Goal: Task Accomplishment & Management: Manage account settings

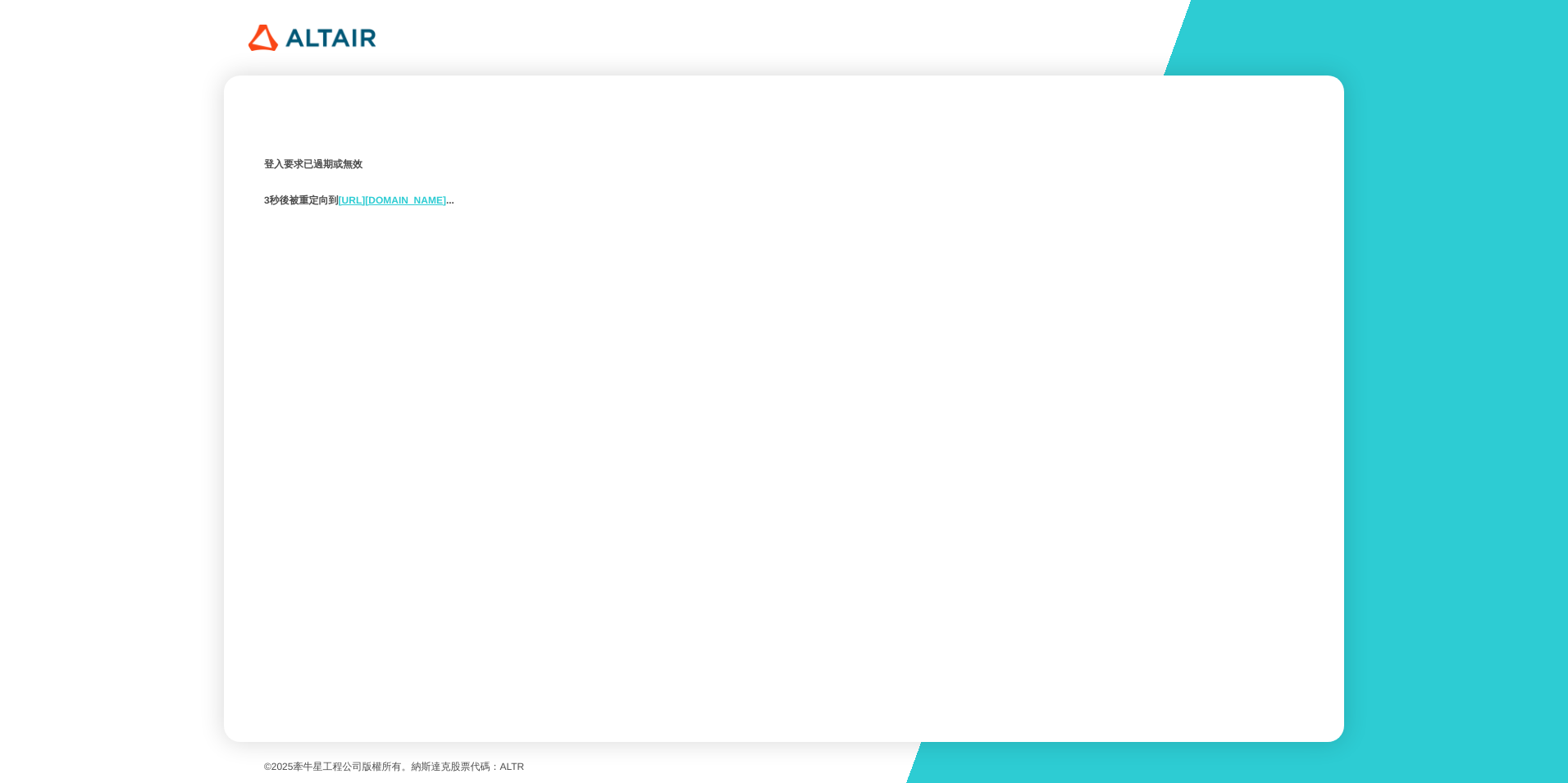
click at [447, 204] on link "https://studio.swx.altairone.com/signin" at bounding box center [393, 201] width 108 height 12
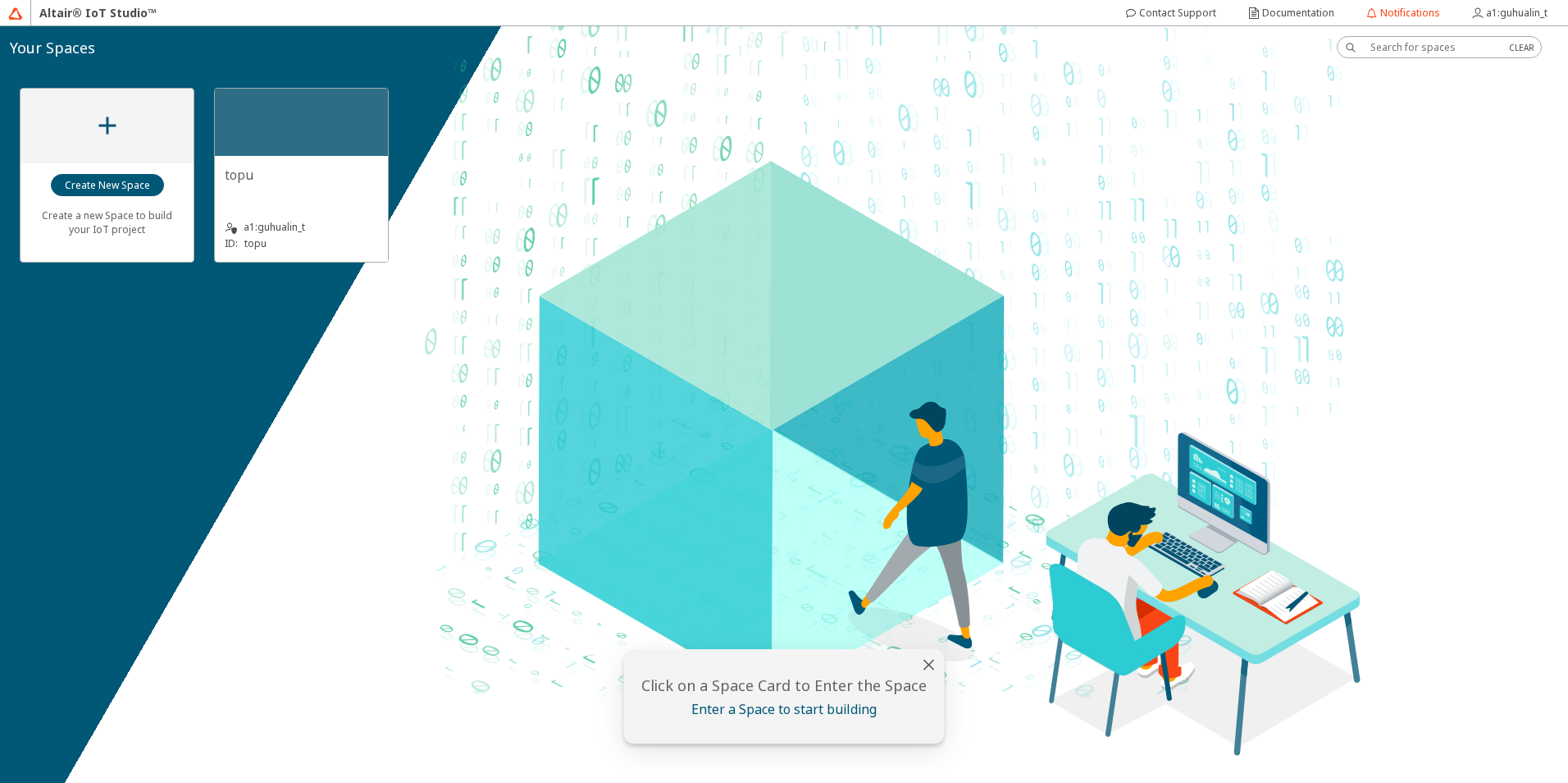
click at [263, 185] on div "topu" at bounding box center [302, 182] width 153 height 33
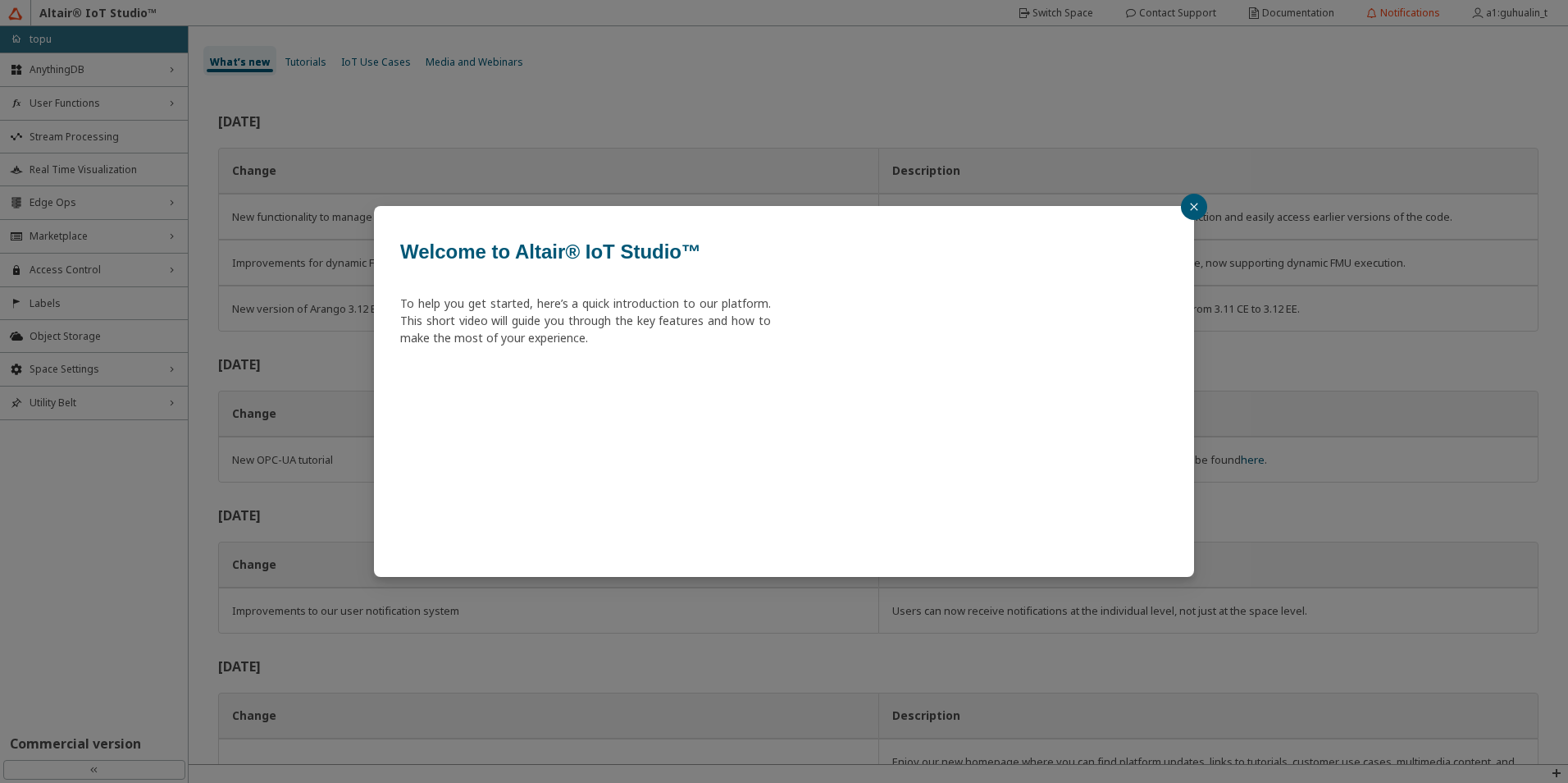
click at [1196, 200] on button "button" at bounding box center [1194, 206] width 26 height 26
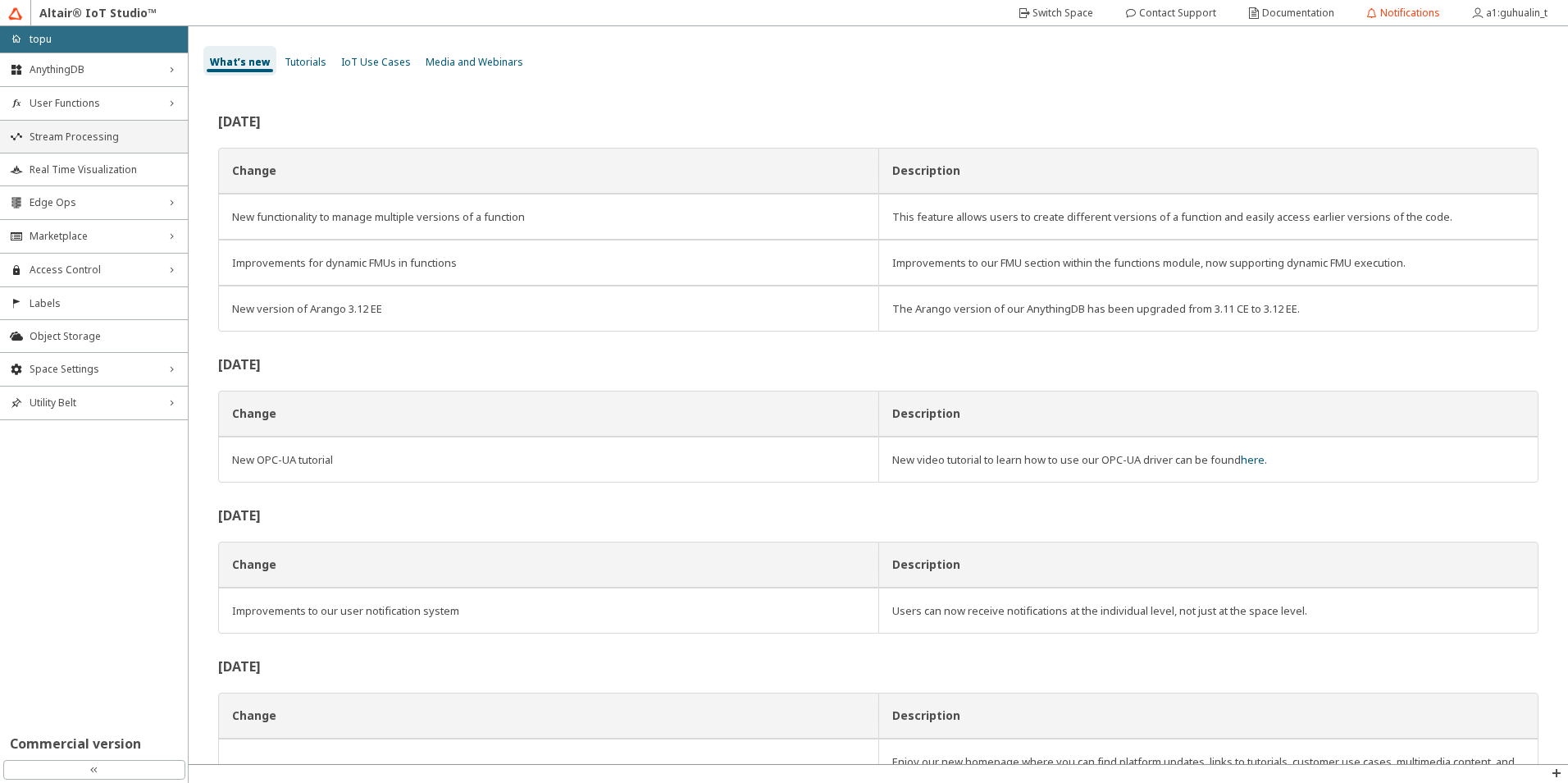
click at [78, 131] on span "Stream Processing" at bounding box center [104, 137] width 148 height 13
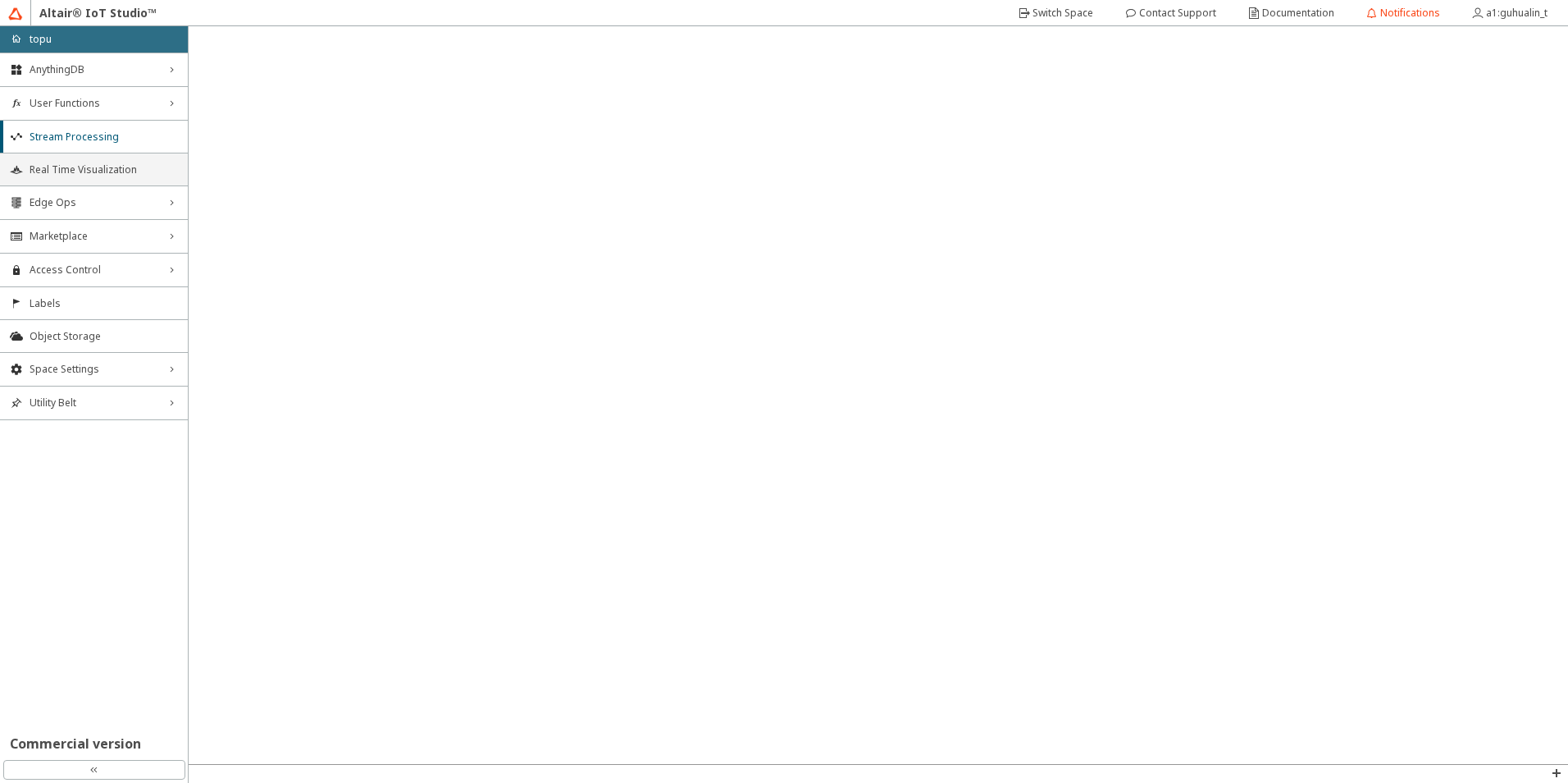
click at [99, 174] on span "Real Time Visualization" at bounding box center [104, 170] width 148 height 13
click at [153, 101] on span "User Functions" at bounding box center [94, 104] width 129 height 13
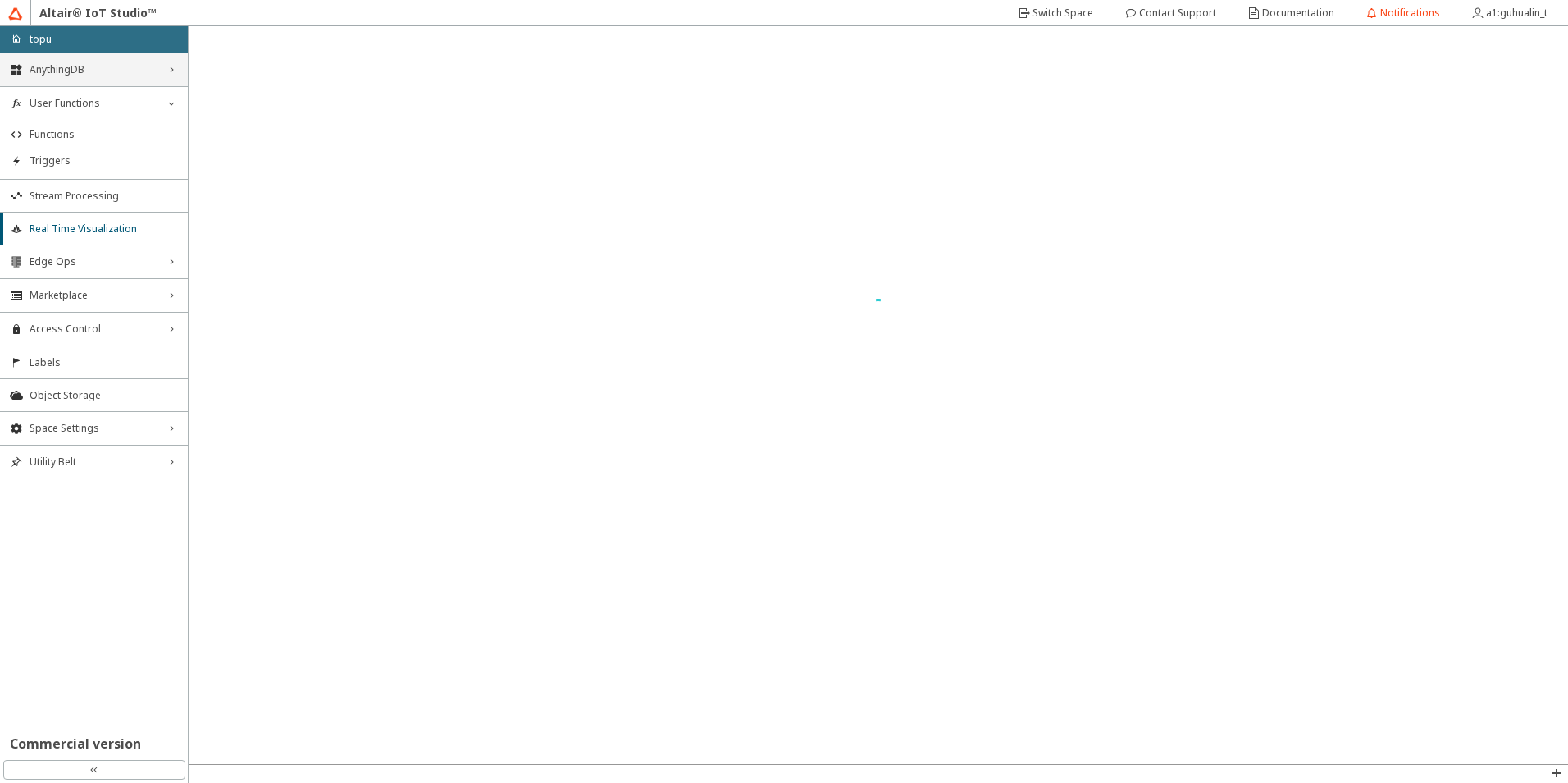
click at [163, 76] on div "AnythingDB right_chevron" at bounding box center [94, 69] width 188 height 33
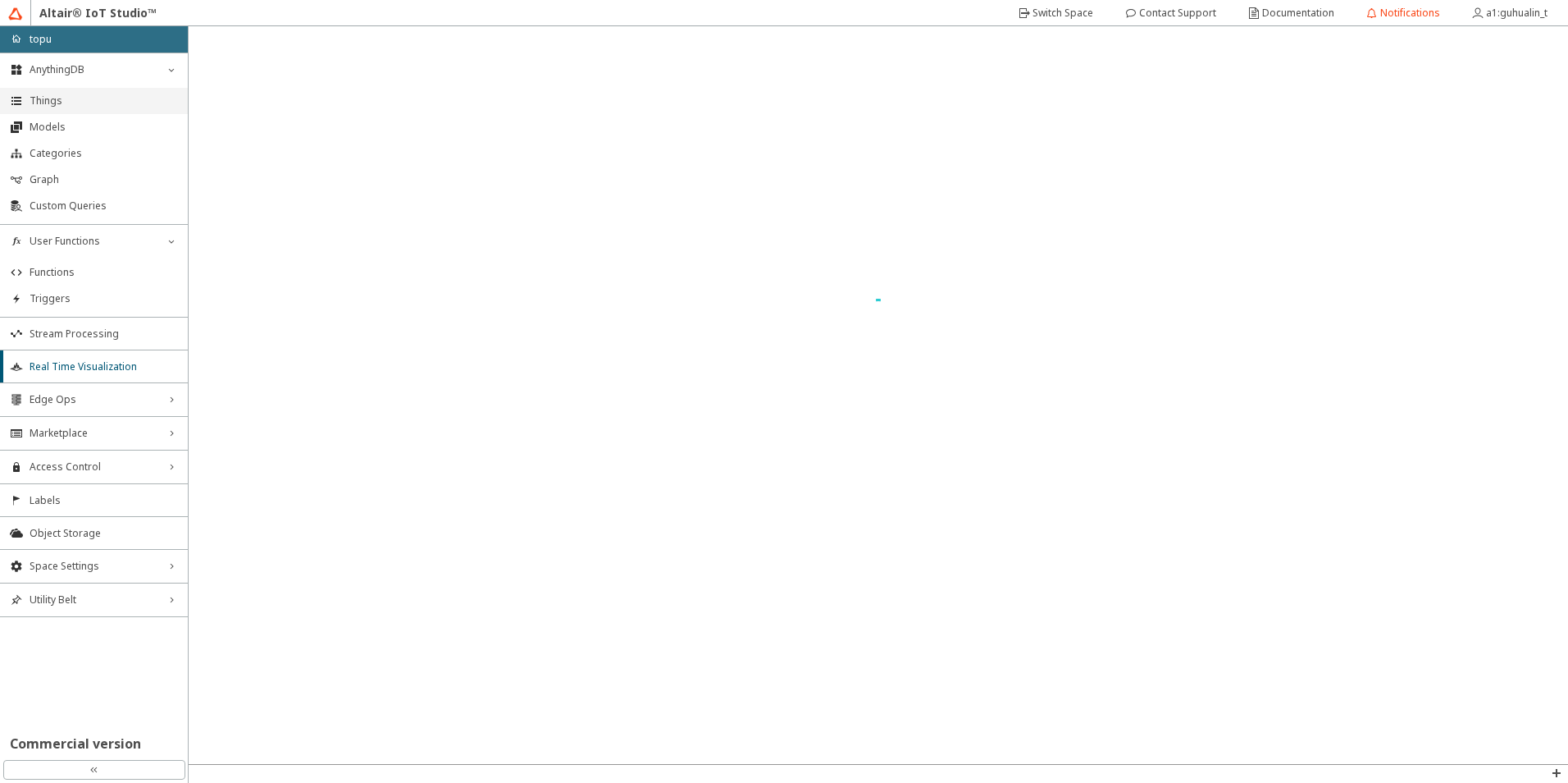
click at [139, 105] on span "Things" at bounding box center [104, 101] width 148 height 13
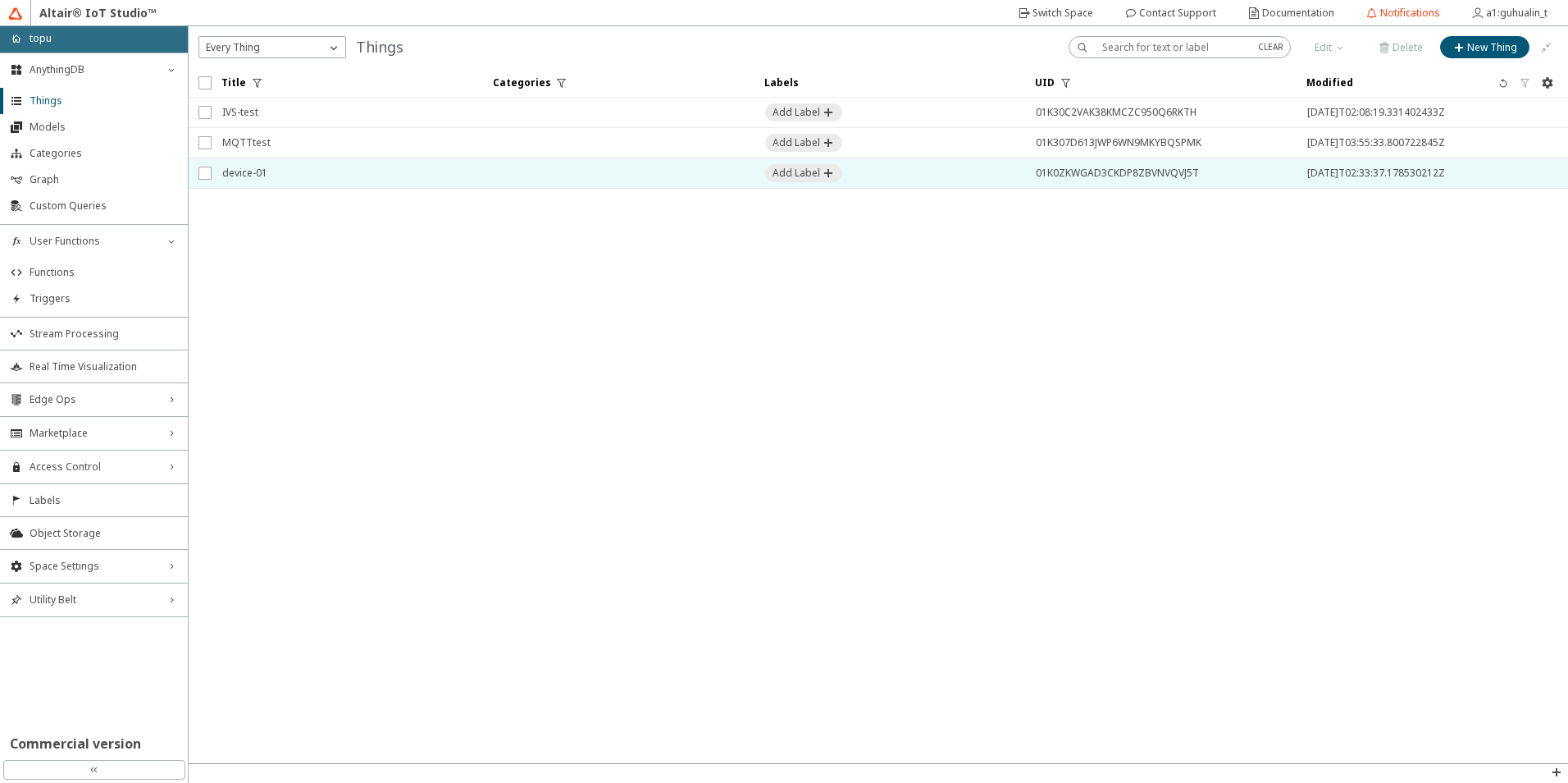
click at [364, 184] on span "device-01" at bounding box center [347, 173] width 250 height 29
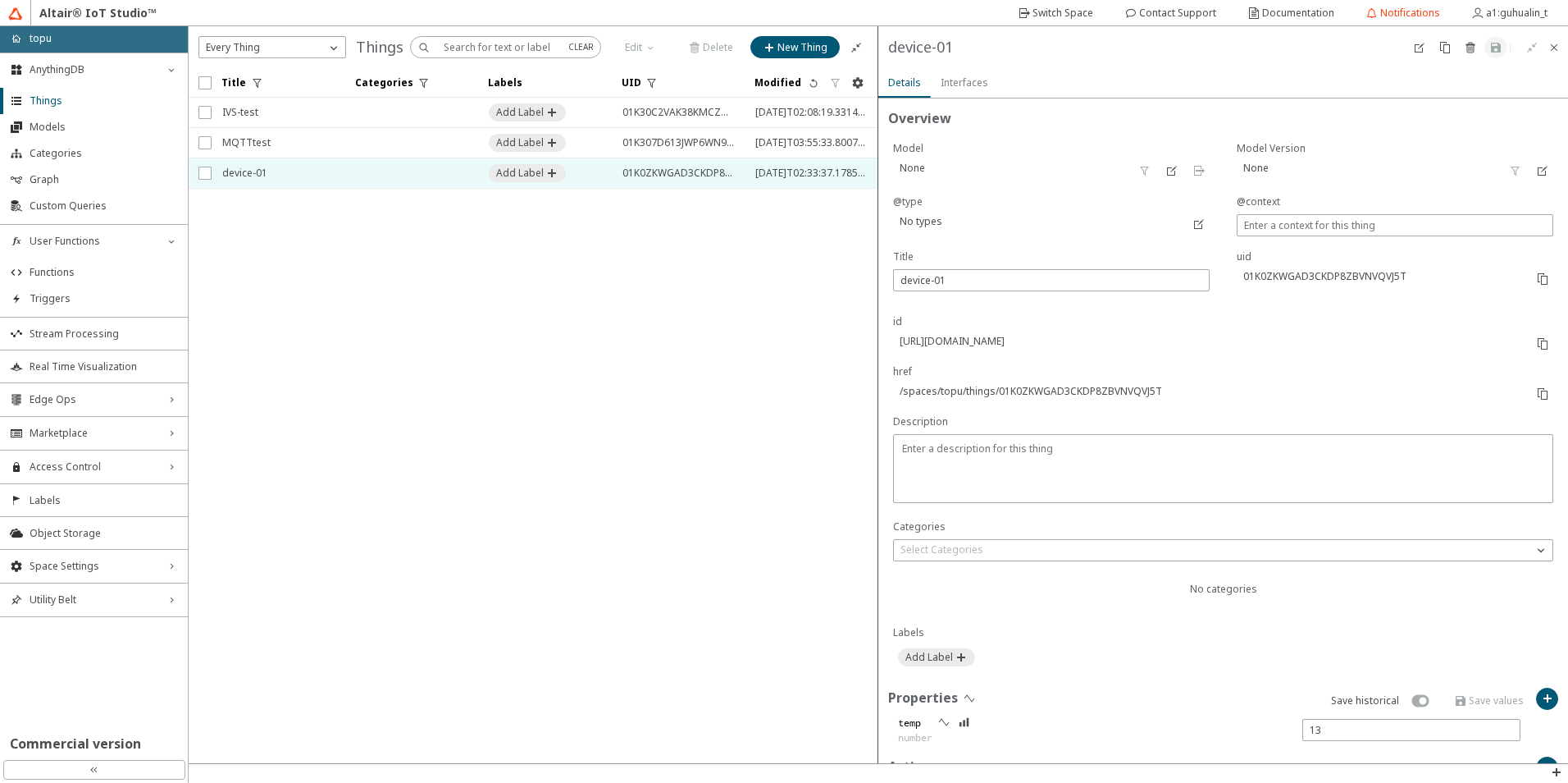
scroll to position [156, 0]
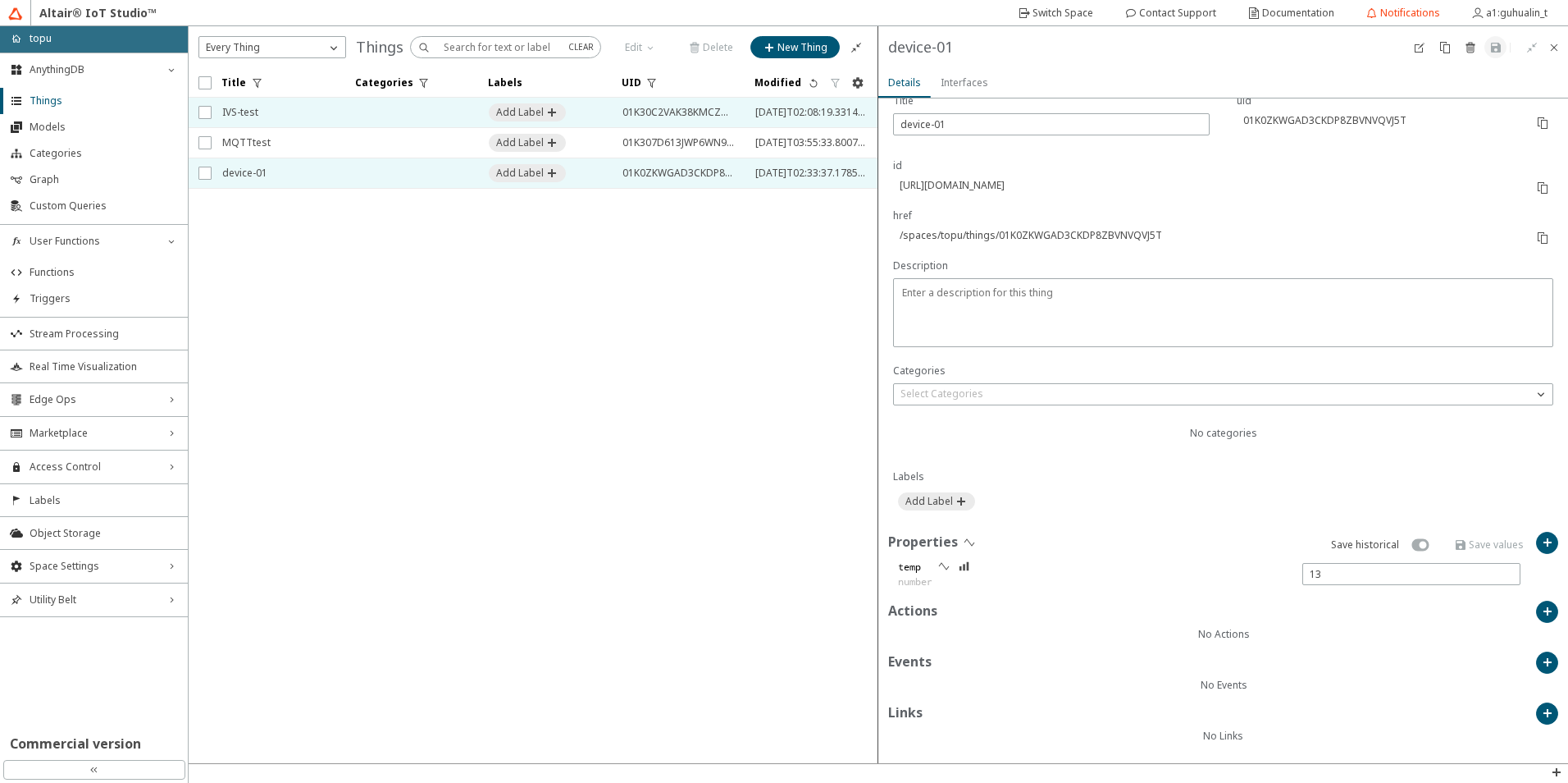
click at [399, 115] on td at bounding box center [412, 113] width 134 height 30
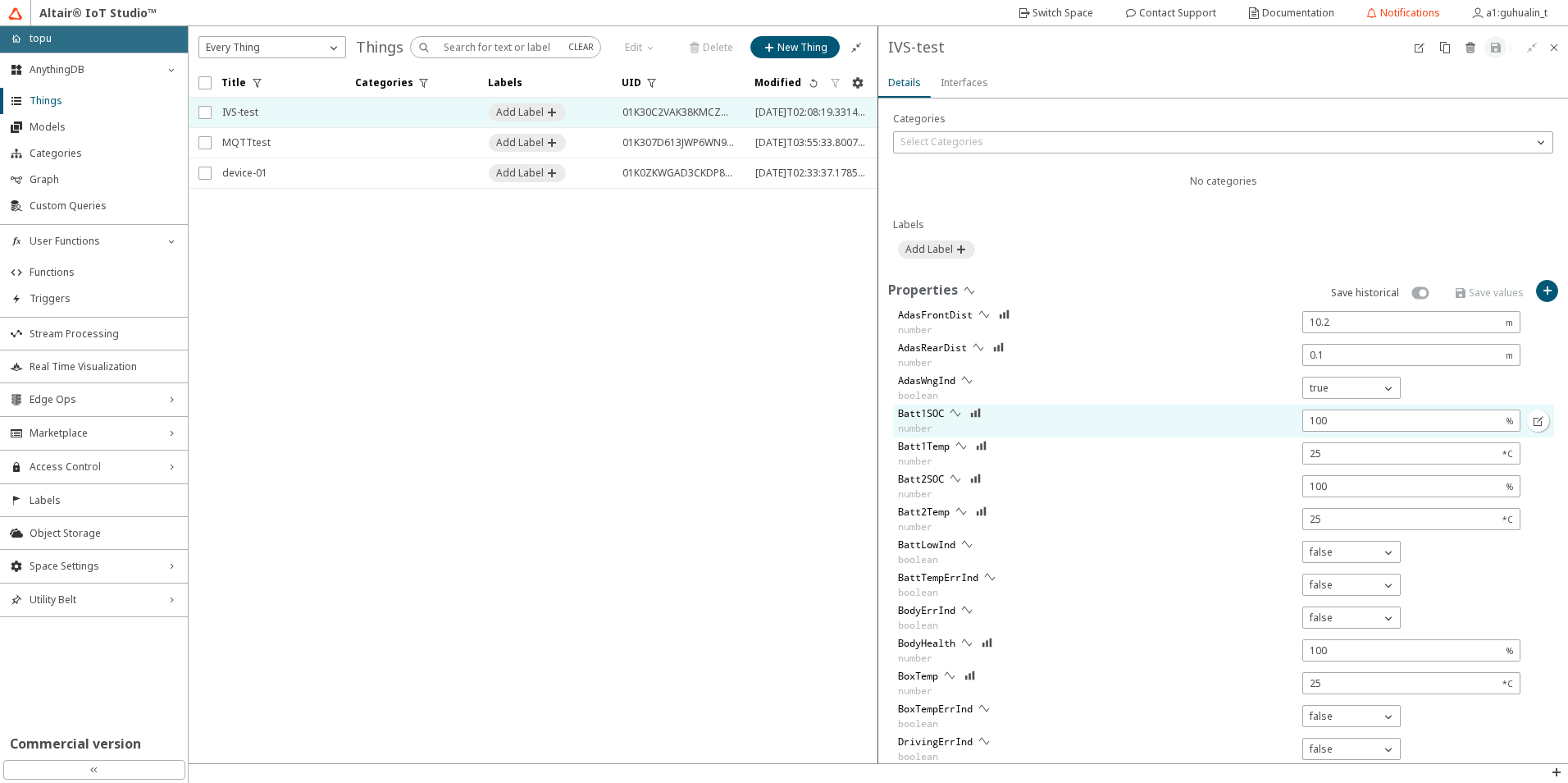
scroll to position [328, 0]
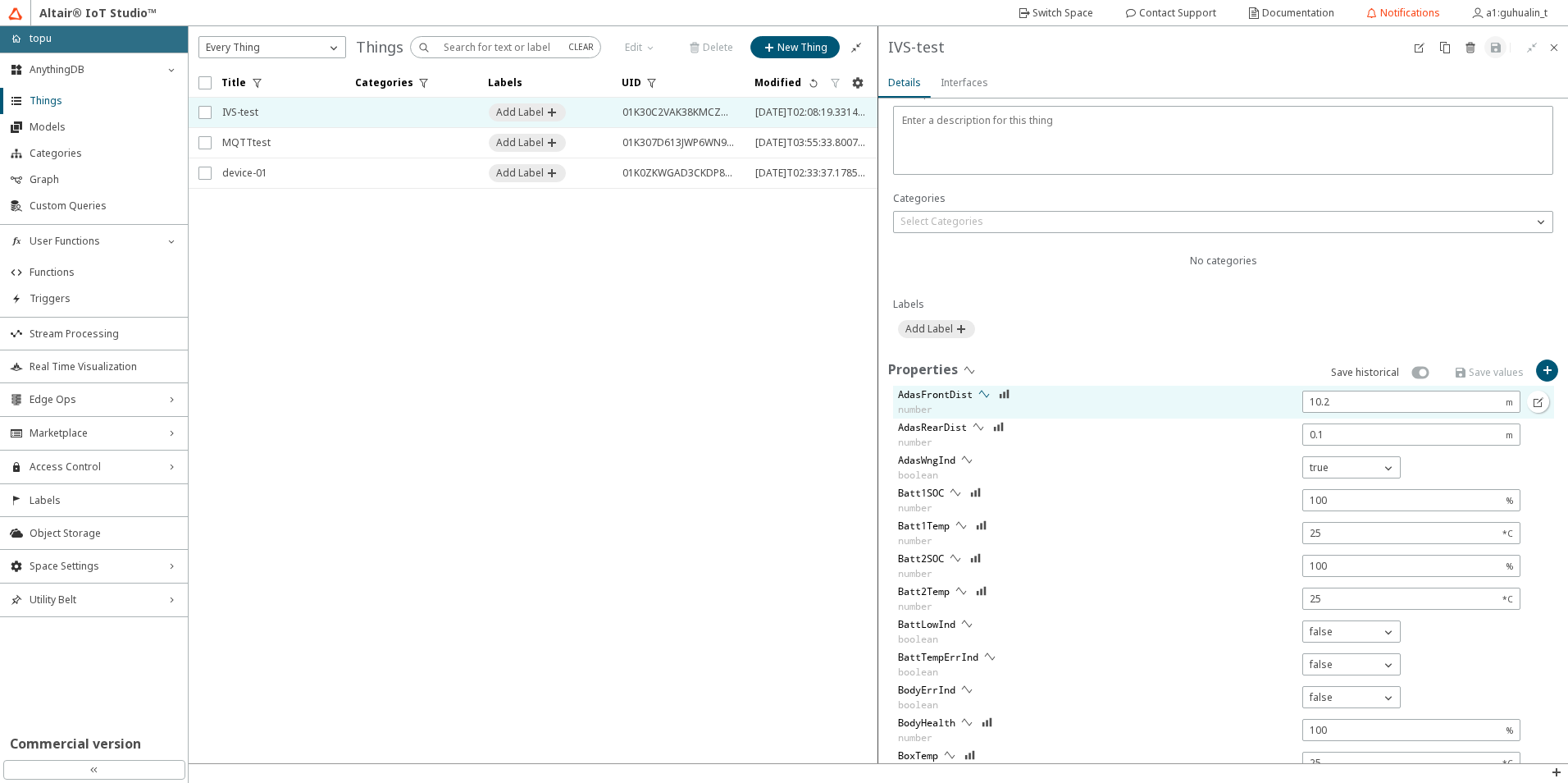
click at [989, 392] on iron-icon at bounding box center [984, 394] width 13 height 13
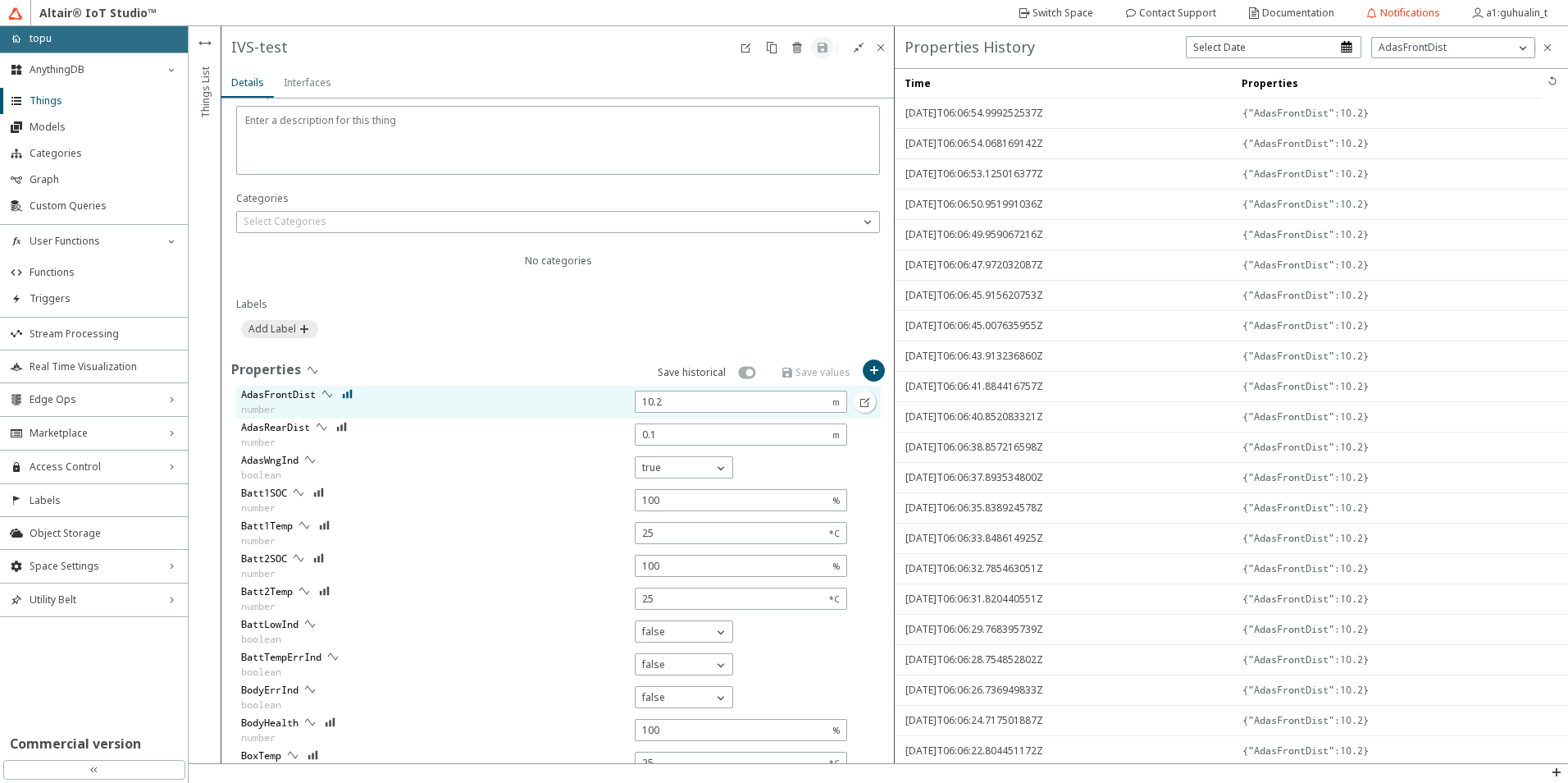
click at [348, 395] on iron-icon at bounding box center [348, 394] width 12 height 13
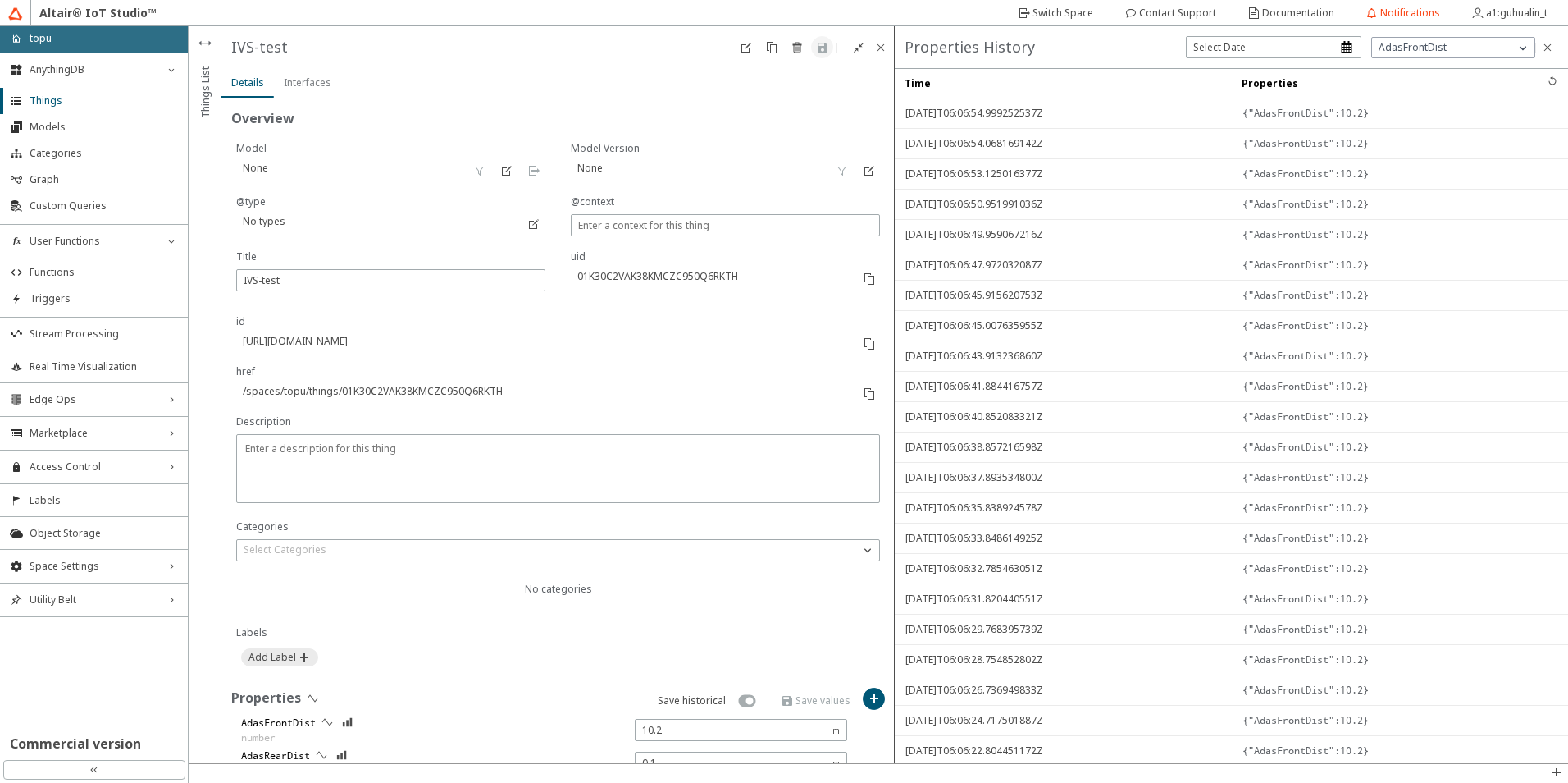
click at [0, 0] on slot "Interfaces" at bounding box center [0, 0] width 0 height 0
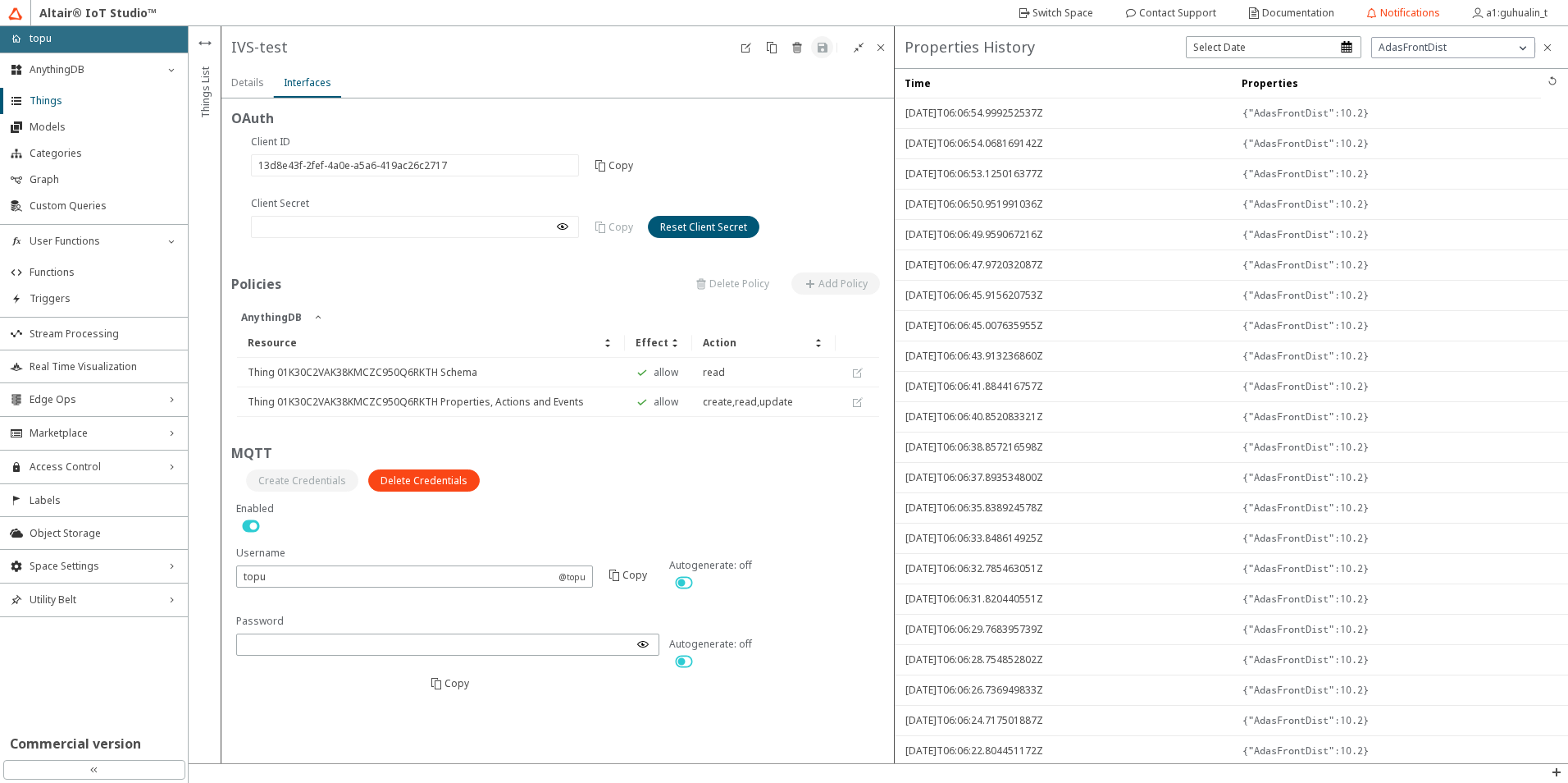
click at [0, 0] on slot "Details" at bounding box center [0, 0] width 0 height 0
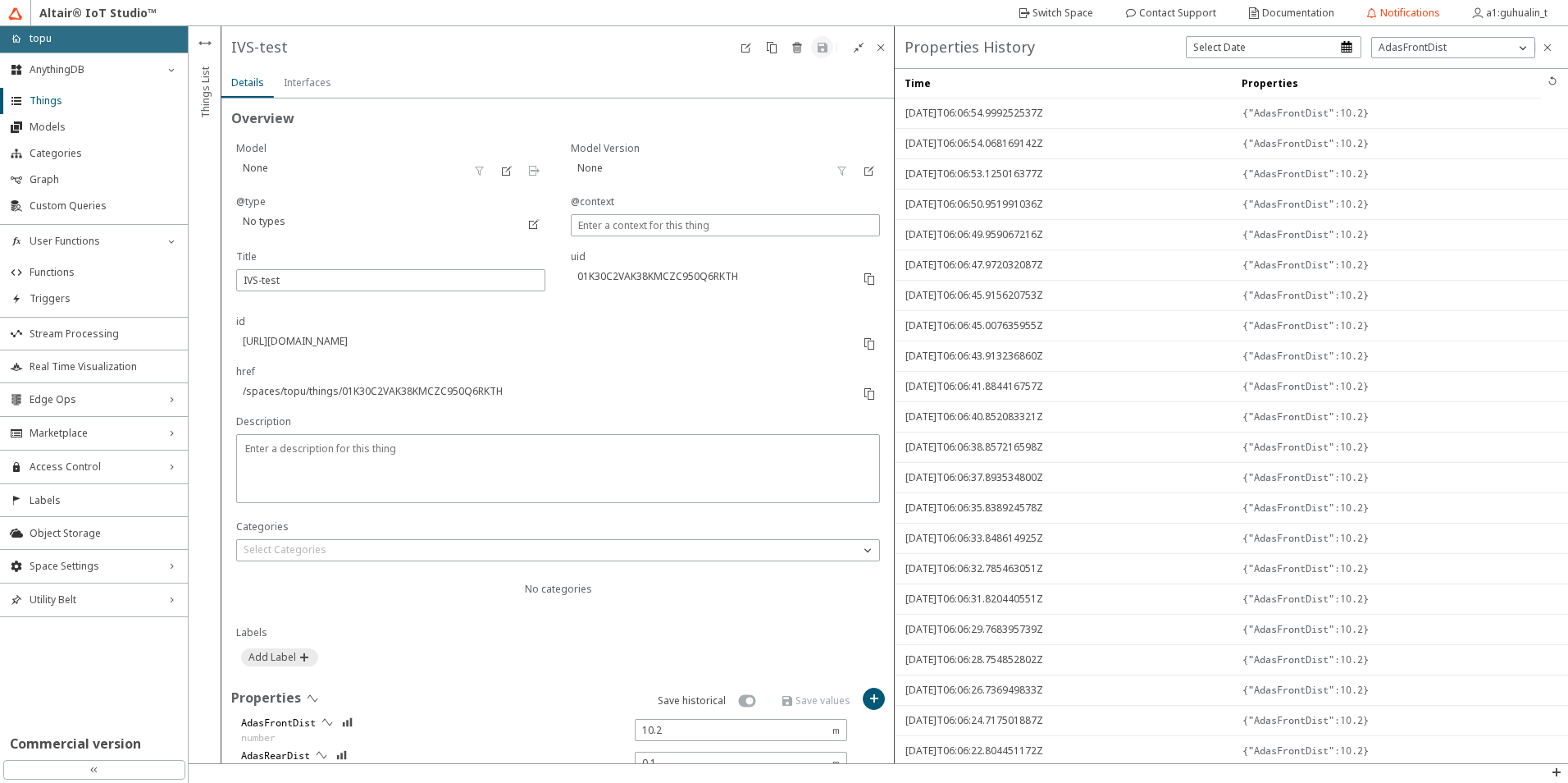
click at [0, 0] on slot "Interfaces" at bounding box center [0, 0] width 0 height 0
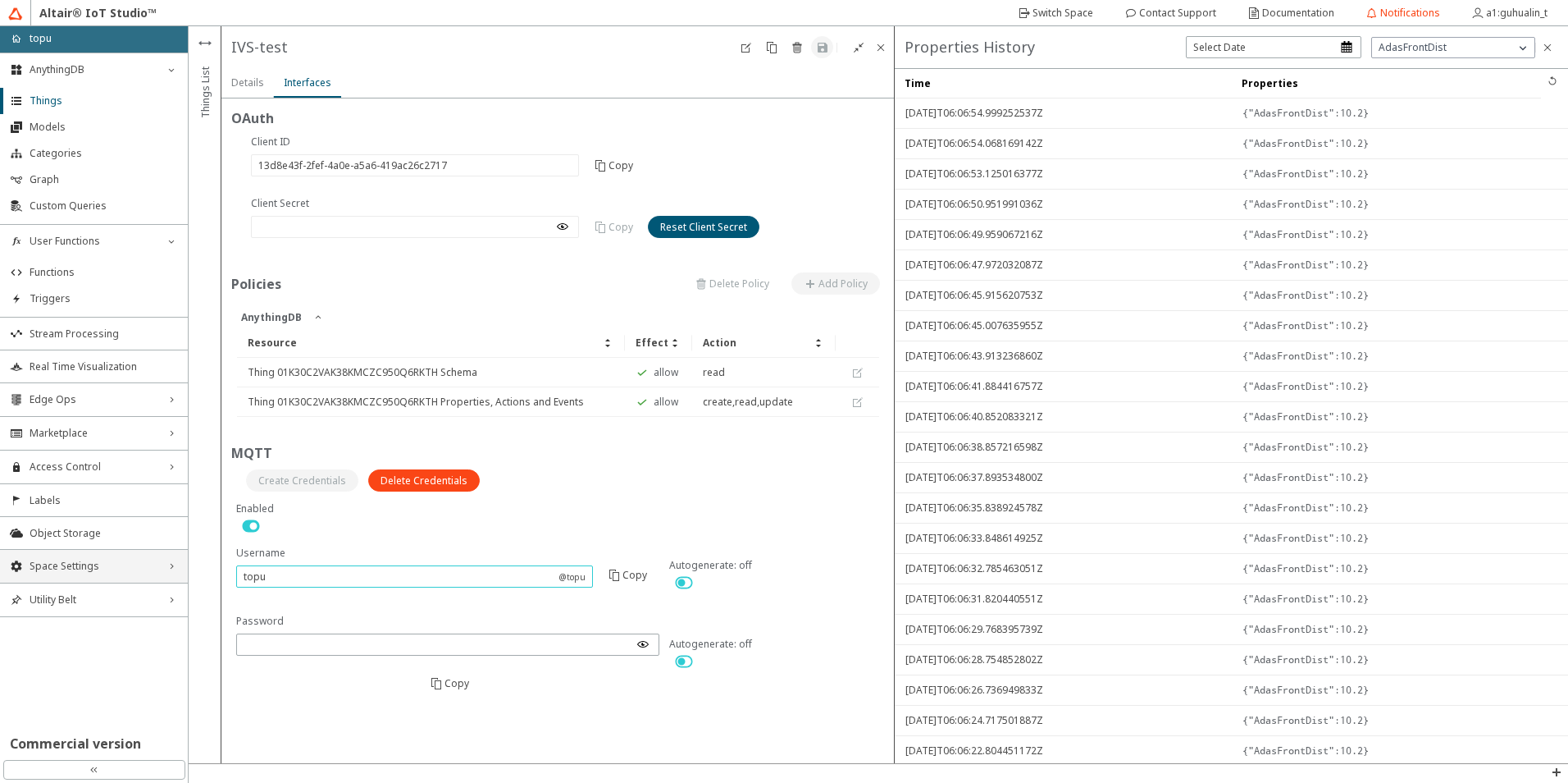
drag, startPoint x: 339, startPoint y: 575, endPoint x: 109, endPoint y: 577, distance: 230.0
click at [106, 579] on div "home topu AnythingDB down_chevron Things Models Categories Graph Custom Queries…" at bounding box center [784, 405] width 1568 height 757
click at [95, 107] on span "Things" at bounding box center [104, 101] width 148 height 13
click at [205, 42] on iron-icon at bounding box center [206, 43] width 15 height 15
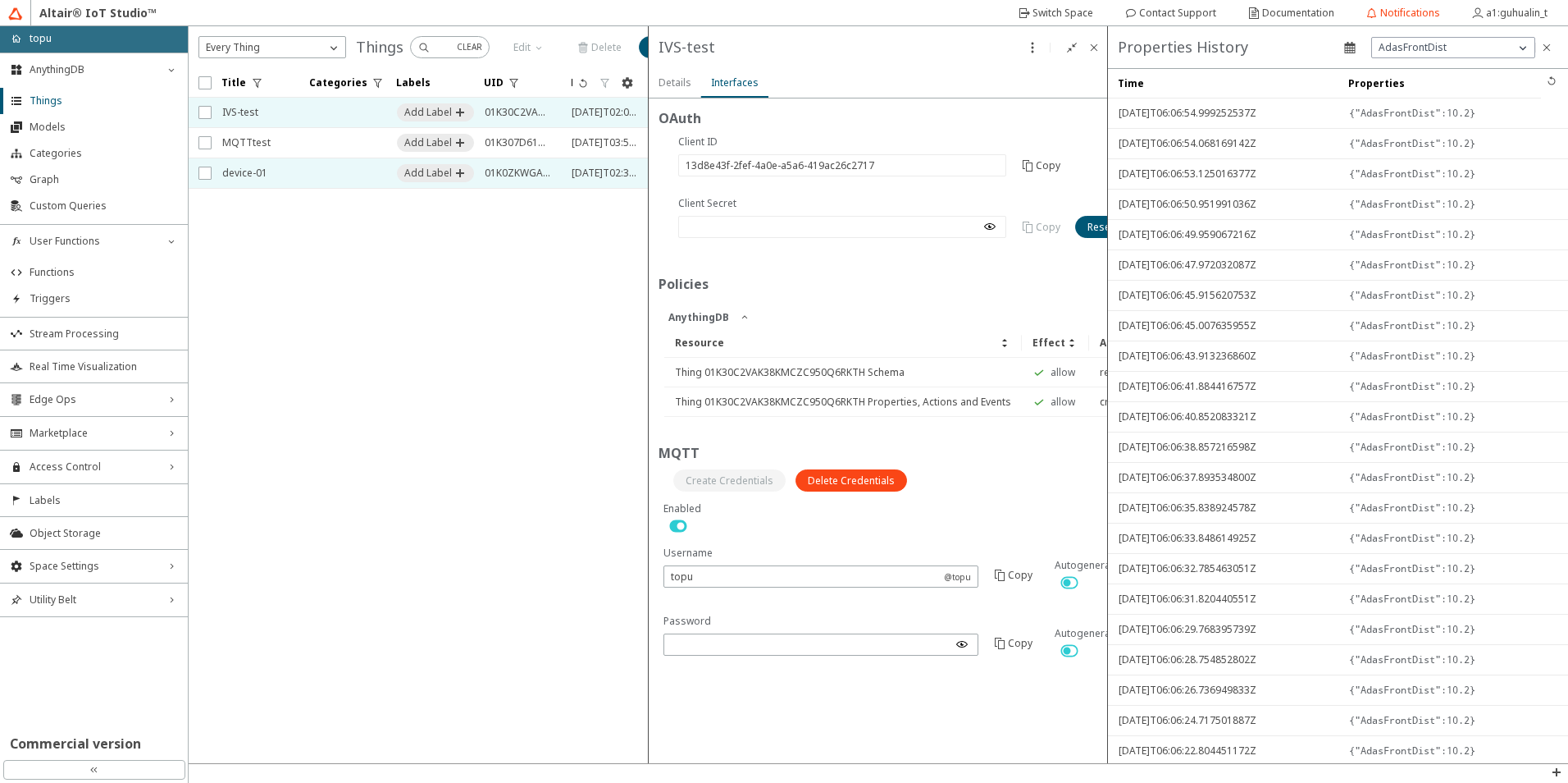
click at [233, 169] on span "device-01" at bounding box center [255, 173] width 67 height 29
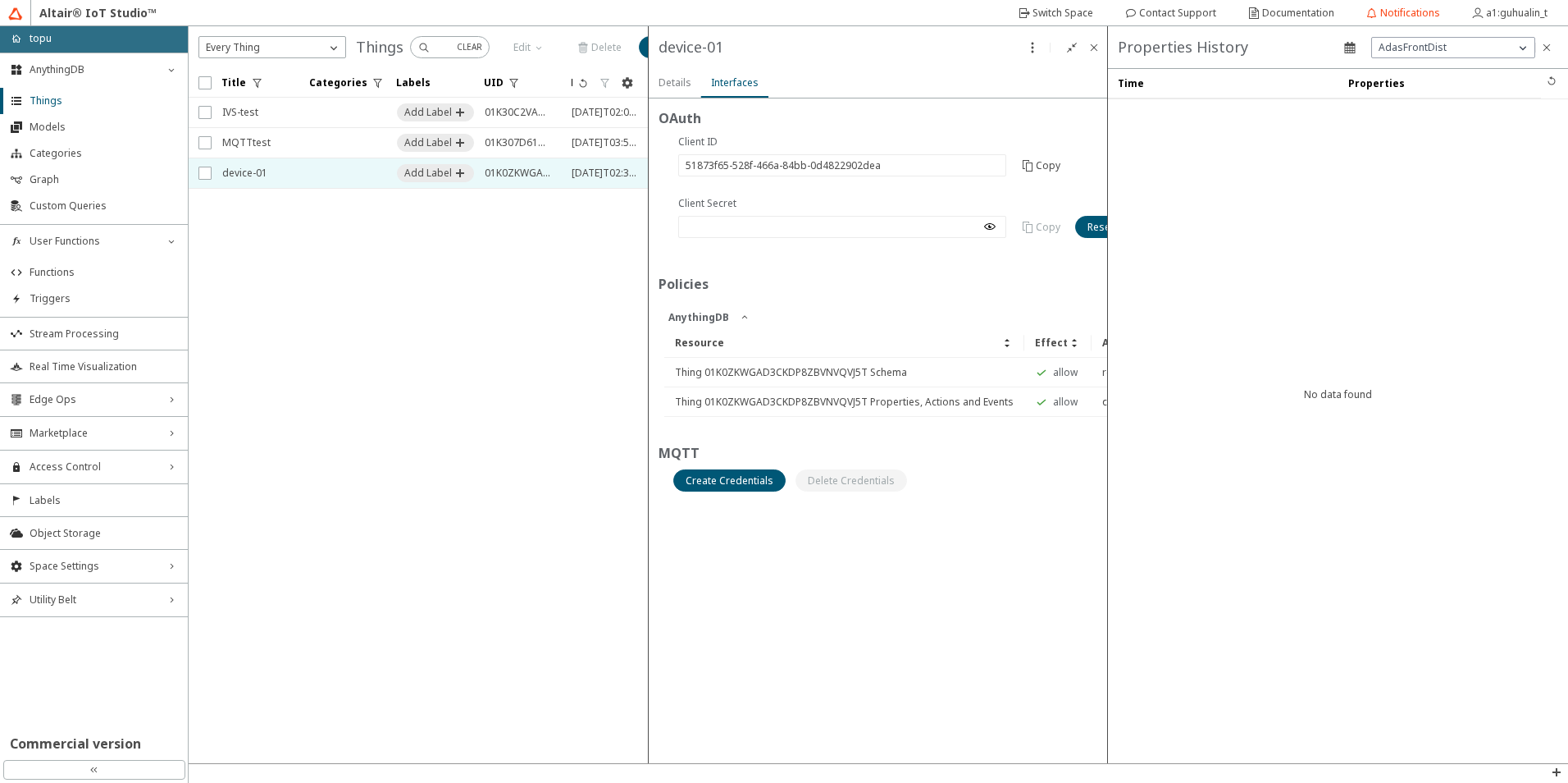
click at [0, 0] on slot "Interfaces" at bounding box center [0, 0] width 0 height 0
click at [696, 88] on paper-tab "Details" at bounding box center [675, 83] width 52 height 29
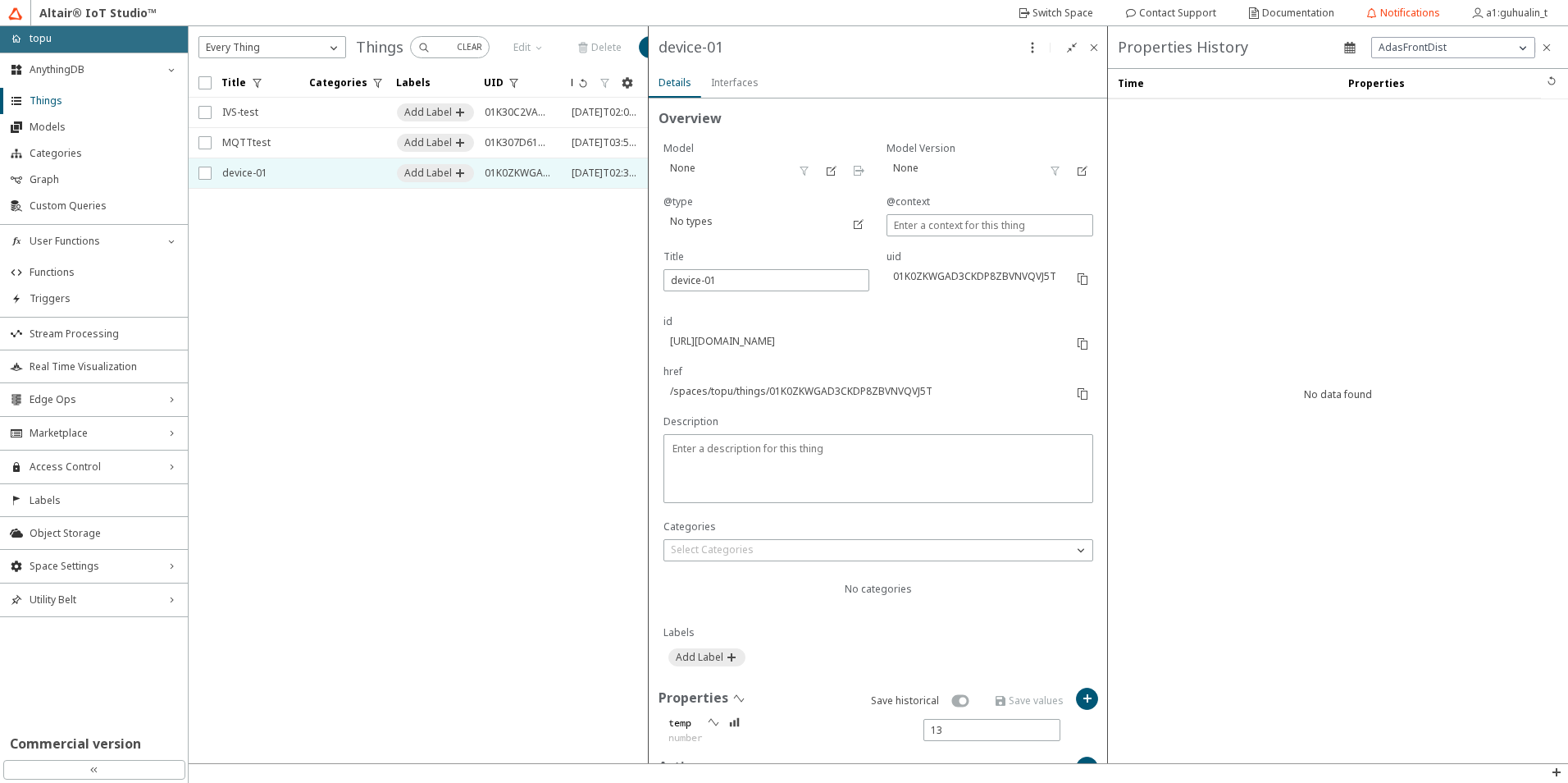
click at [0, 0] on slot "Interfaces" at bounding box center [0, 0] width 0 height 0
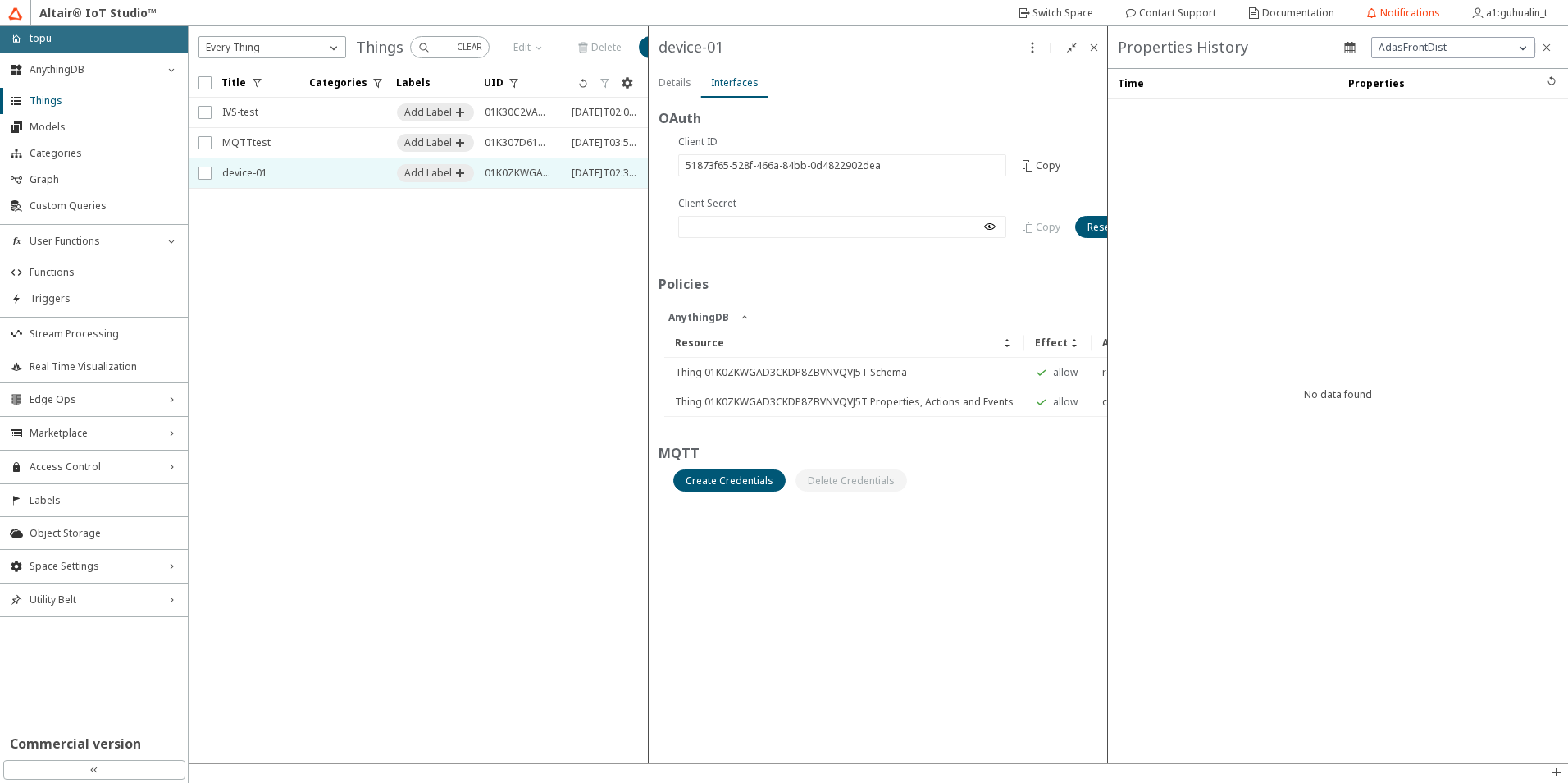
click at [0, 0] on slot "Details" at bounding box center [0, 0] width 0 height 0
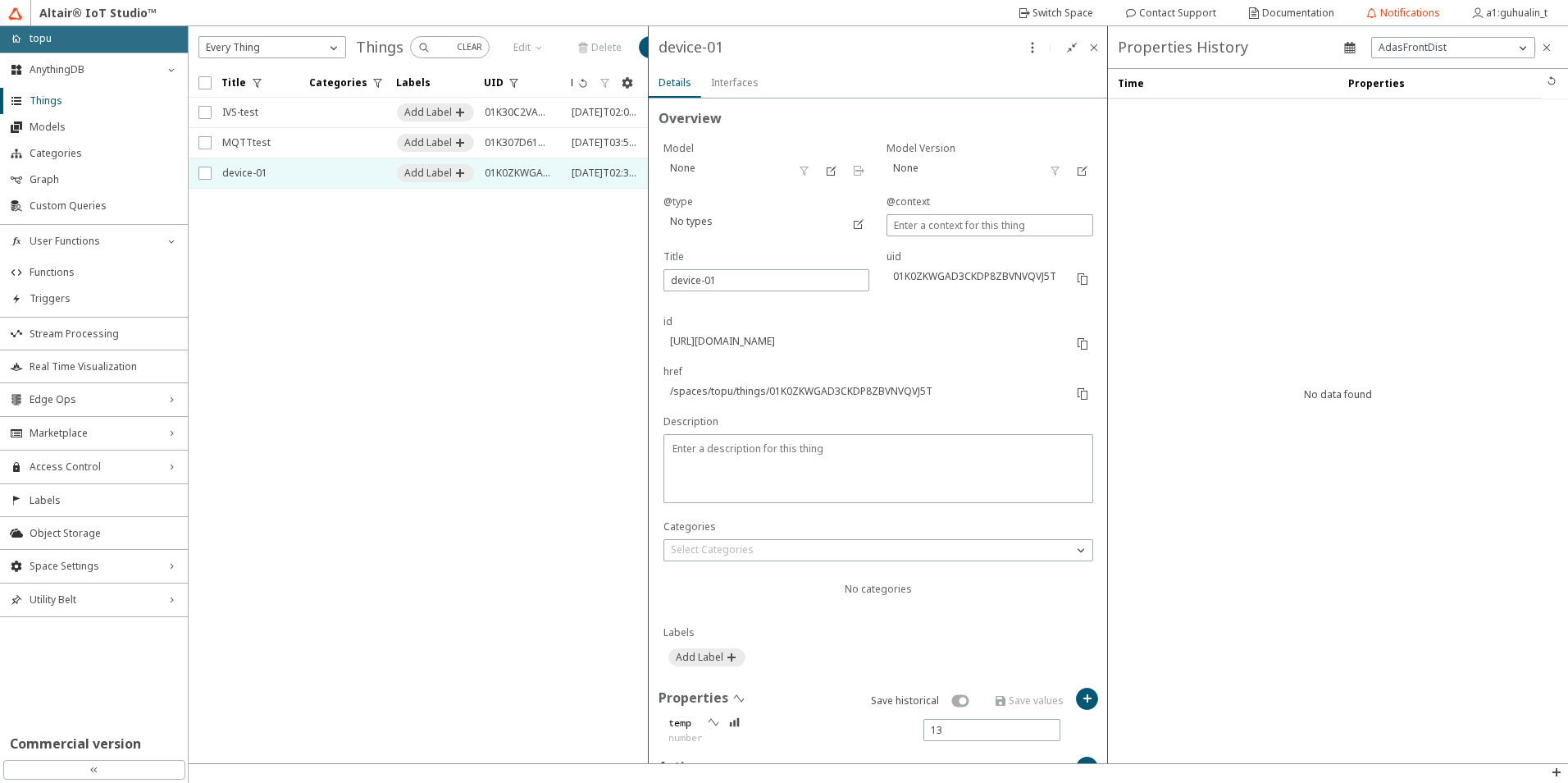
click at [741, 89] on div "Interfaces" at bounding box center [735, 83] width 47 height 15
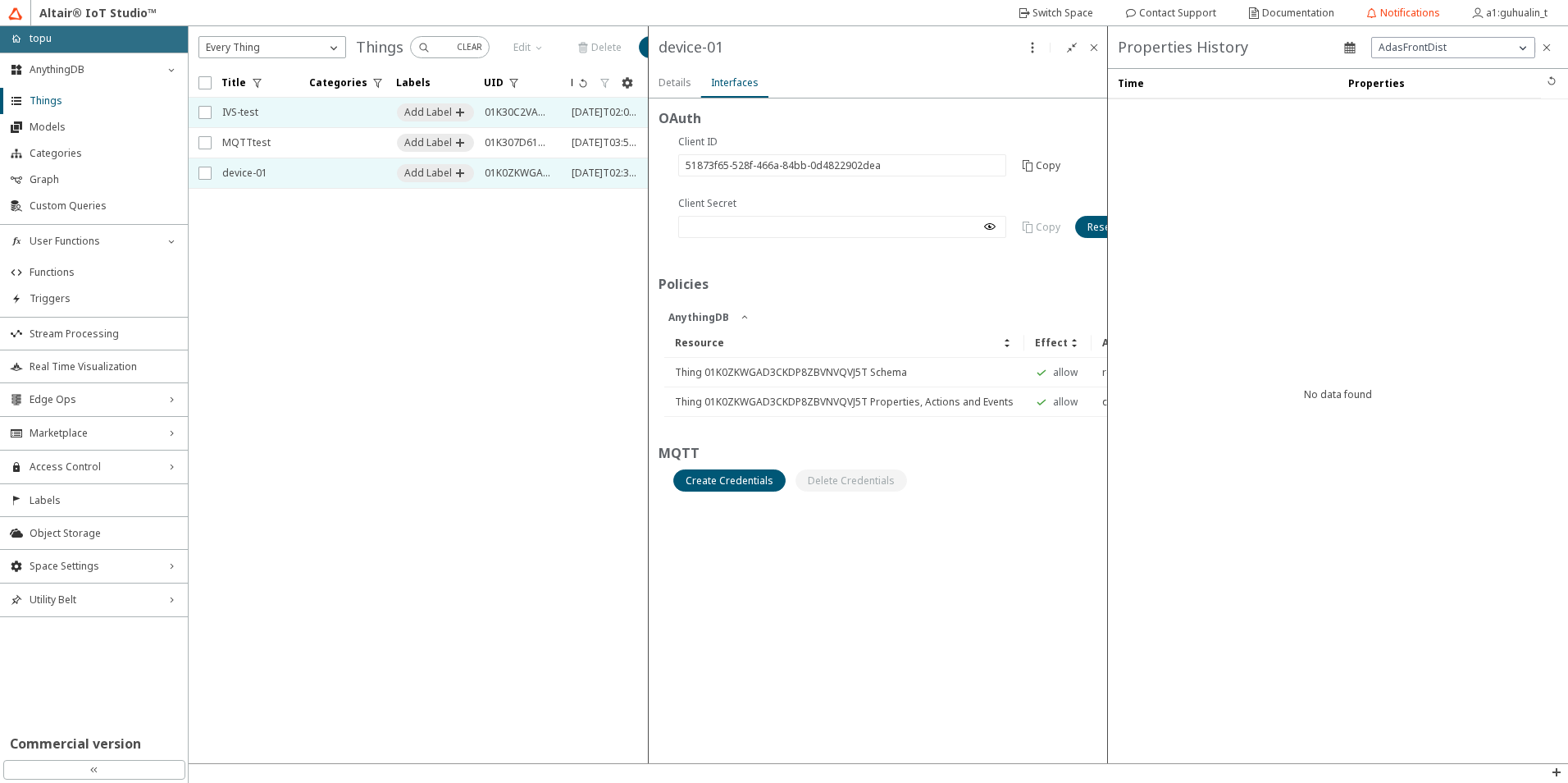
click at [313, 110] on td at bounding box center [343, 113] width 88 height 30
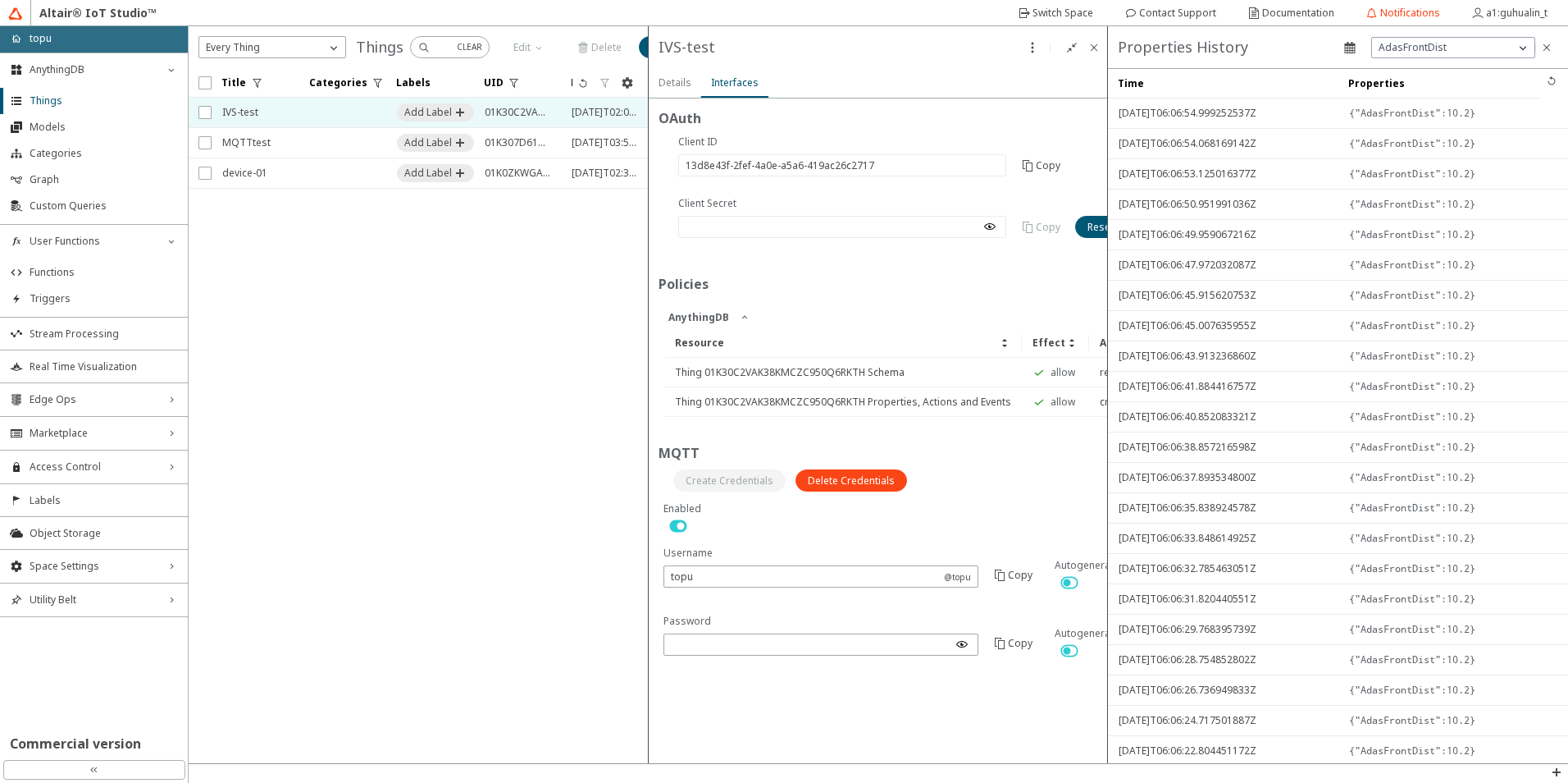
click at [672, 101] on div "OAuth Are you sure you want to reset the client secret for this Thing? Anything…" at bounding box center [954, 398] width 611 height 598
click at [0, 0] on slot "Details" at bounding box center [0, 0] width 0 height 0
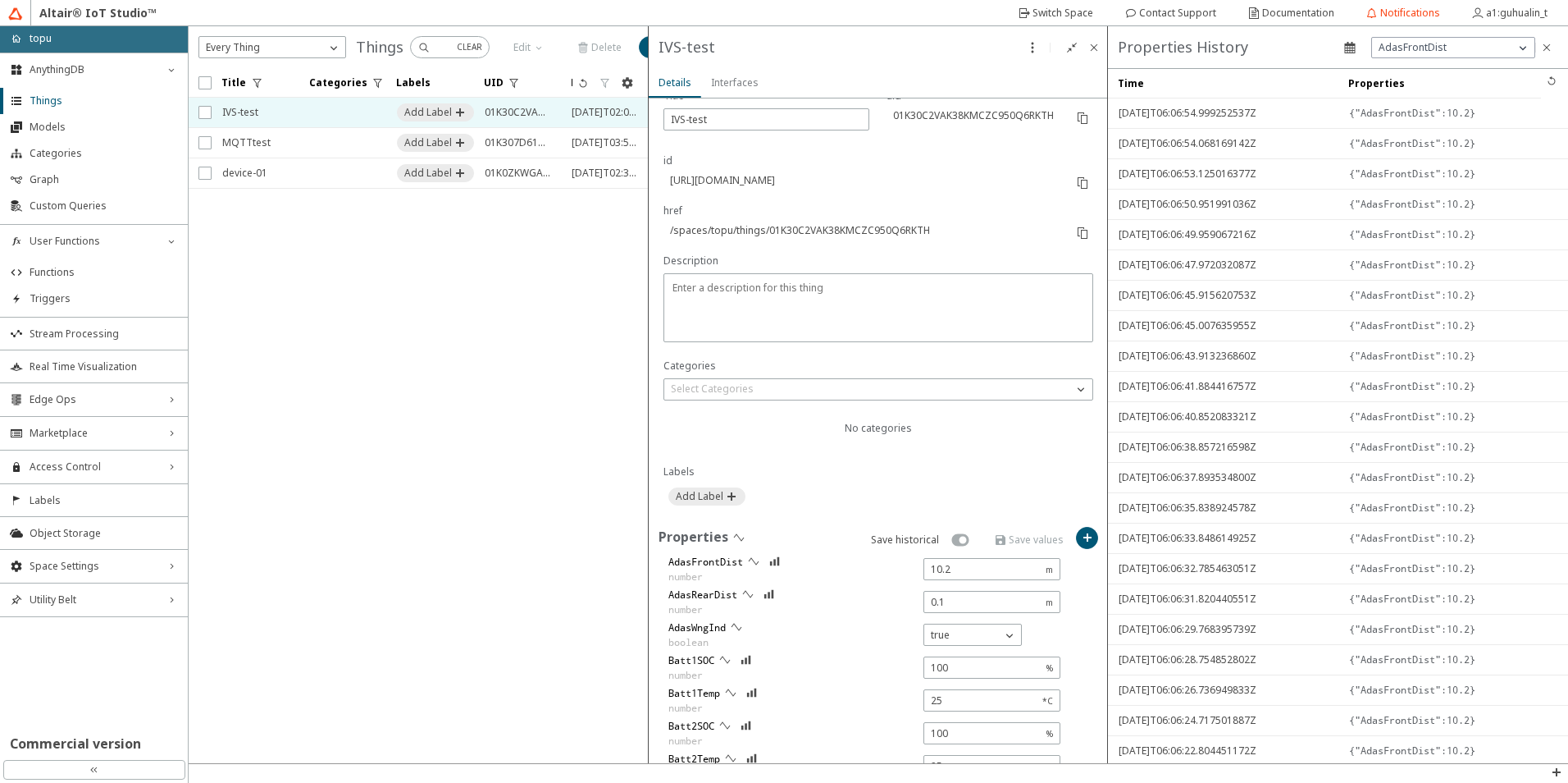
scroll to position [164, 0]
click at [139, 213] on li "Custom Queries" at bounding box center [94, 206] width 188 height 26
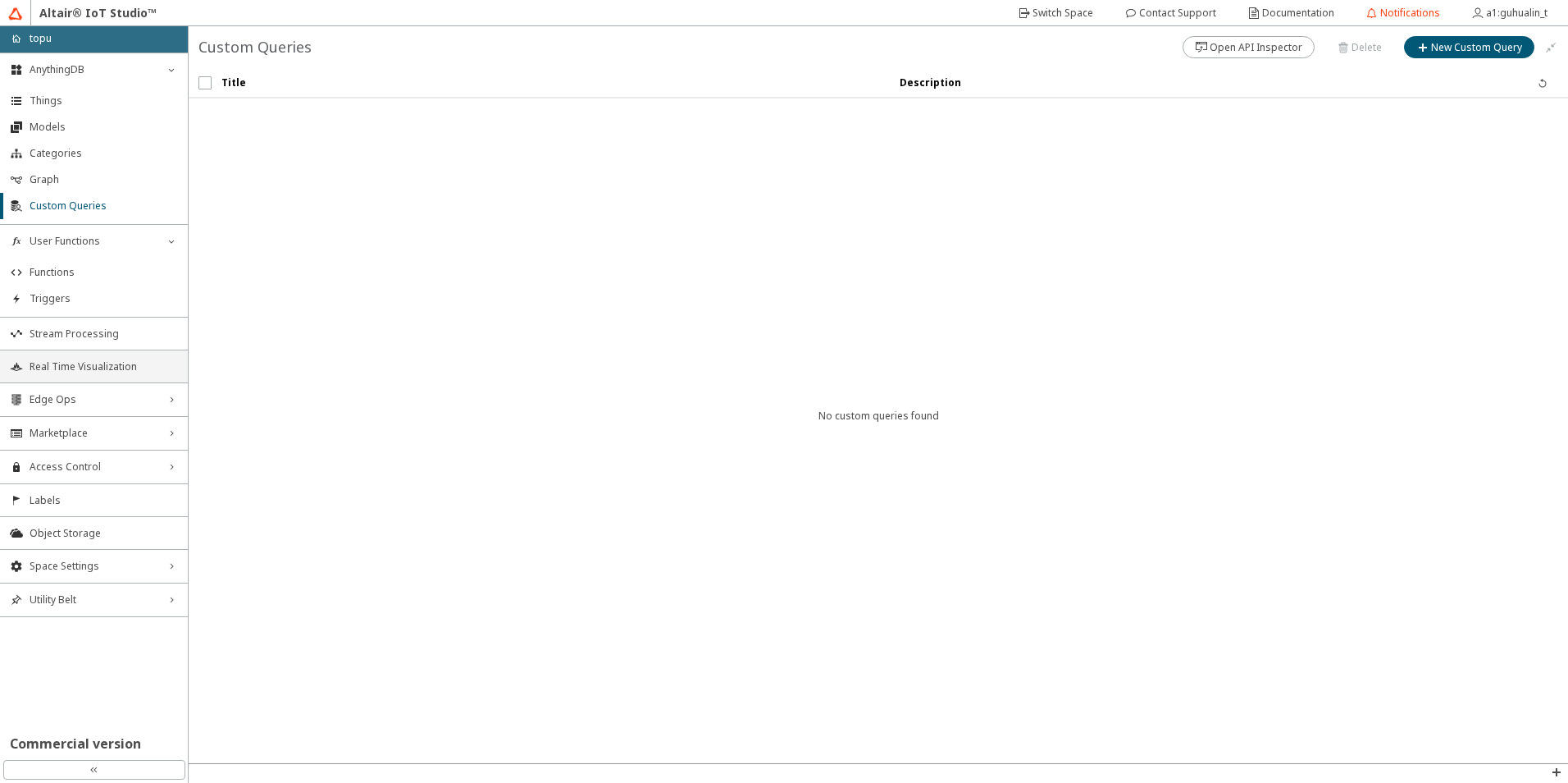
click at [78, 375] on li "Real Time Visualization" at bounding box center [94, 366] width 188 height 33
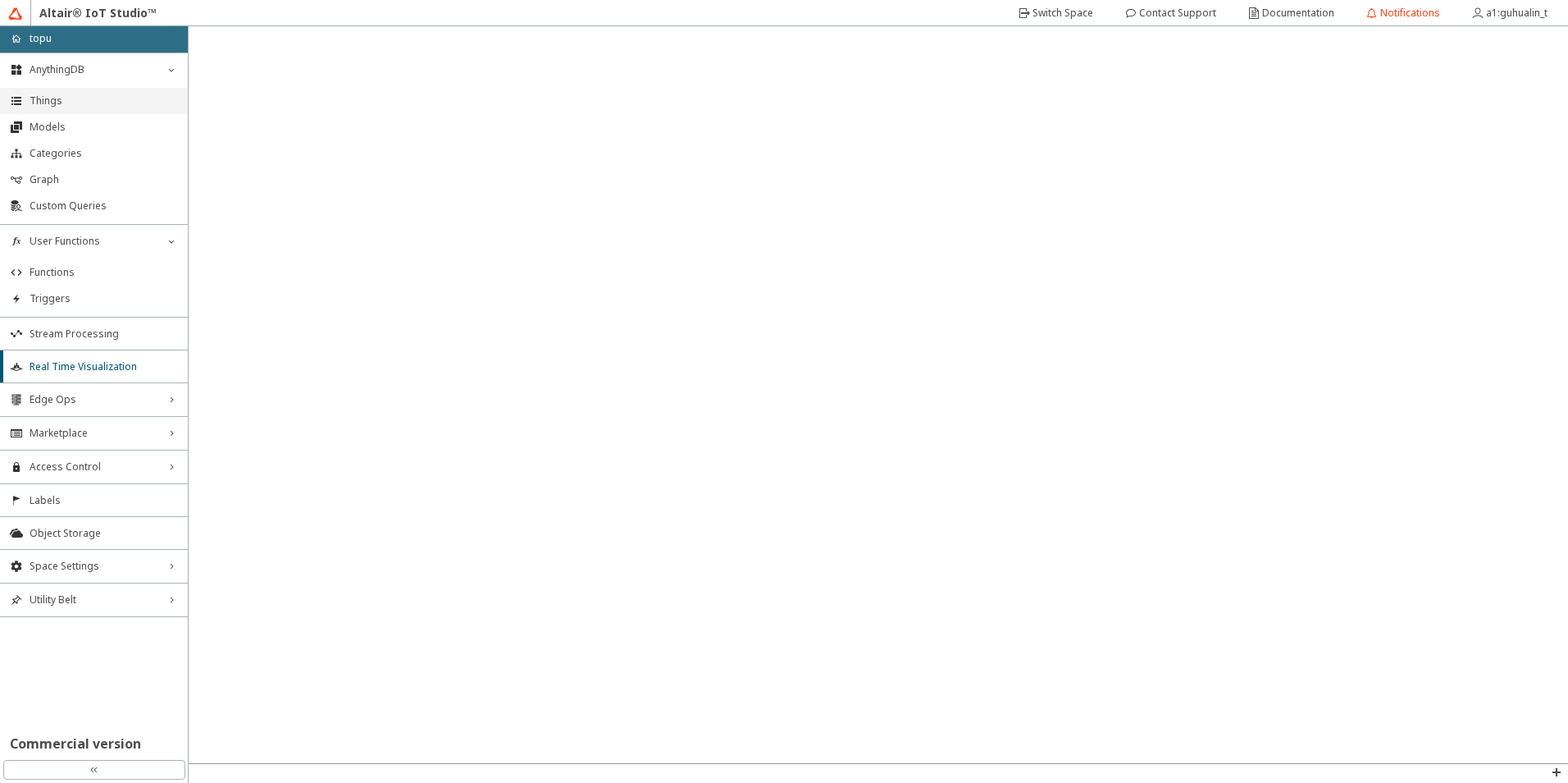
click at [90, 108] on li "Things" at bounding box center [94, 100] width 188 height 26
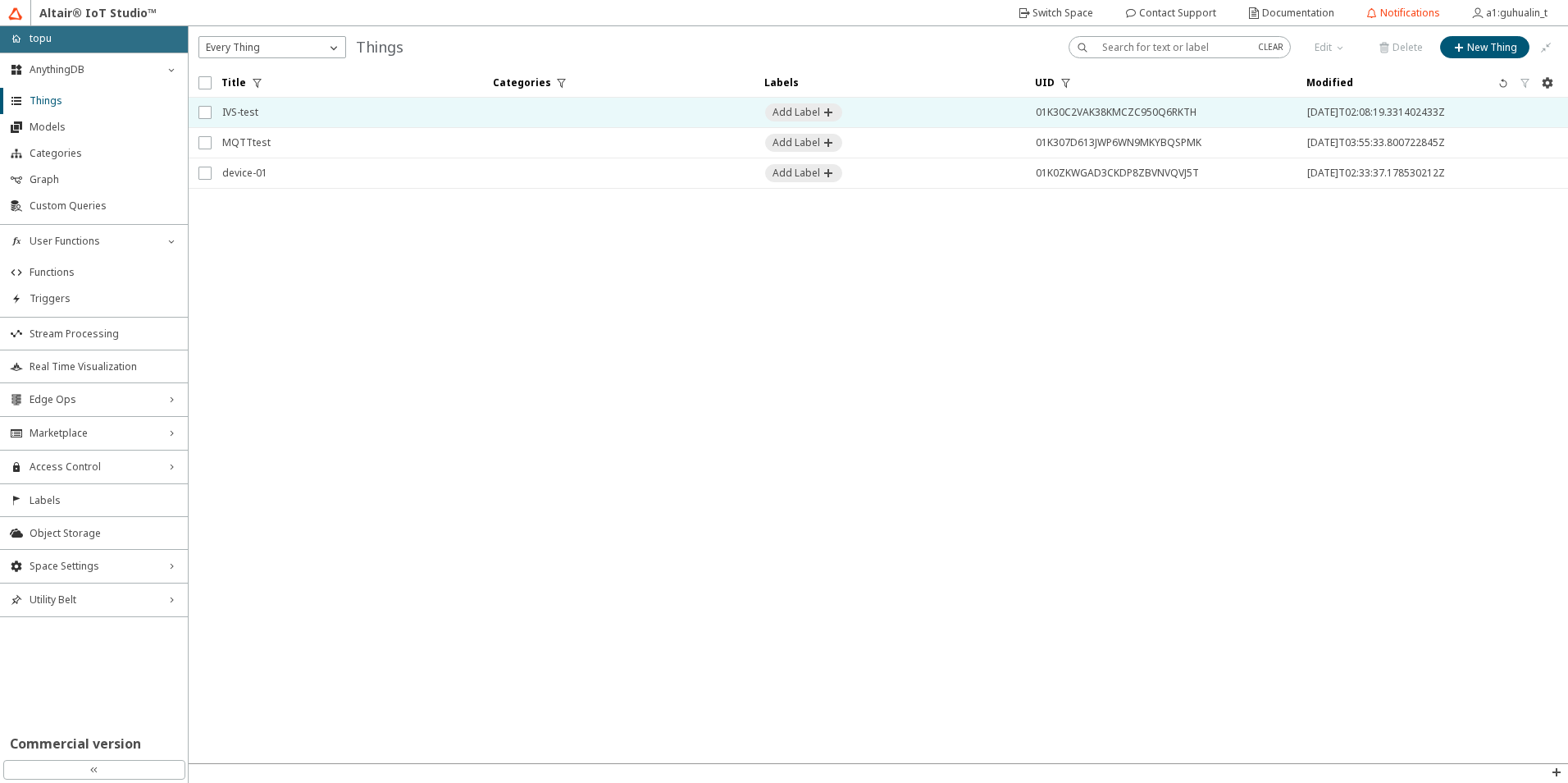
click at [295, 108] on span "IVS-test" at bounding box center [347, 112] width 250 height 29
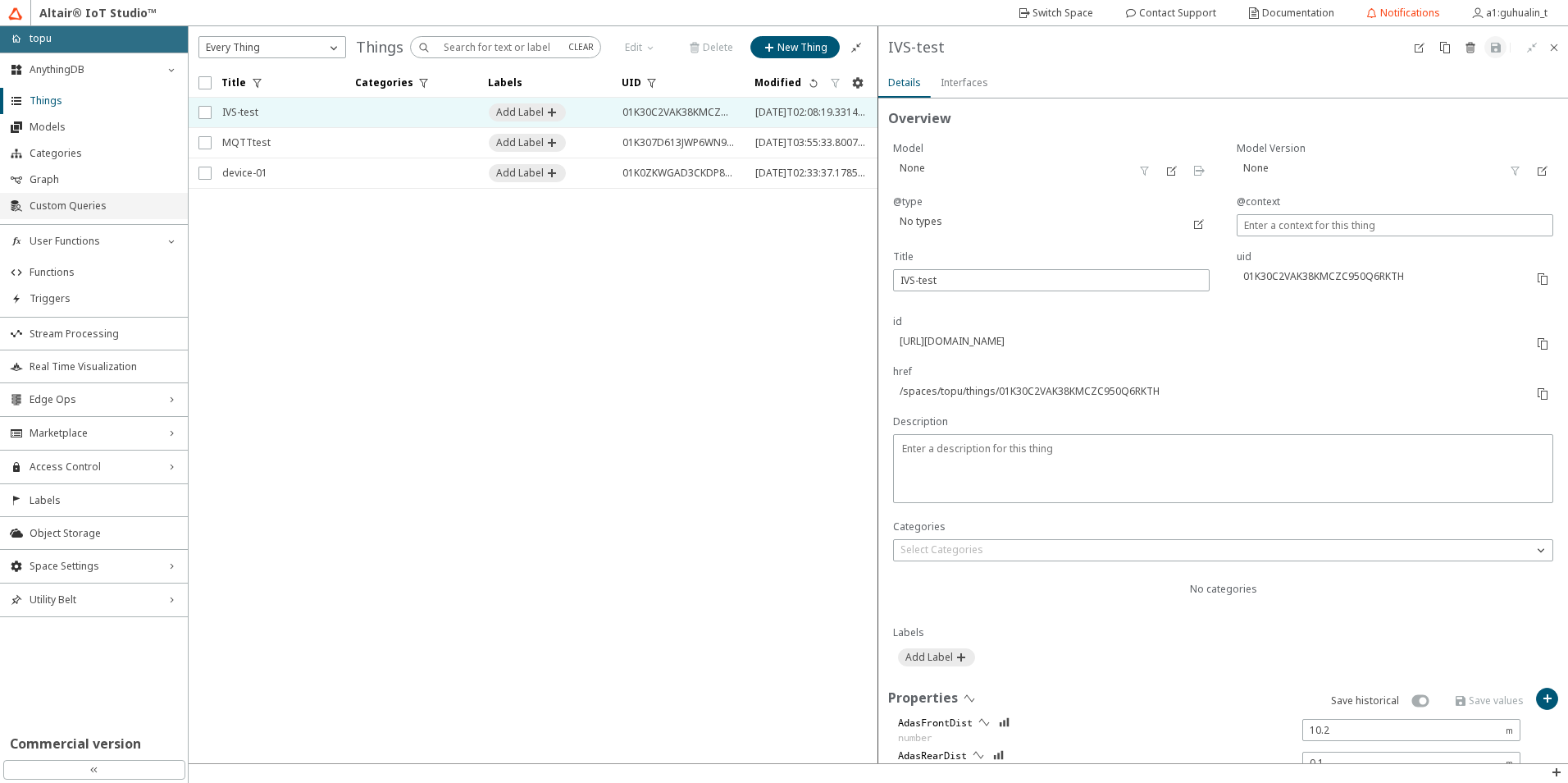
click at [74, 214] on li "Custom Queries" at bounding box center [94, 206] width 188 height 26
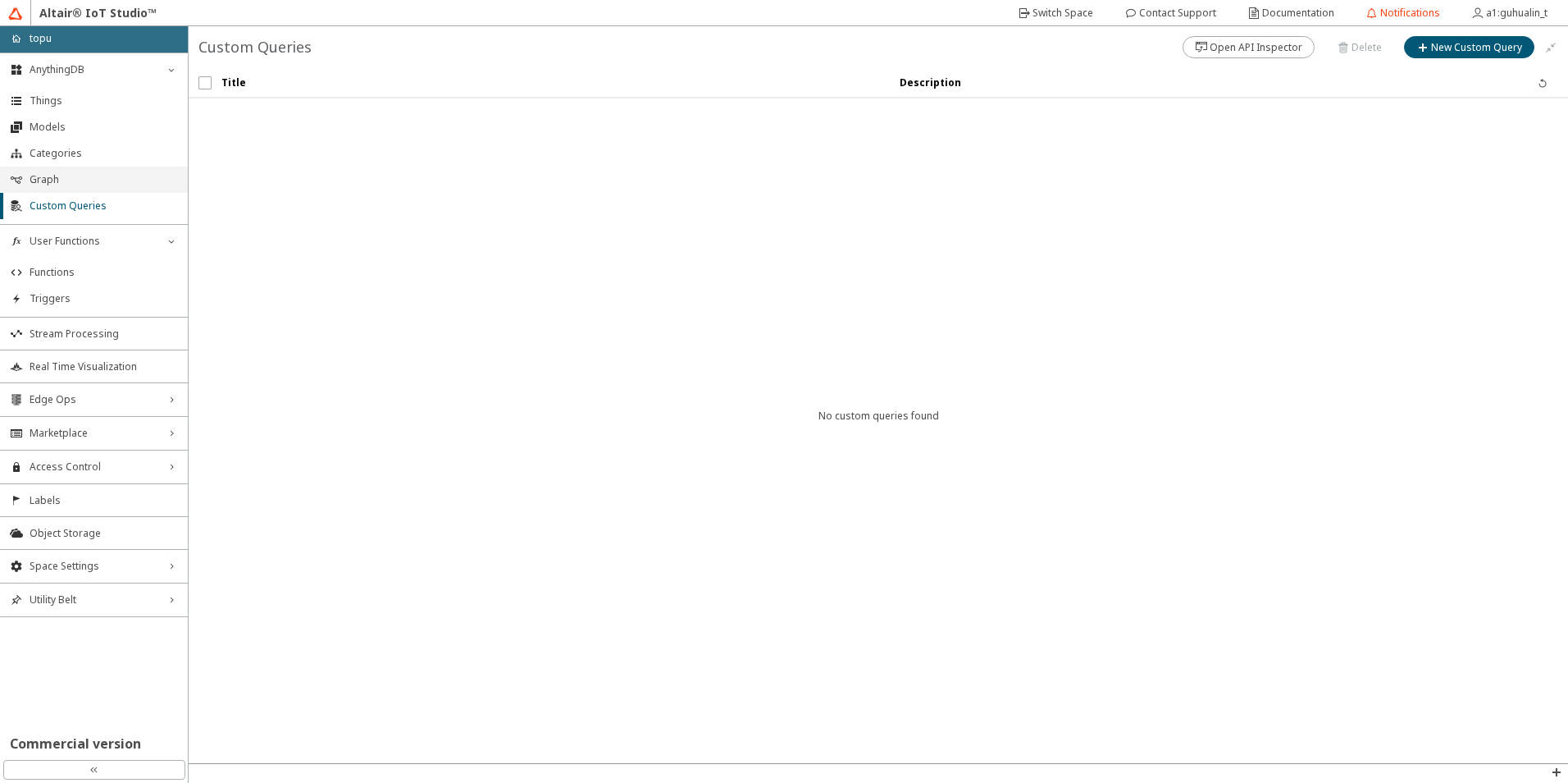
click at [82, 181] on span "Graph" at bounding box center [104, 180] width 148 height 13
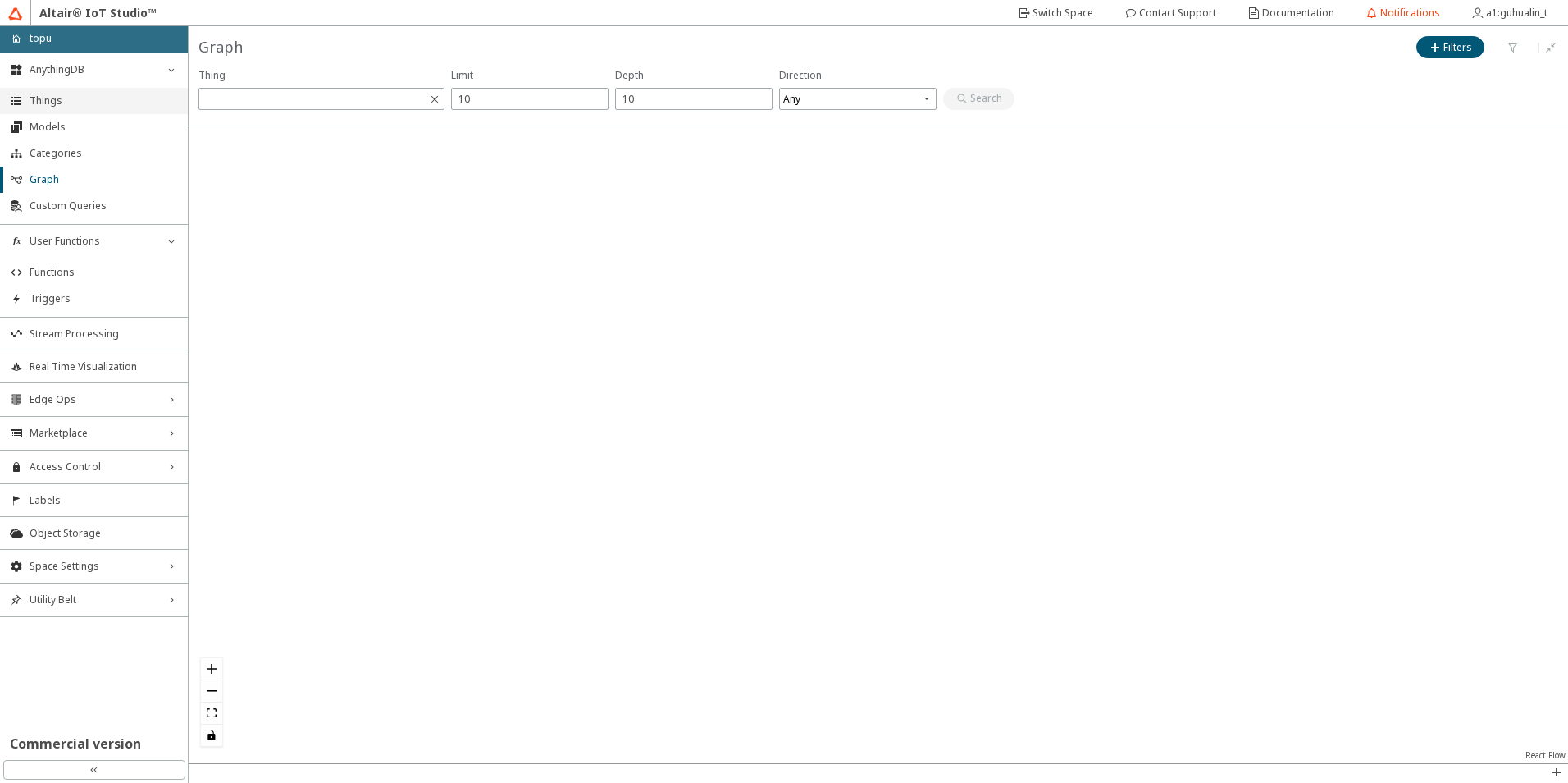
click at [115, 105] on span "Things" at bounding box center [104, 101] width 148 height 13
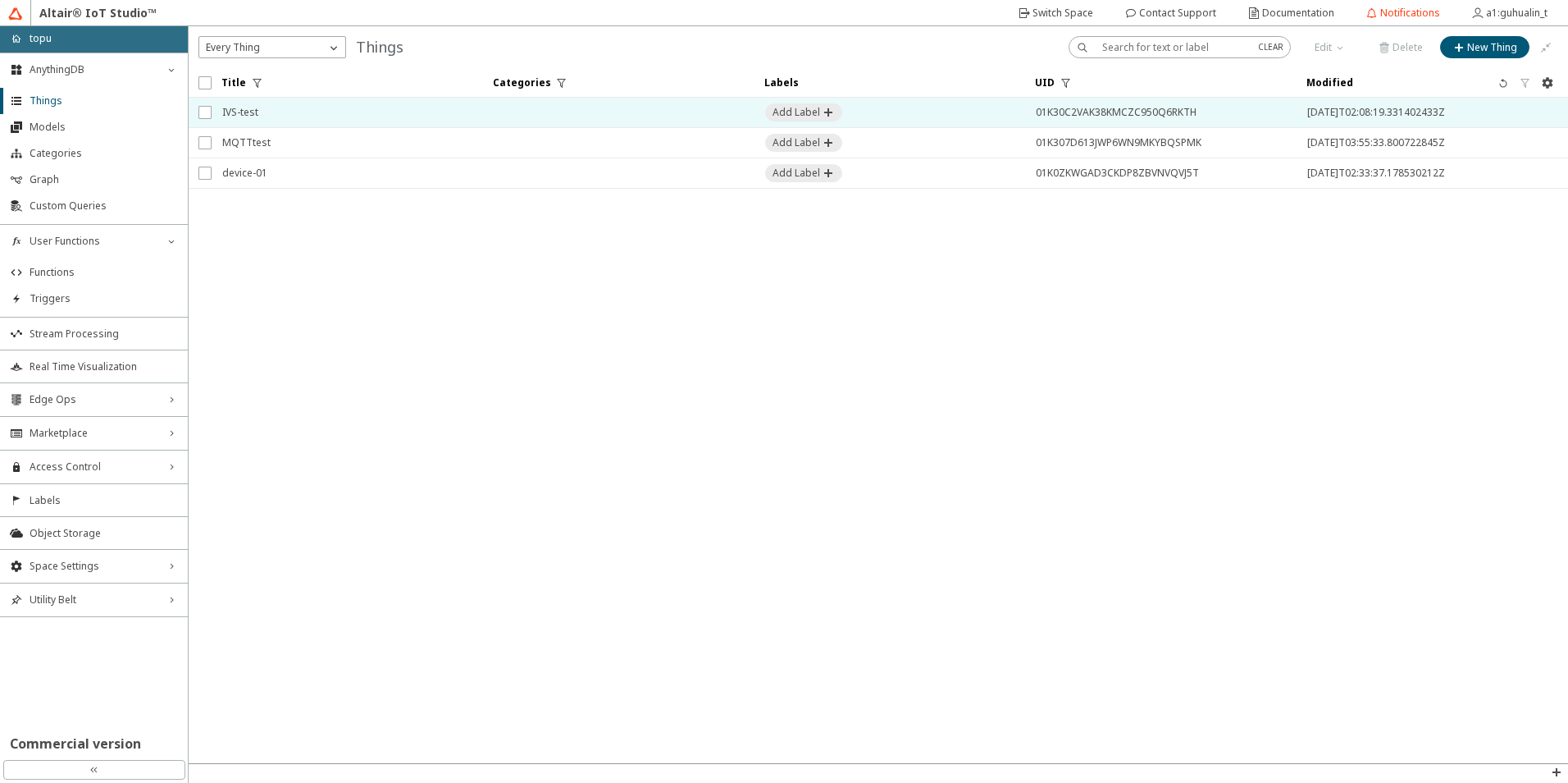
click at [320, 120] on span "IVS-test" at bounding box center [347, 112] width 250 height 29
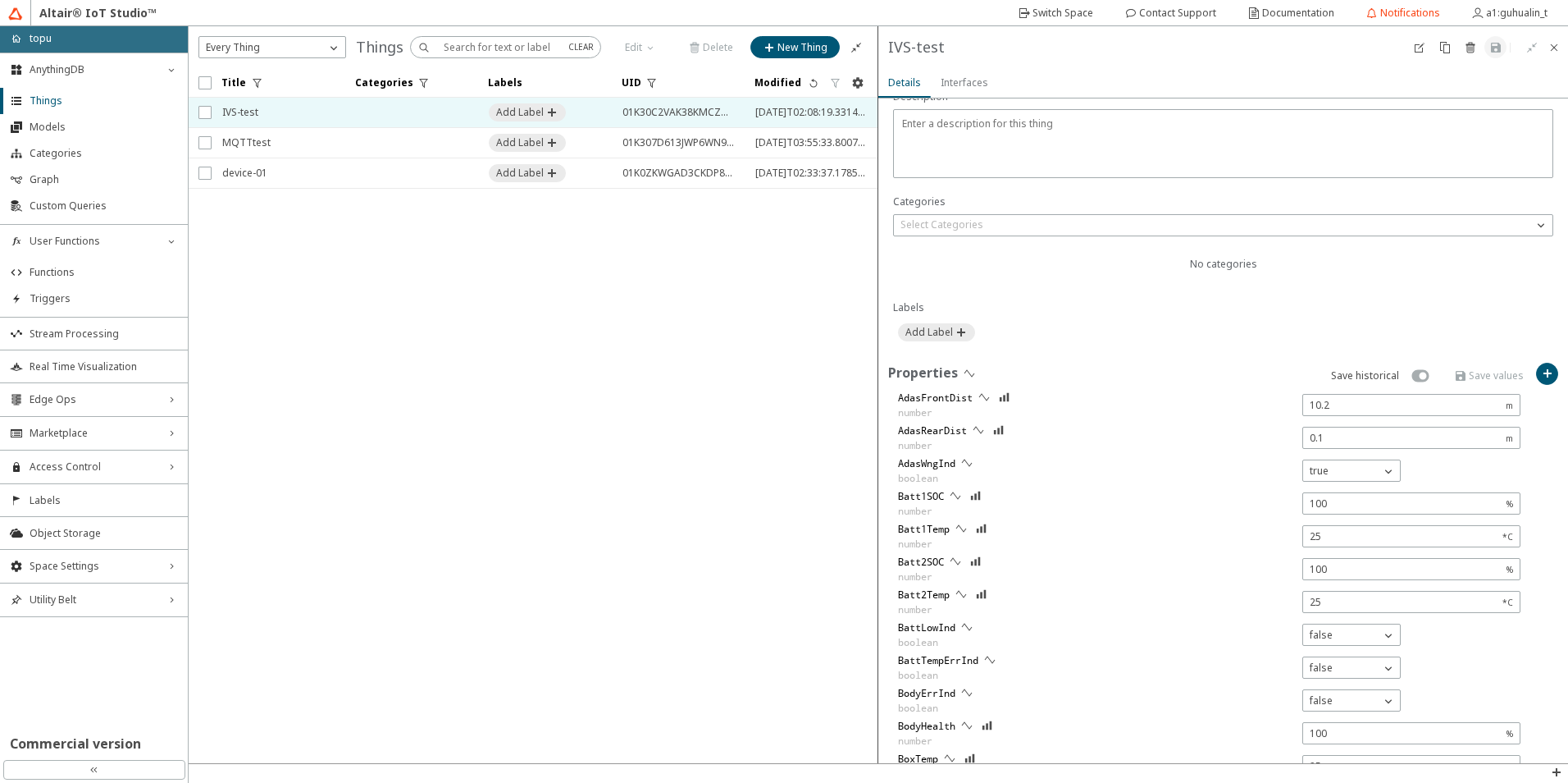
scroll to position [328, 0]
click at [94, 133] on span "Models" at bounding box center [104, 127] width 148 height 13
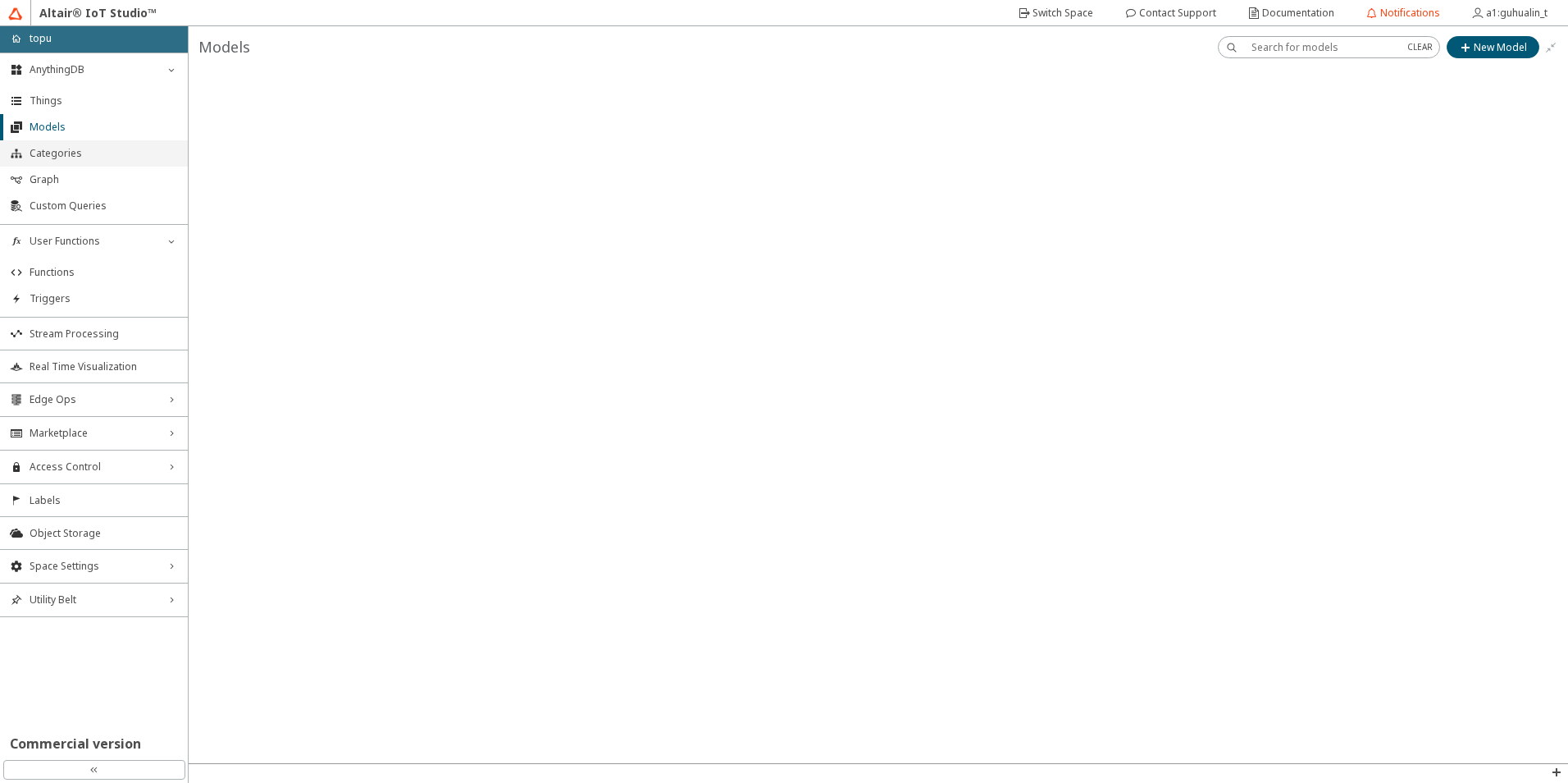
click at [83, 146] on li "Categories" at bounding box center [94, 153] width 188 height 26
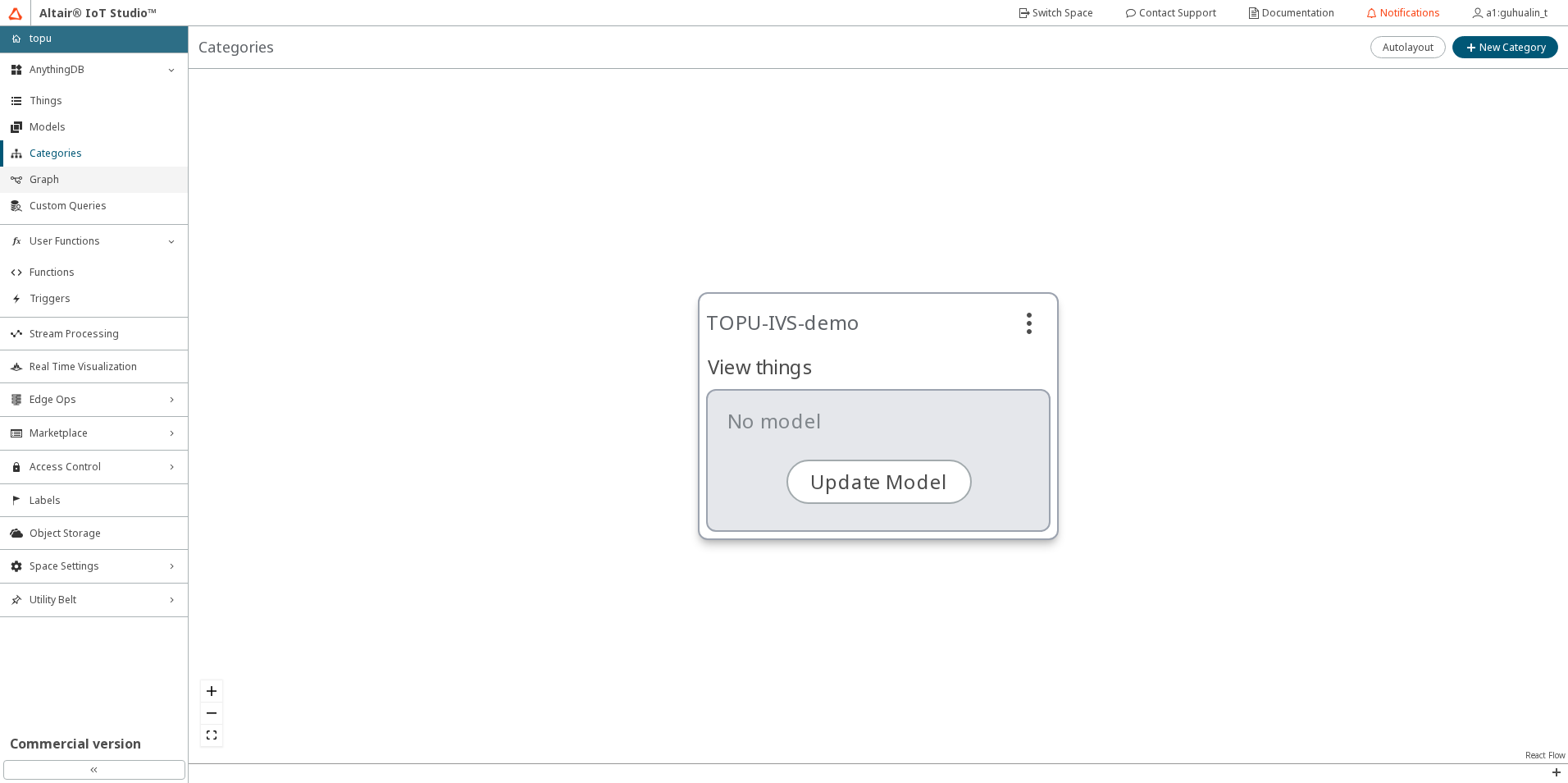
click at [84, 173] on span "Graph" at bounding box center [104, 180] width 148 height 13
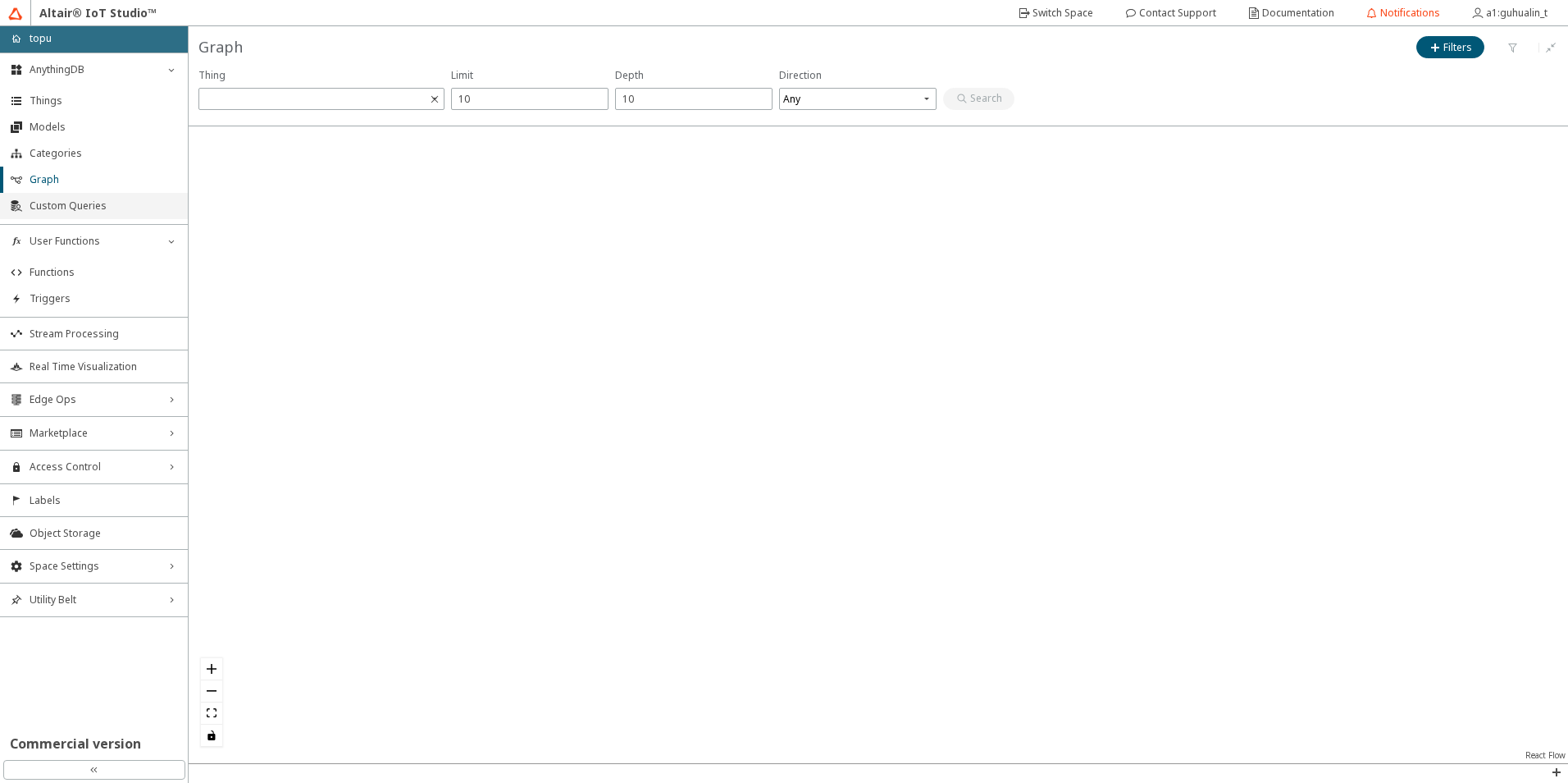
click at [92, 204] on span "Custom Queries" at bounding box center [104, 206] width 148 height 13
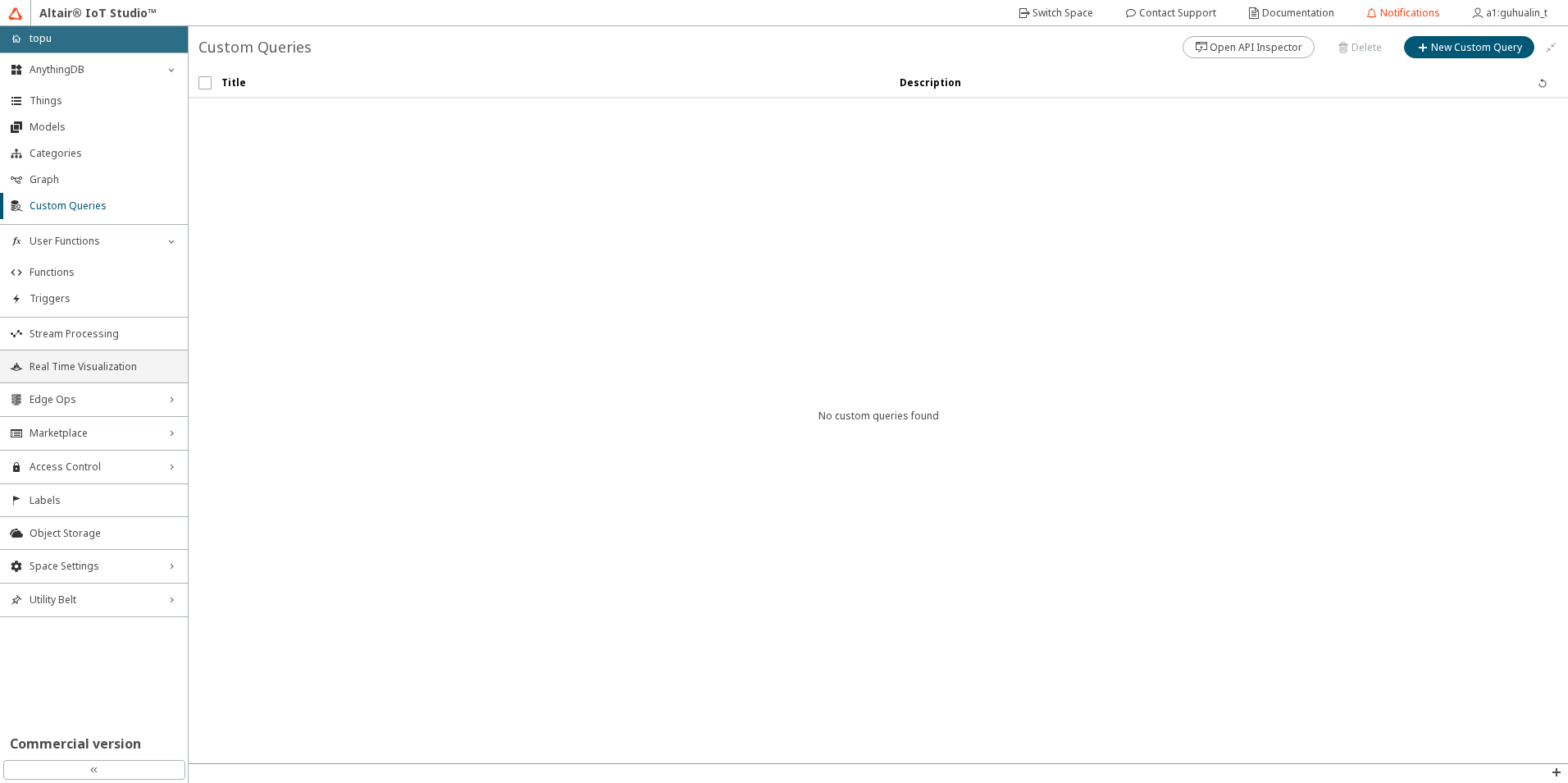
click at [88, 355] on li "Real Time Visualization" at bounding box center [94, 366] width 188 height 33
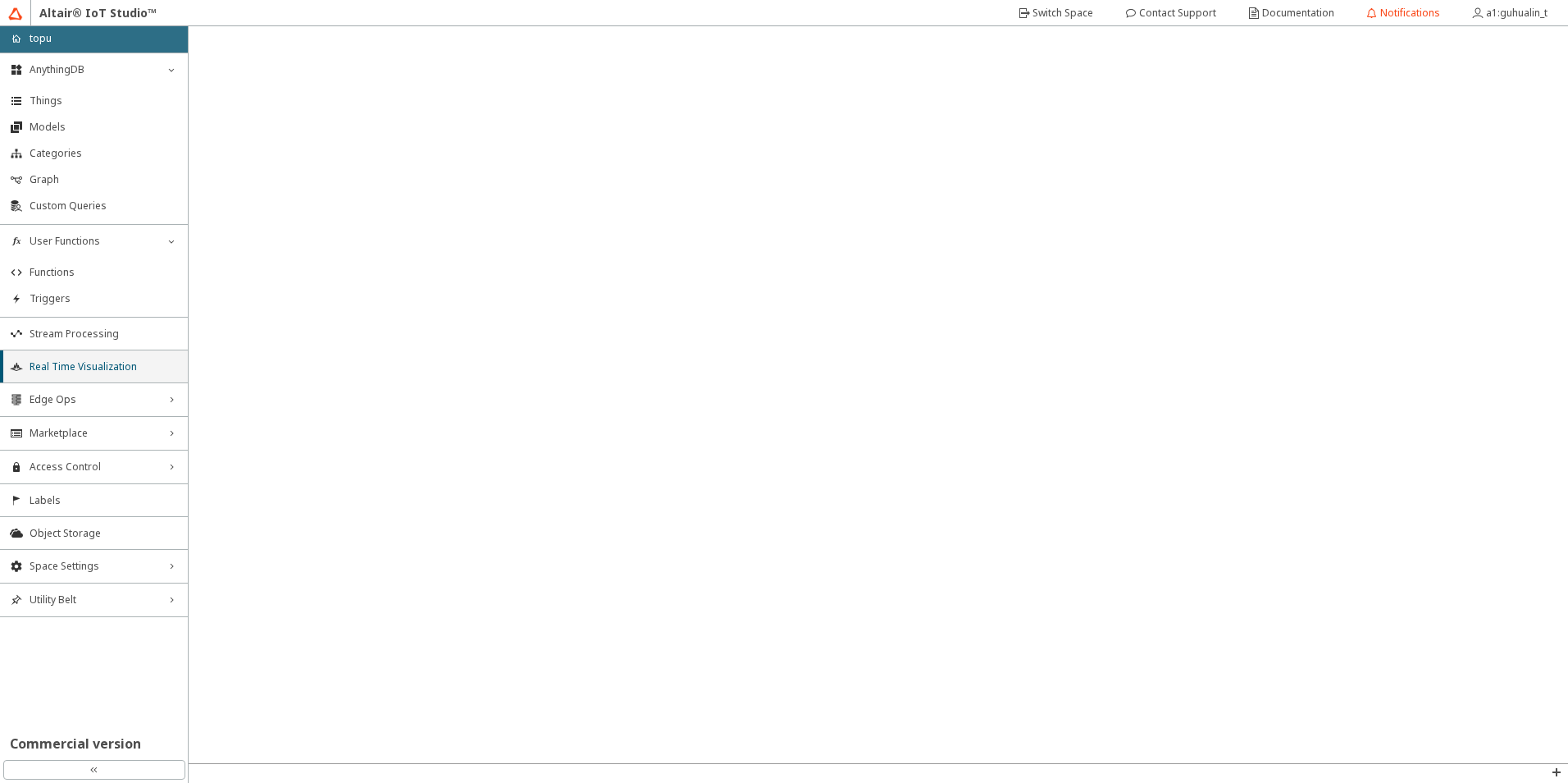
click at [94, 363] on span "Real Time Visualization" at bounding box center [104, 367] width 148 height 13
click at [74, 375] on li "Real Time Visualization" at bounding box center [94, 366] width 188 height 33
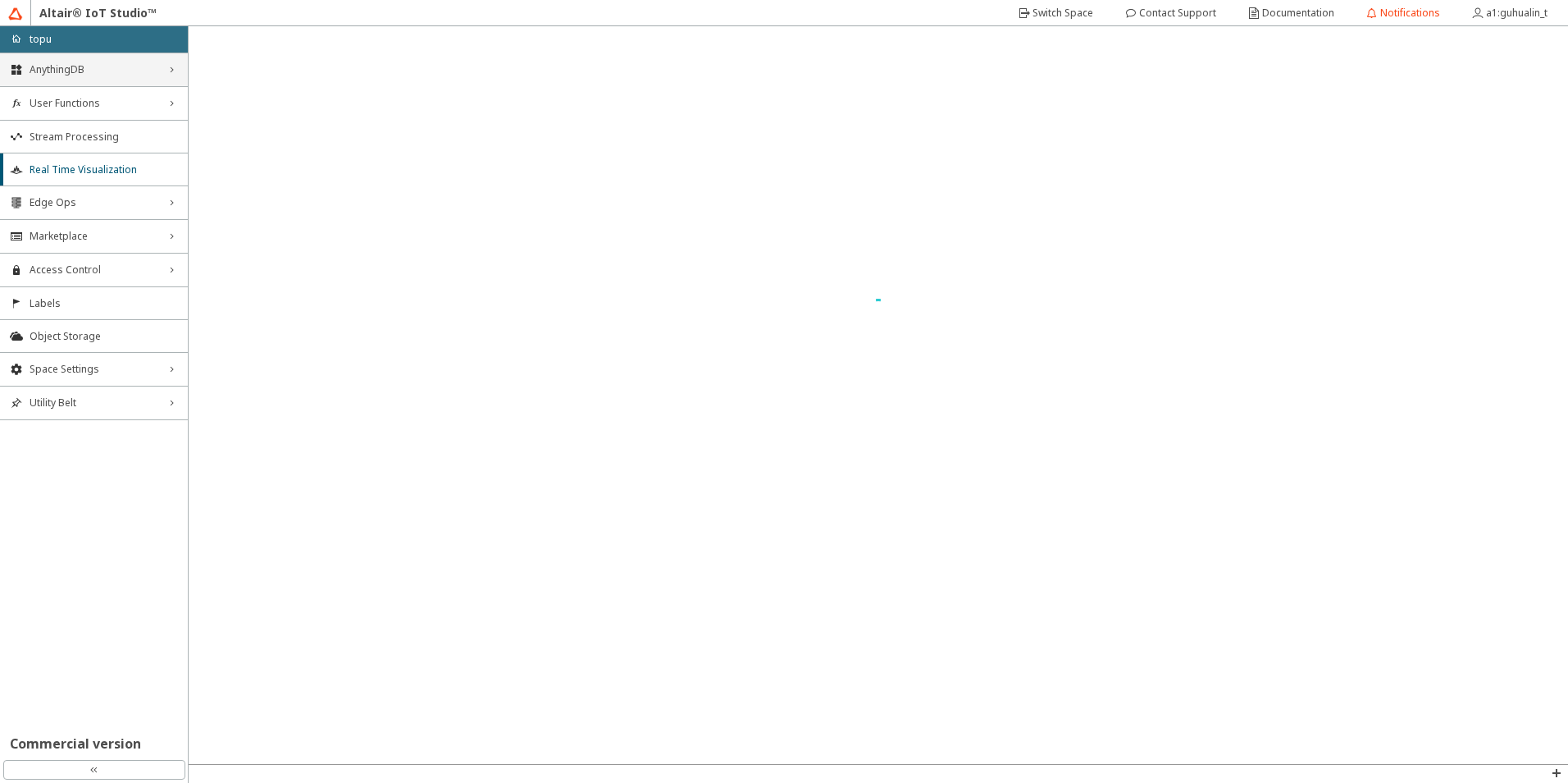
click at [123, 72] on span "AnythingDB" at bounding box center [94, 70] width 129 height 13
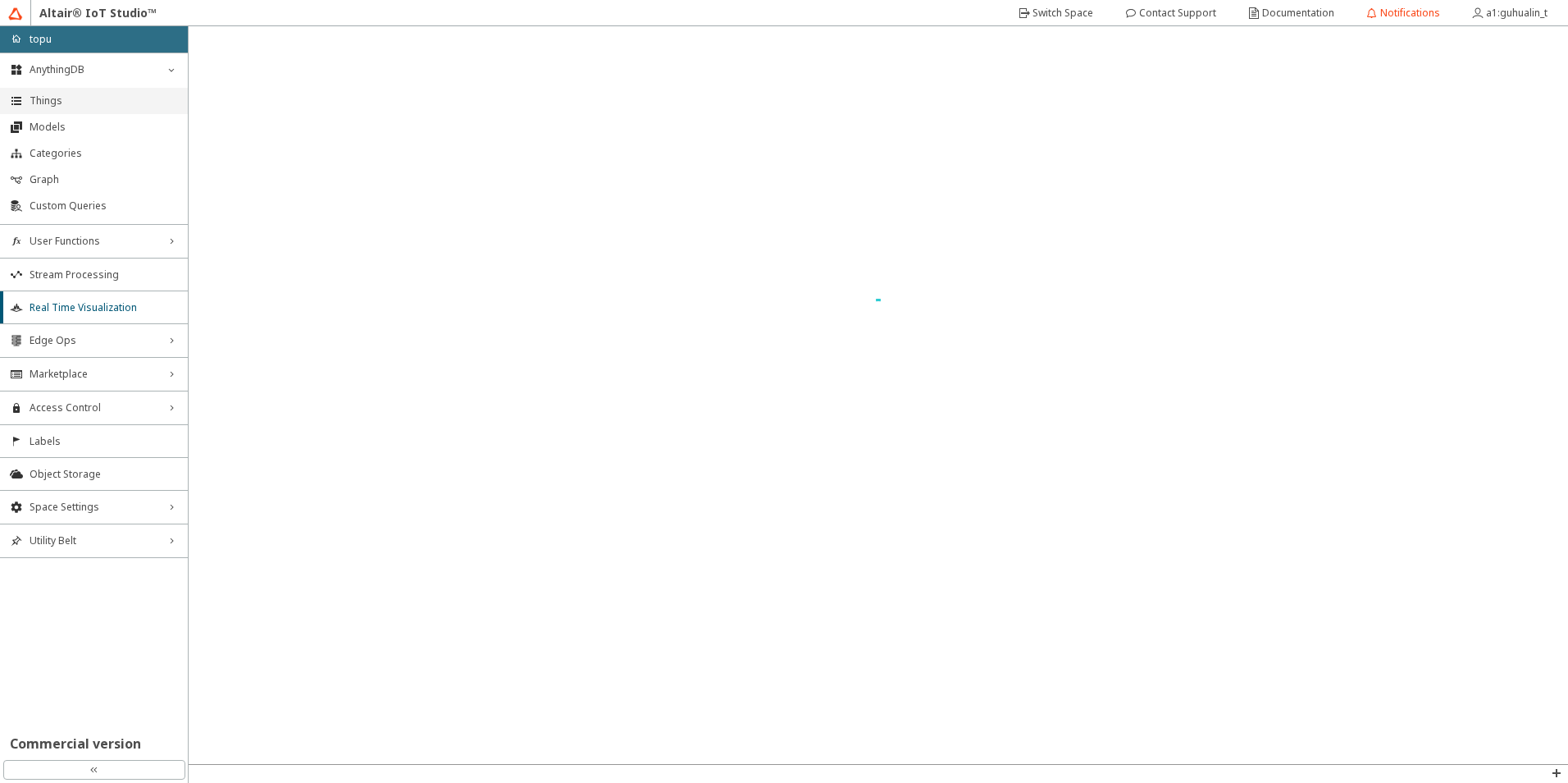
click at [87, 108] on li "Things" at bounding box center [94, 100] width 188 height 26
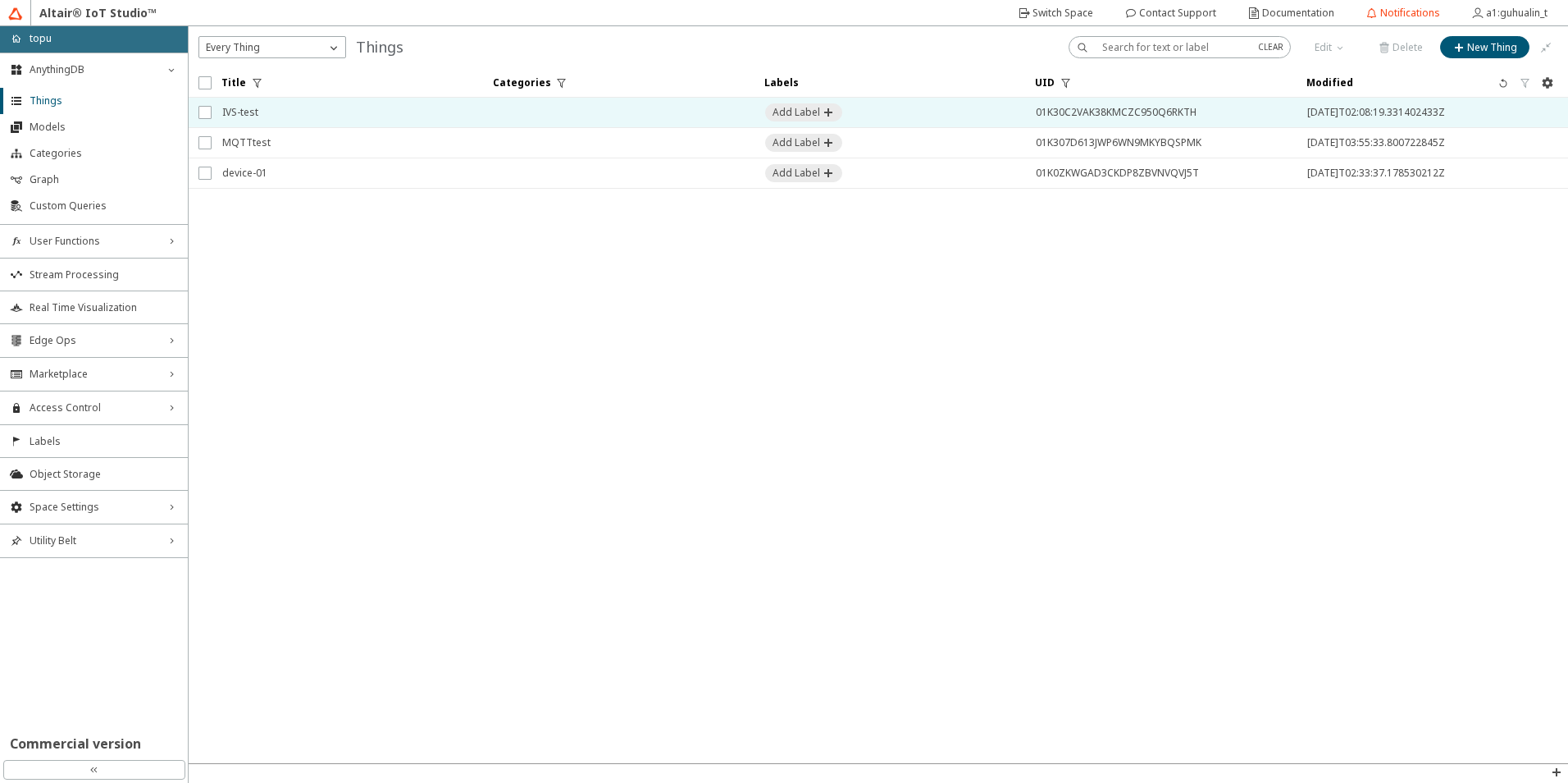
click at [403, 115] on span "IVS-test" at bounding box center [347, 112] width 250 height 29
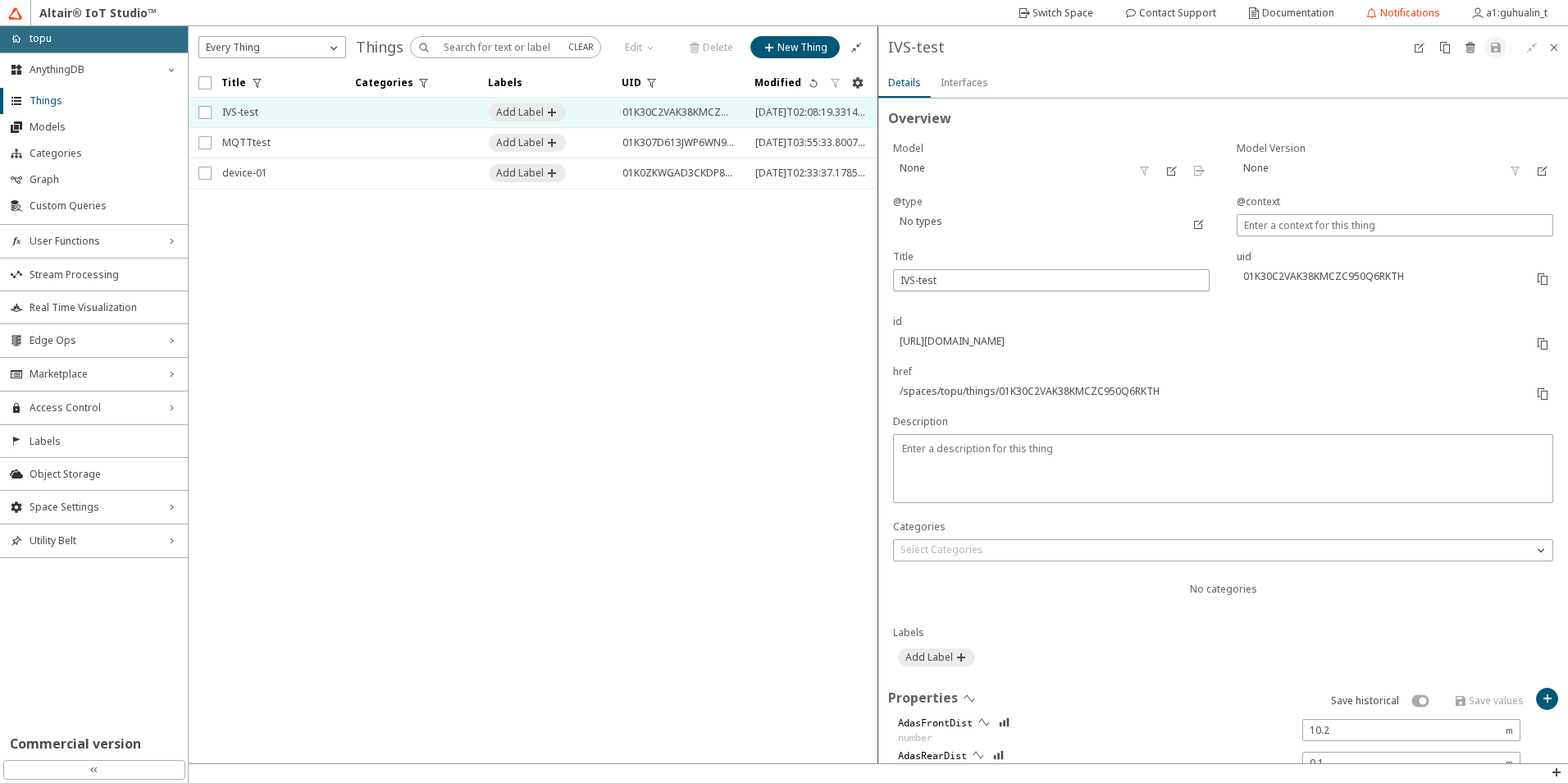
drag, startPoint x: 1522, startPoint y: 392, endPoint x: 1464, endPoint y: 378, distance: 59.7
click at [1532, 392] on paper-button at bounding box center [1543, 394] width 22 height 22
click at [0, 0] on slot "Interfaces" at bounding box center [0, 0] width 0 height 0
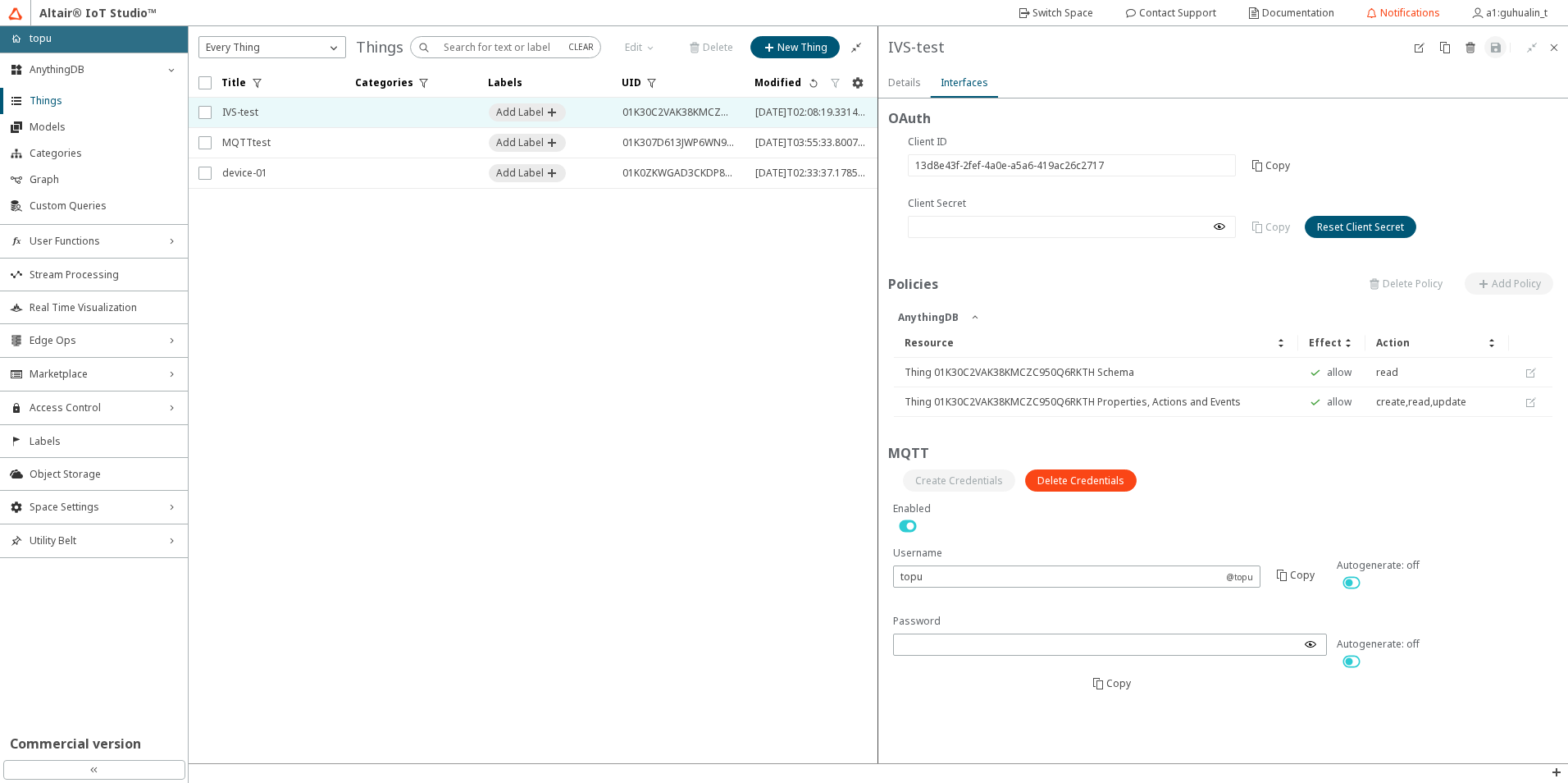
click at [0, 0] on slot "Details" at bounding box center [0, 0] width 0 height 0
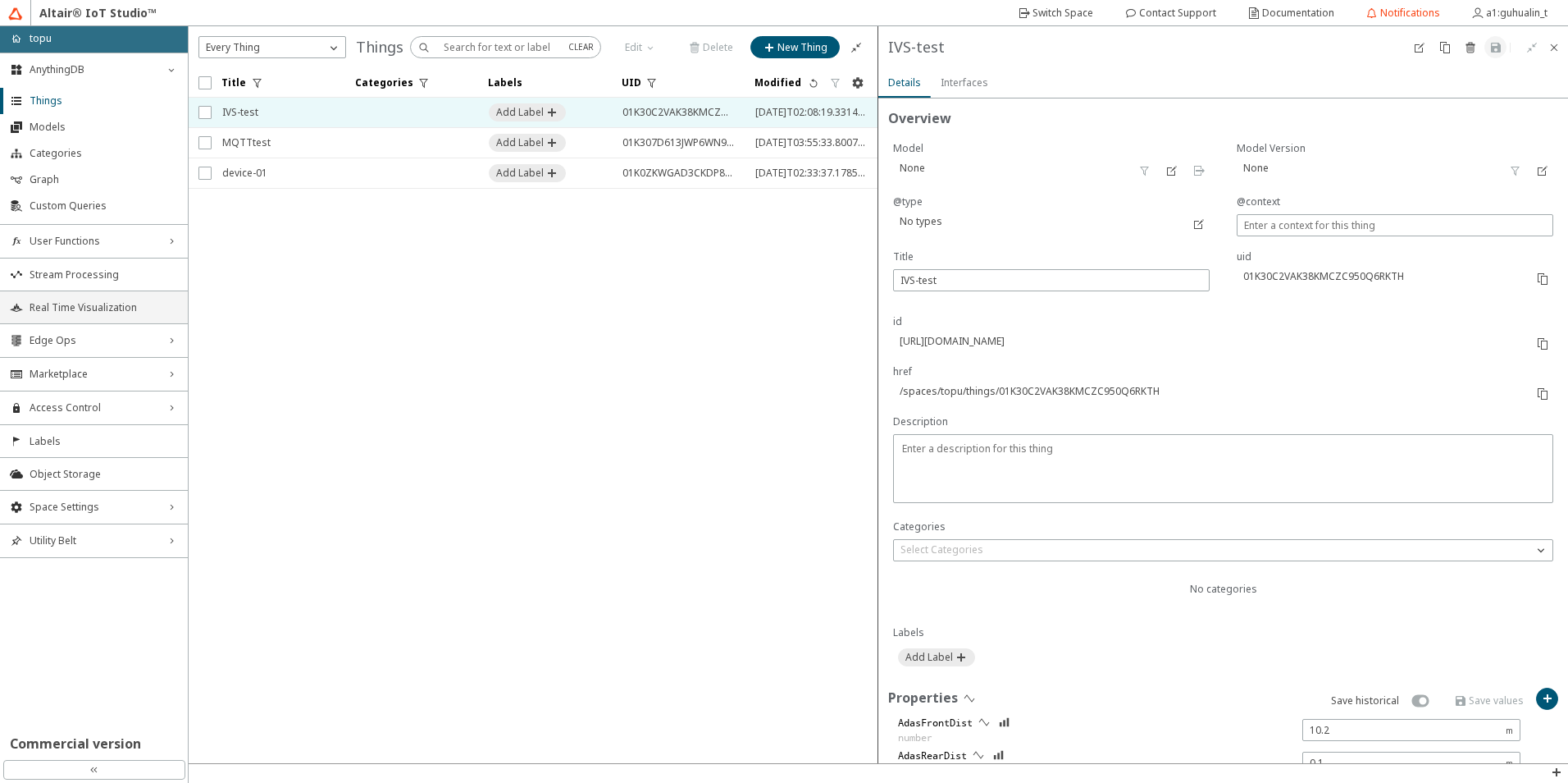
click at [92, 304] on span "Real Time Visualization" at bounding box center [104, 308] width 148 height 13
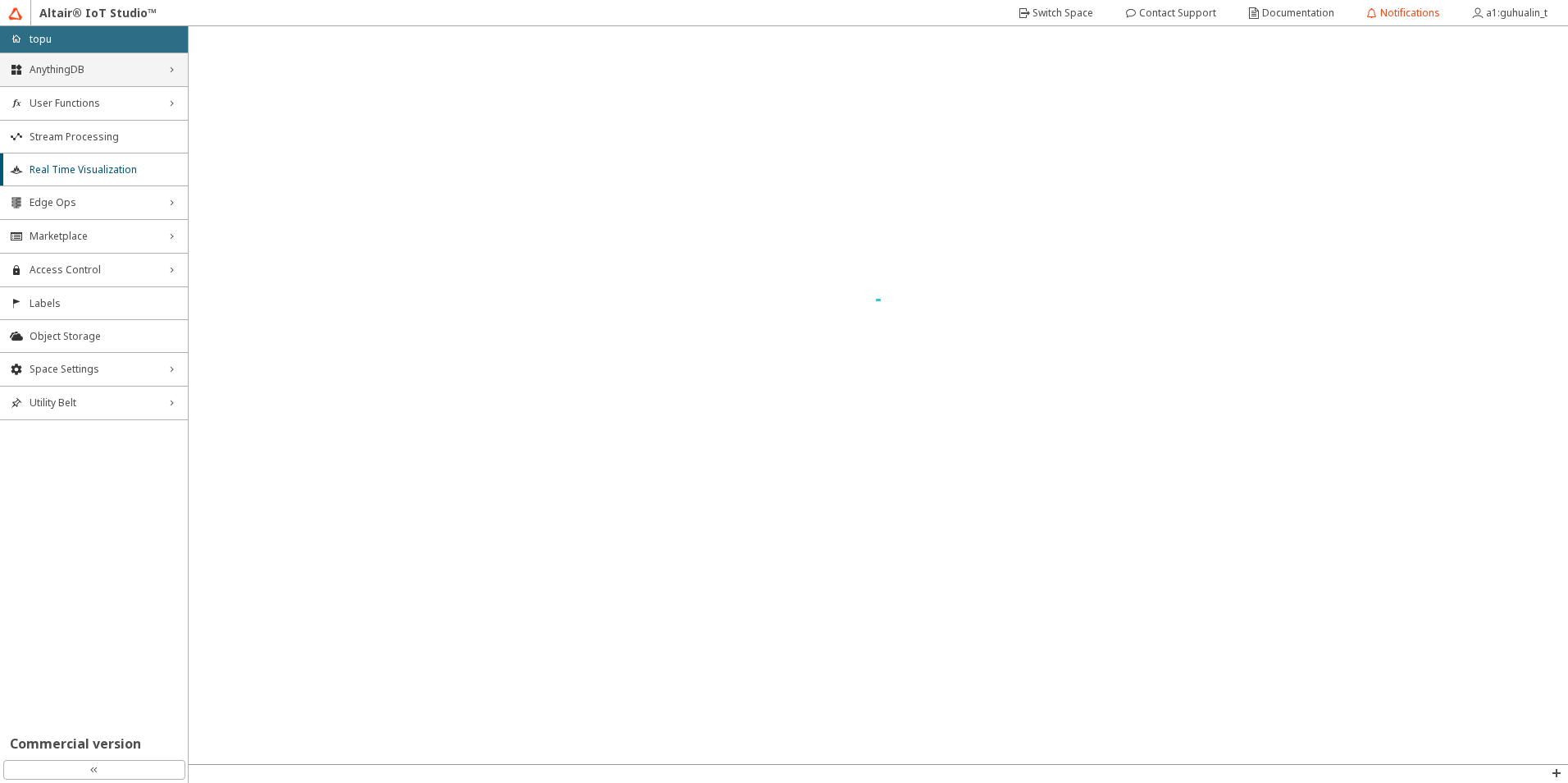
click at [168, 64] on icon "right_chevron" at bounding box center [172, 70] width 13 height 13
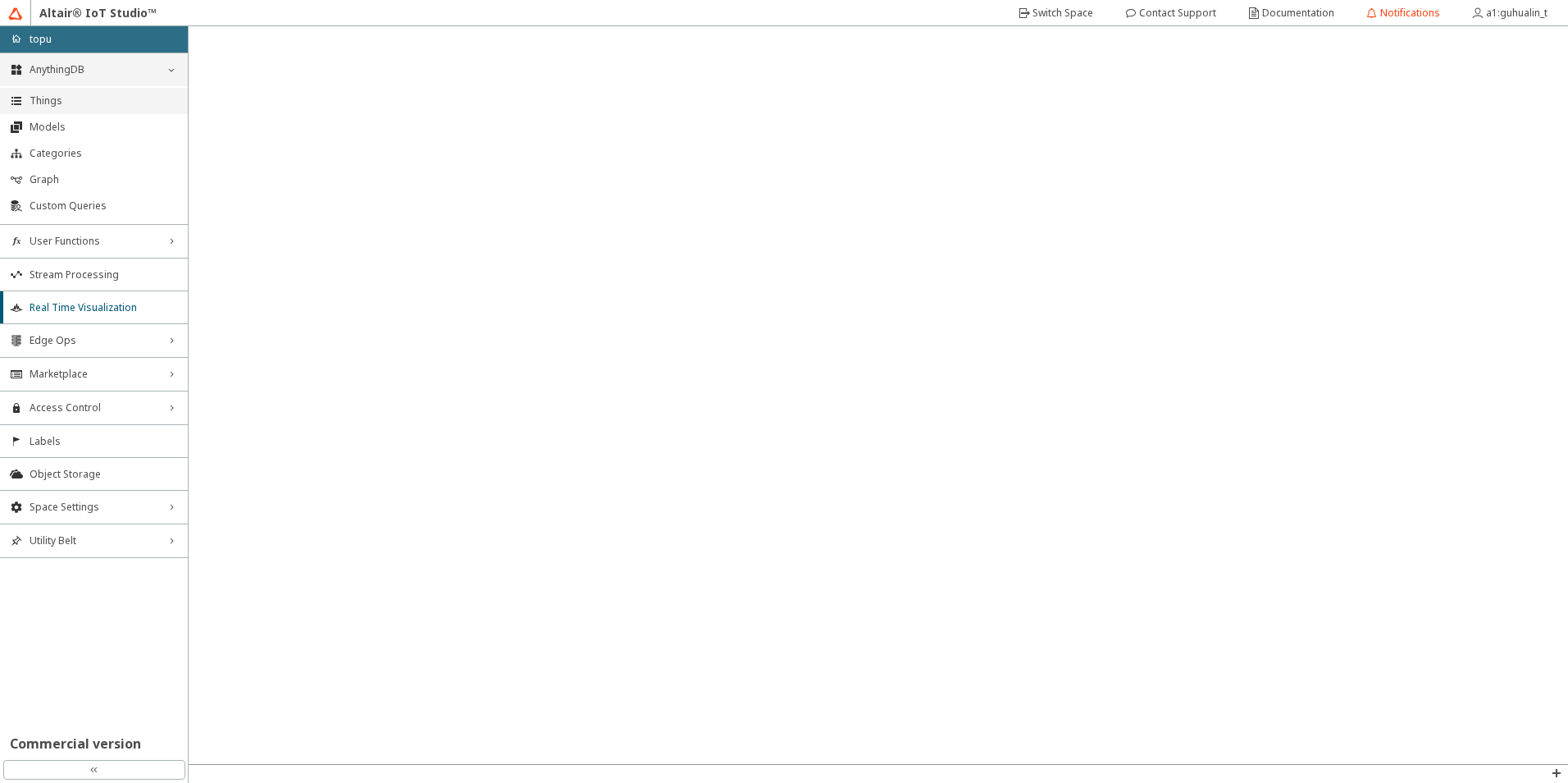
click at [109, 88] on li "Things" at bounding box center [94, 100] width 188 height 26
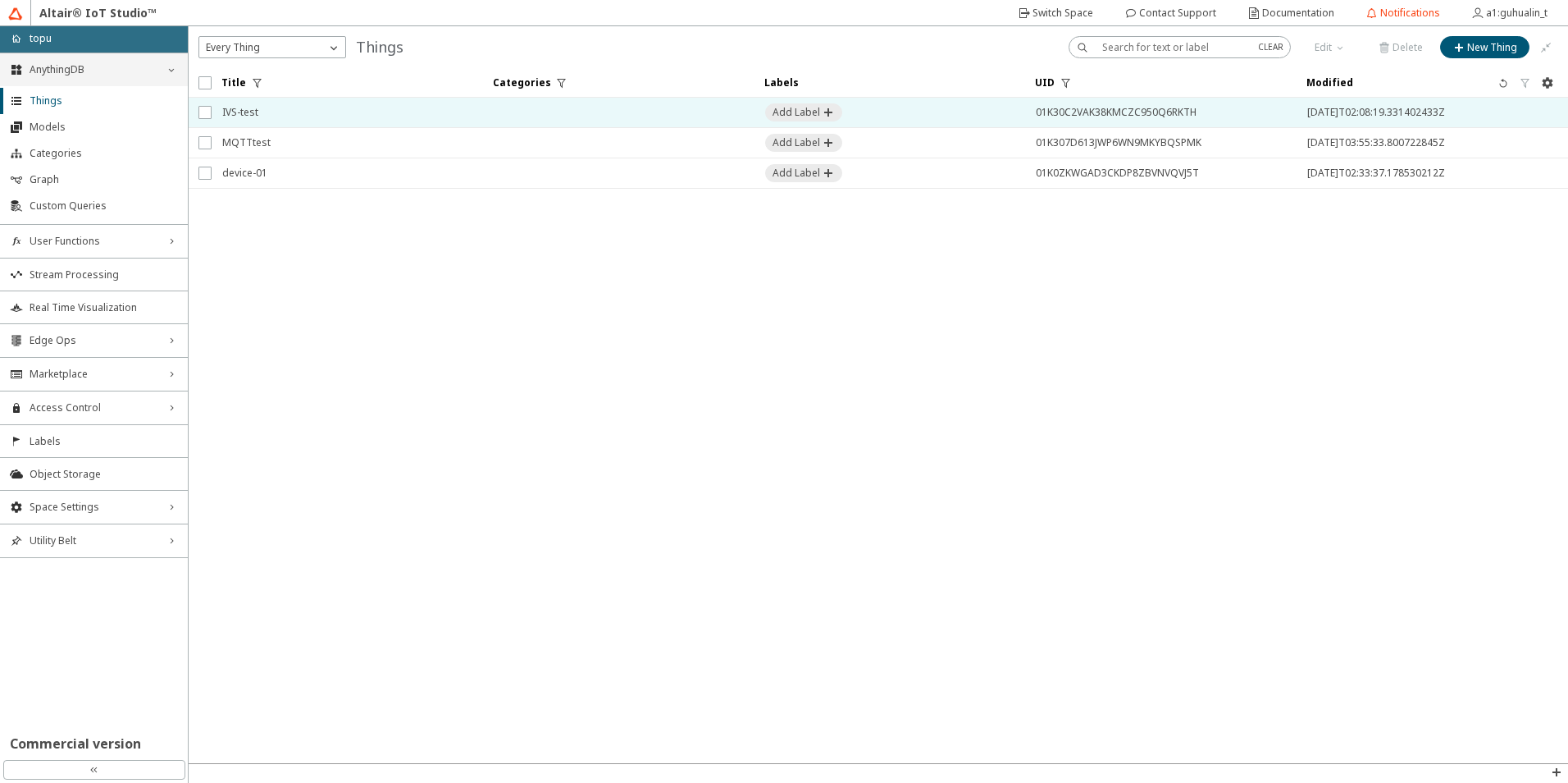
click at [641, 110] on td at bounding box center [618, 113] width 271 height 30
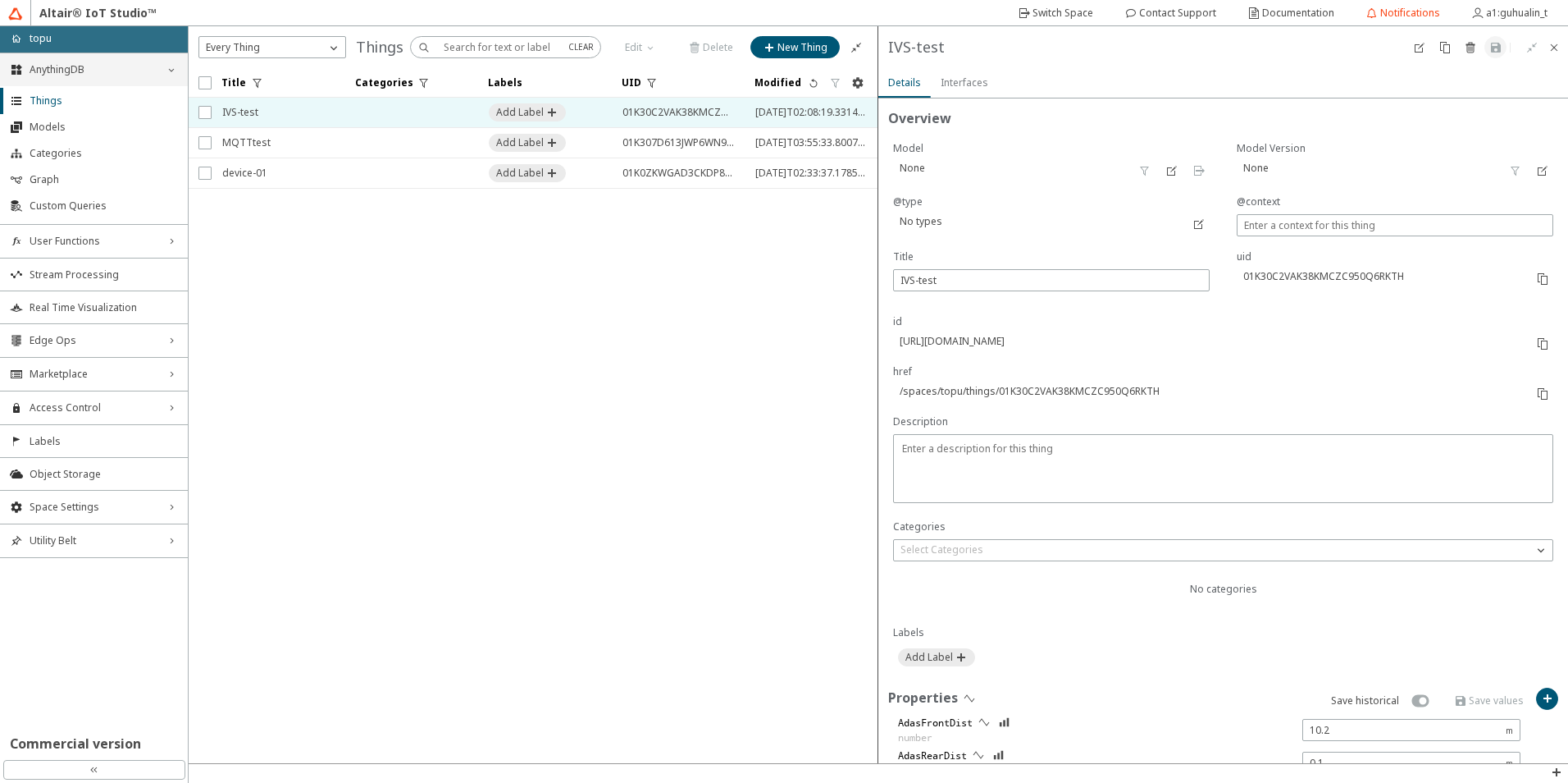
click at [0, 0] on slot "Interfaces" at bounding box center [0, 0] width 0 height 0
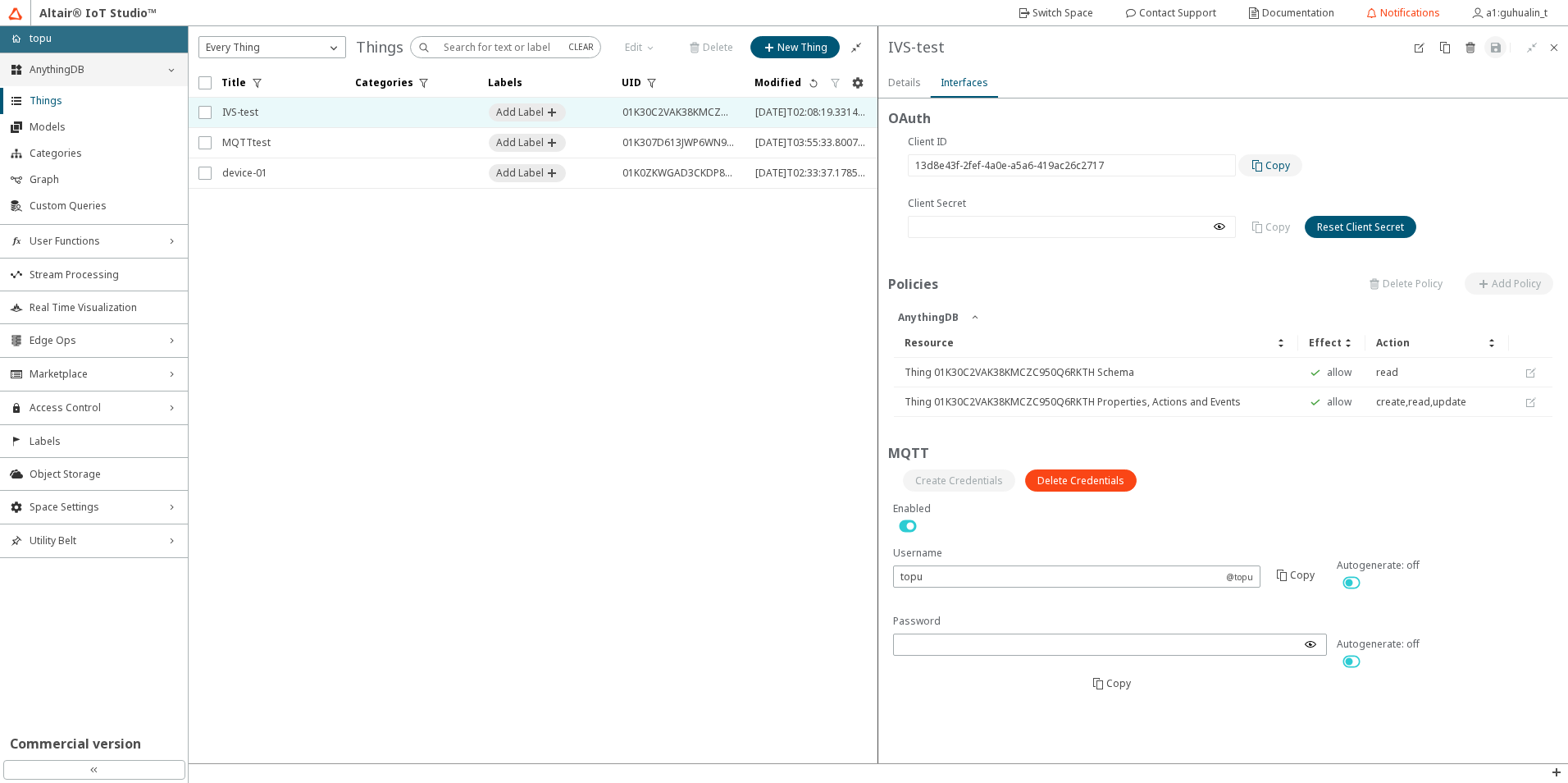
click at [1278, 174] on paper-button "Copy" at bounding box center [1271, 165] width 64 height 22
click at [0, 0] on slot "Details" at bounding box center [0, 0] width 0 height 0
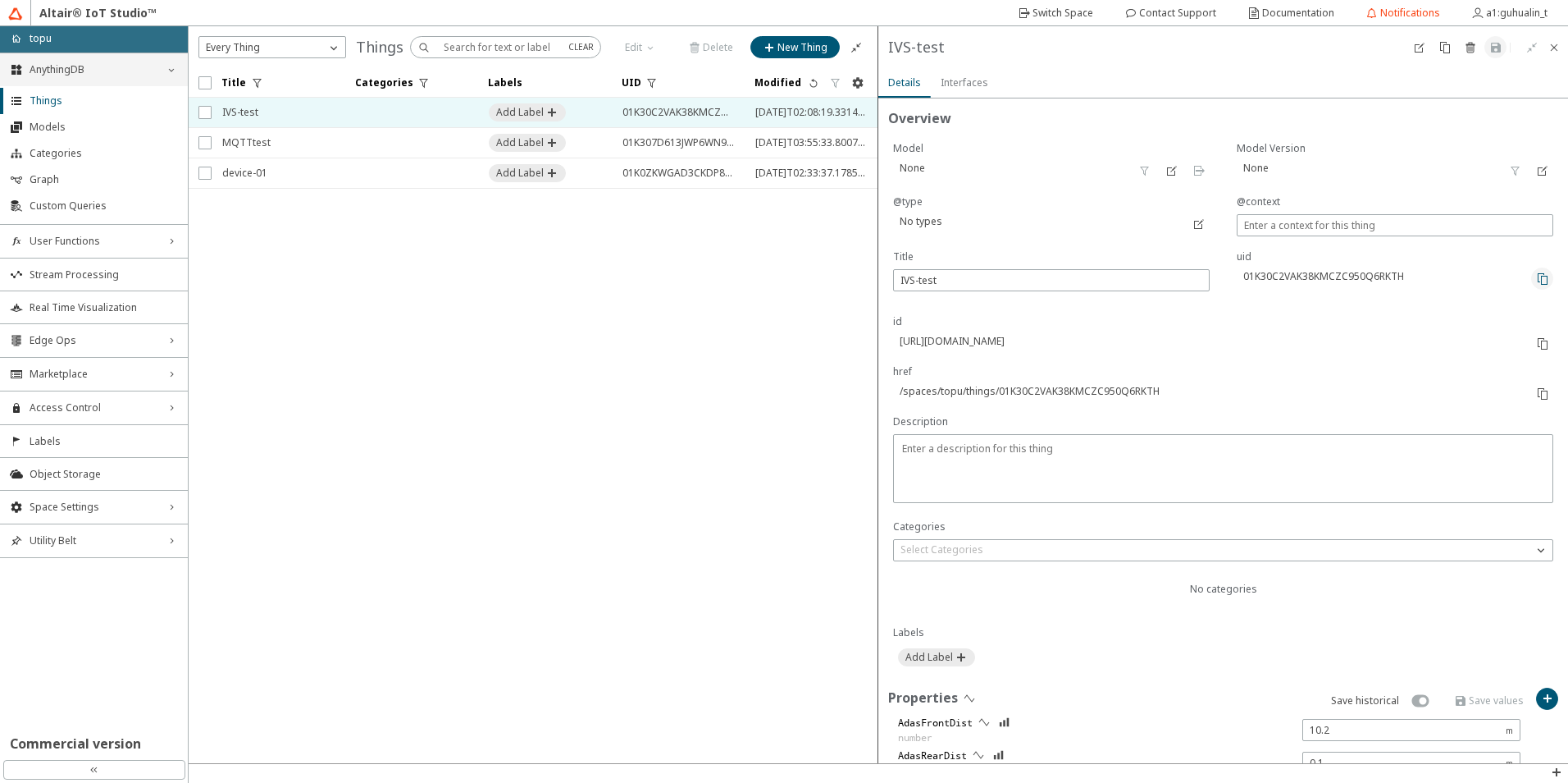
click at [1539, 284] on paper-button at bounding box center [1543, 278] width 22 height 22
click at [1536, 345] on iron-icon at bounding box center [1543, 344] width 13 height 13
click at [1536, 282] on iron-icon at bounding box center [1543, 279] width 13 height 13
click at [0, 0] on slot "Interfaces" at bounding box center [0, 0] width 0 height 0
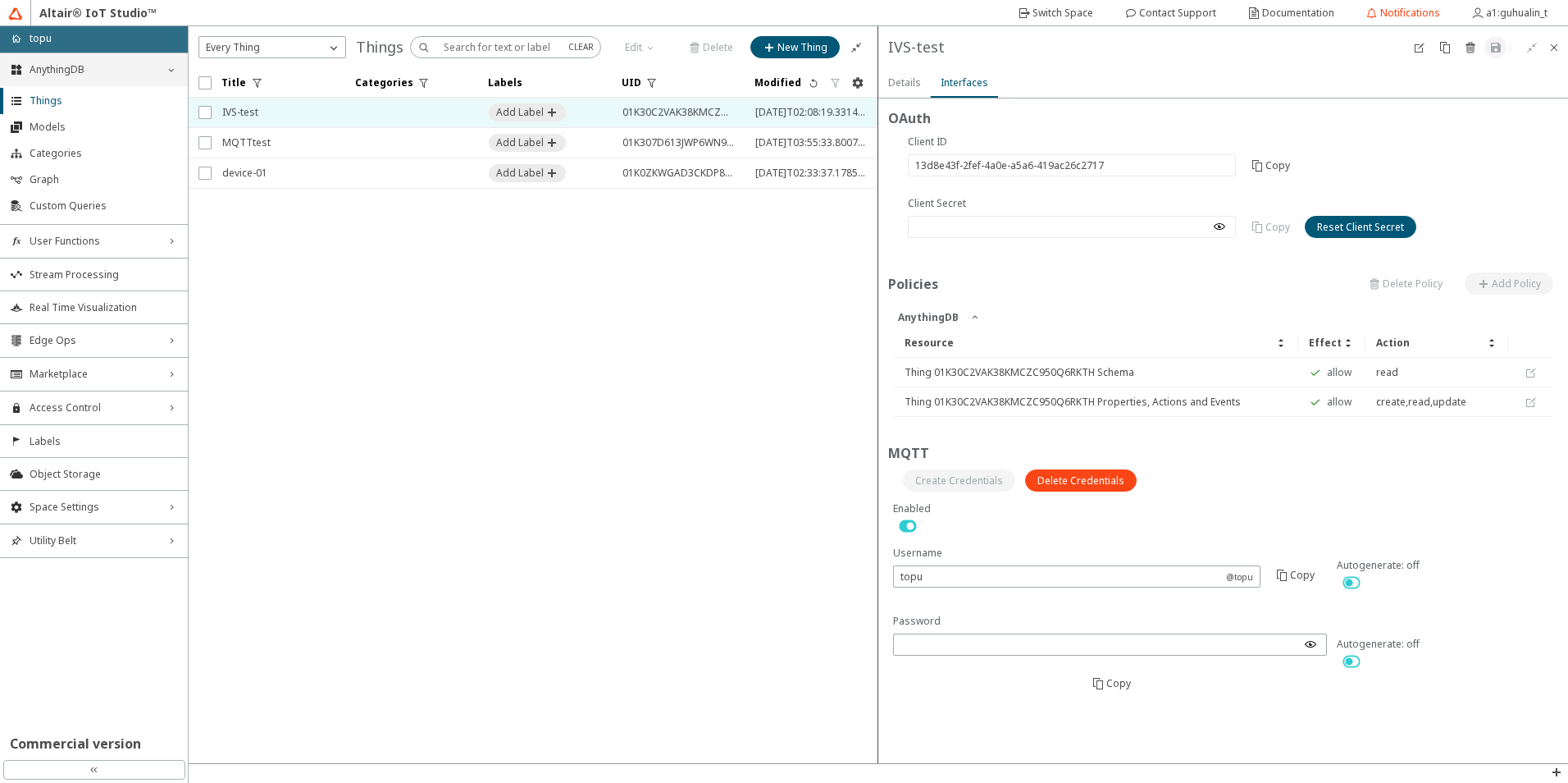
click at [1222, 221] on iron-icon at bounding box center [1220, 227] width 13 height 13
click at [1359, 220] on div "Reset Client Secret" at bounding box center [1360, 228] width 87 height 15
click at [0, 0] on slot "Reset" at bounding box center [0, 0] width 0 height 0
click at [0, 0] on slot "Copy" at bounding box center [0, 0] width 0 height 0
click at [0, 0] on slot "Details" at bounding box center [0, 0] width 0 height 0
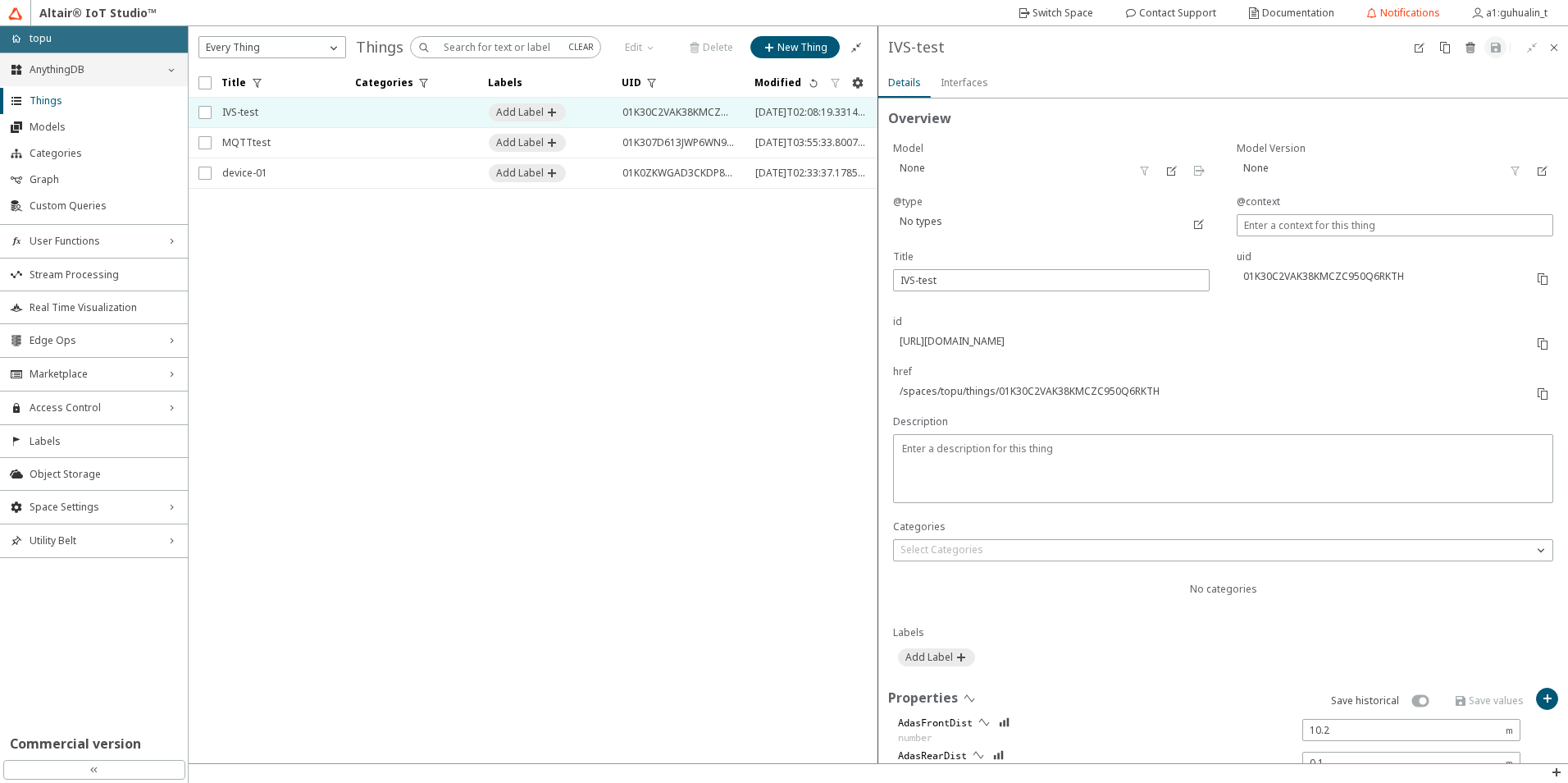
click at [0, 0] on slot "Interfaces" at bounding box center [0, 0] width 0 height 0
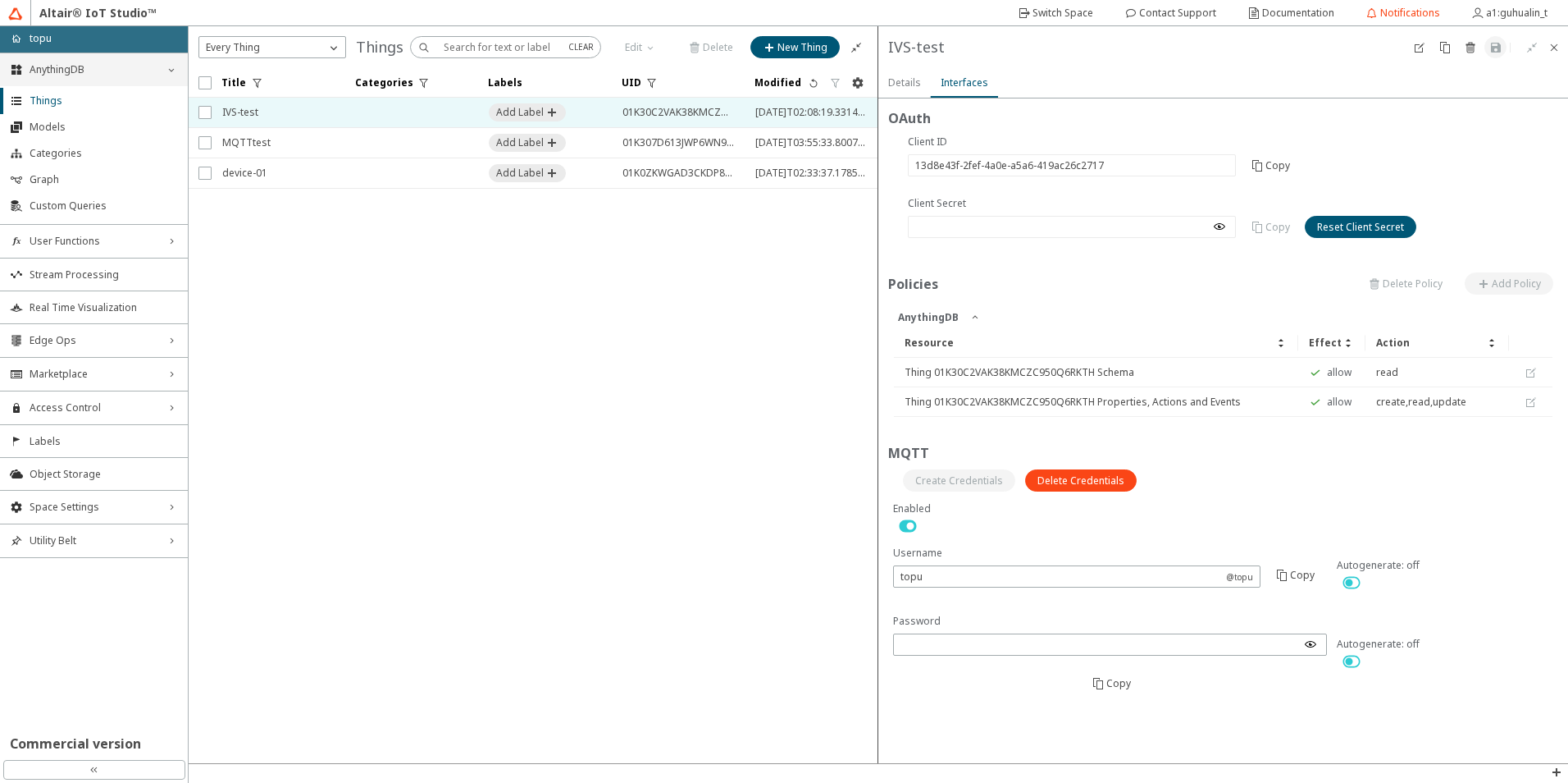
click at [906, 100] on div "OAuth Are you sure you want to reset the client secret for this Thing? Anything…" at bounding box center [1223, 409] width 690 height 620
click at [914, 92] on div "Details" at bounding box center [904, 83] width 33 height 29
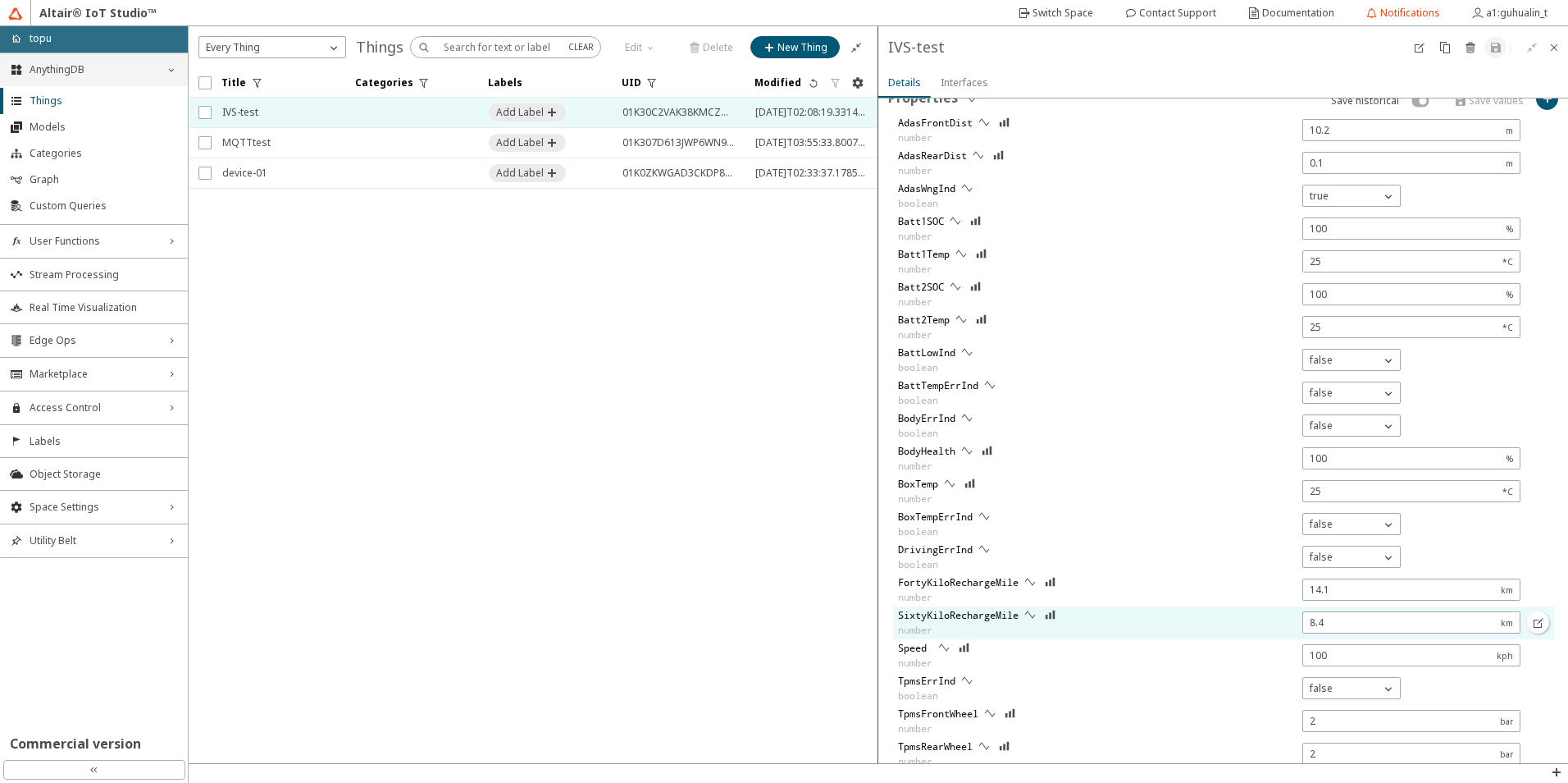
scroll to position [451, 0]
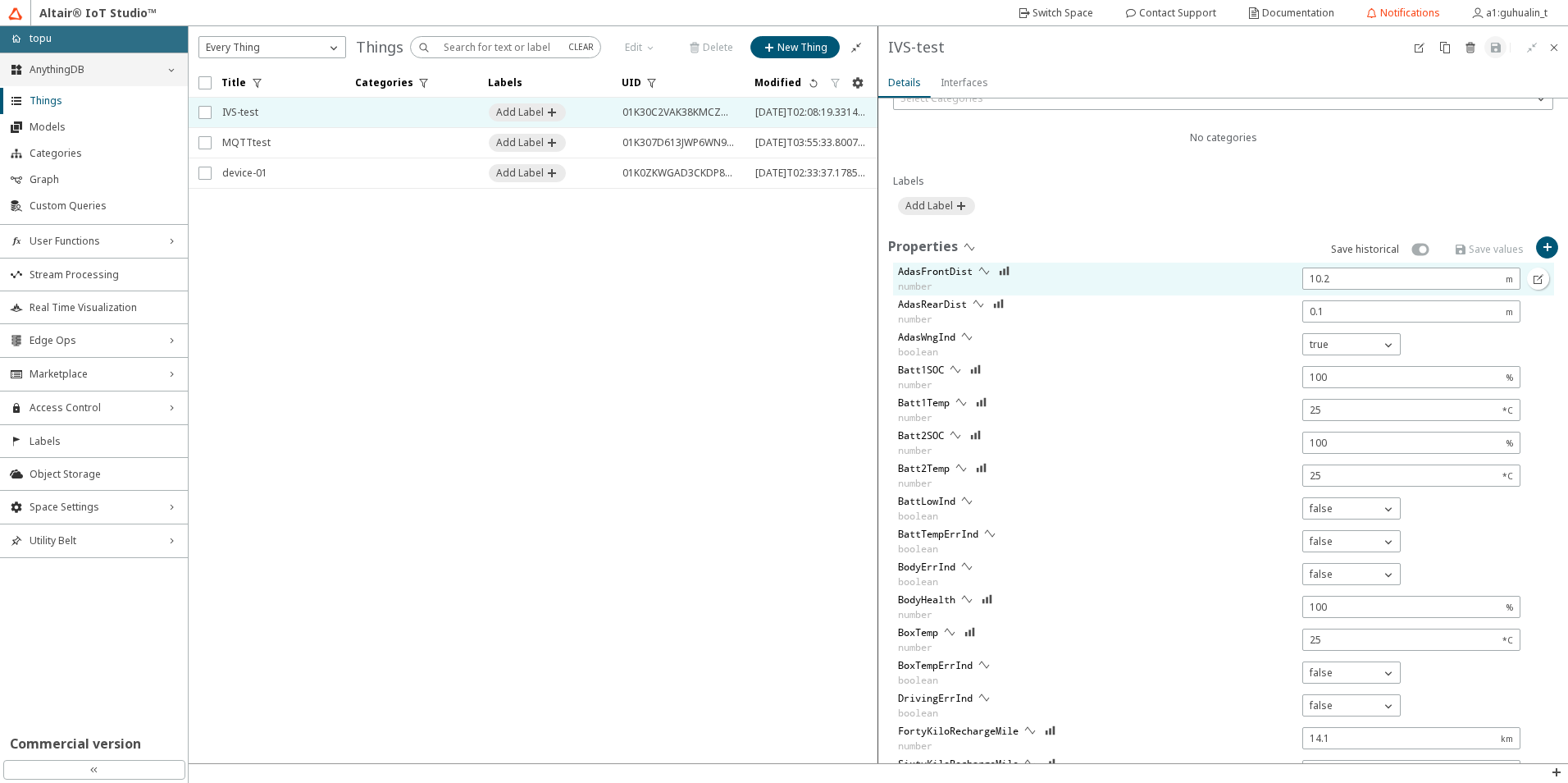
click at [0, 0] on slot "AdasFrontDist" at bounding box center [0, 0] width 0 height 0
click at [1010, 274] on iron-icon at bounding box center [1005, 271] width 12 height 13
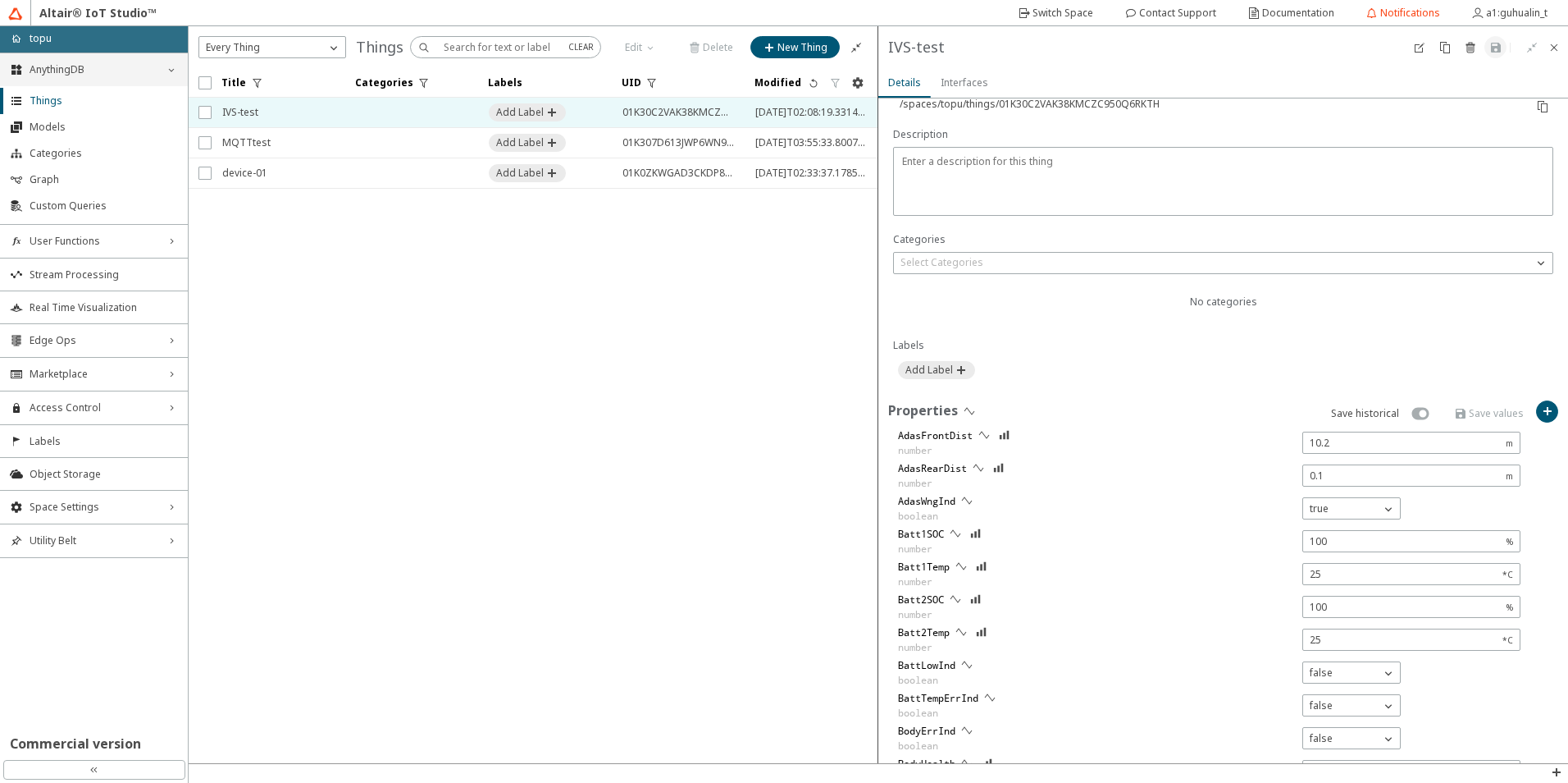
scroll to position [0, 0]
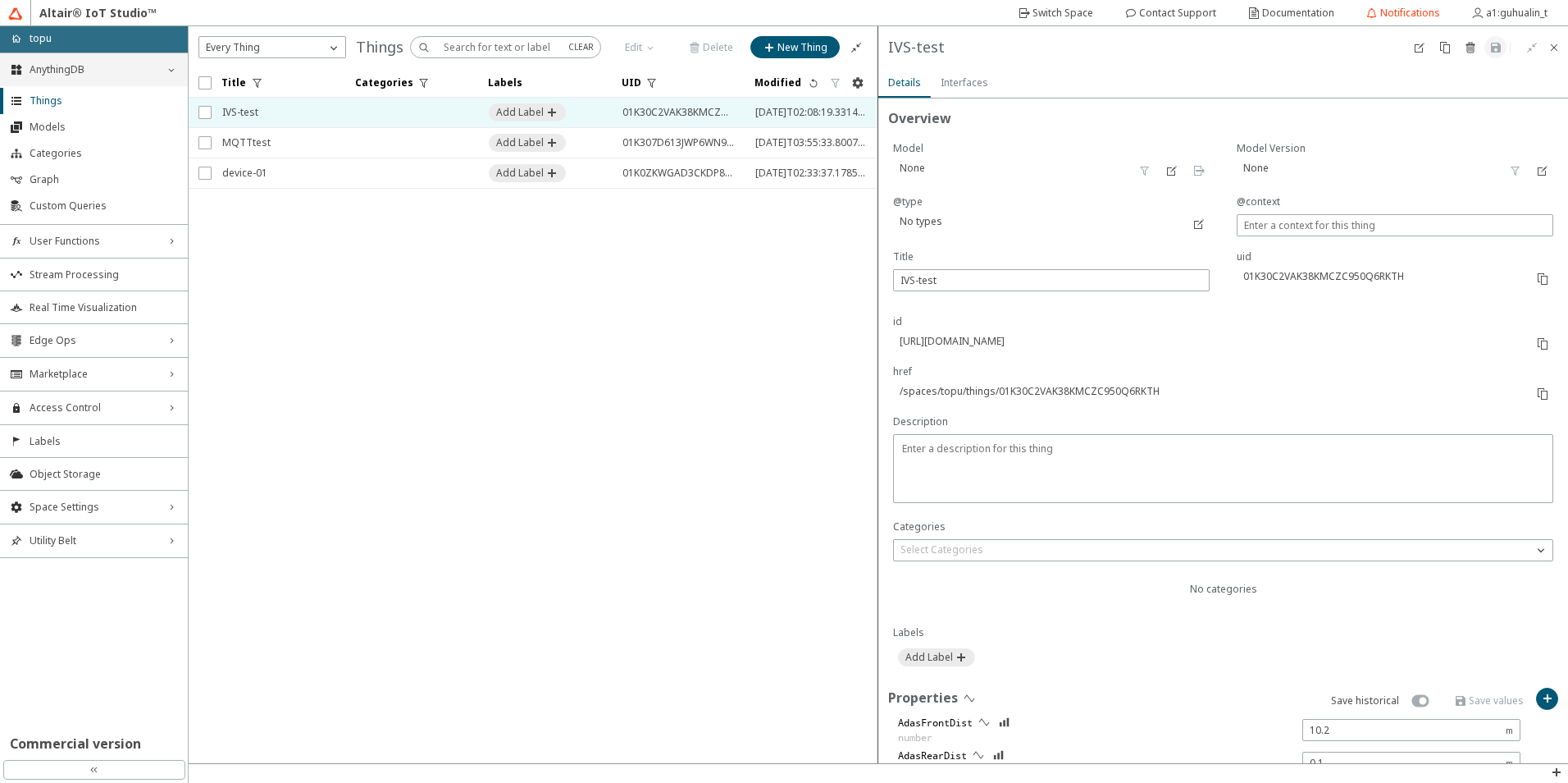
drag, startPoint x: 787, startPoint y: 434, endPoint x: 740, endPoint y: 440, distance: 47.4
drag, startPoint x: 740, startPoint y: 440, endPoint x: 73, endPoint y: 480, distance: 668.2
click at [395, 424] on iron-scroll-threshold "Title Categories Labels UID" at bounding box center [533, 416] width 690 height 695
click at [1536, 279] on iron-icon at bounding box center [1543, 279] width 13 height 13
click at [538, 640] on iron-scroll-threshold "Title Categories Labels UID" at bounding box center [533, 416] width 690 height 695
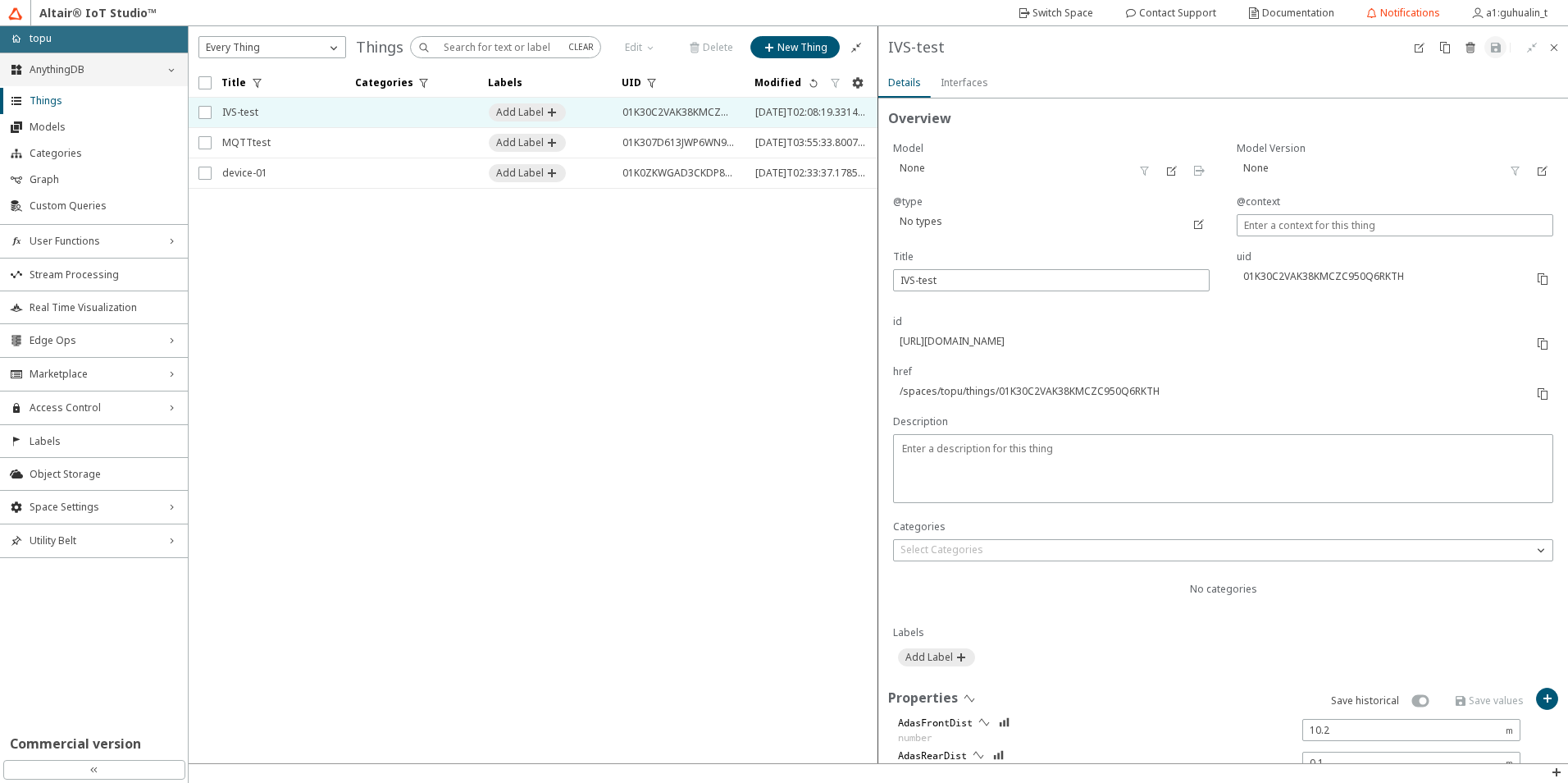
click at [0, 0] on slot "Interfaces" at bounding box center [0, 0] width 0 height 0
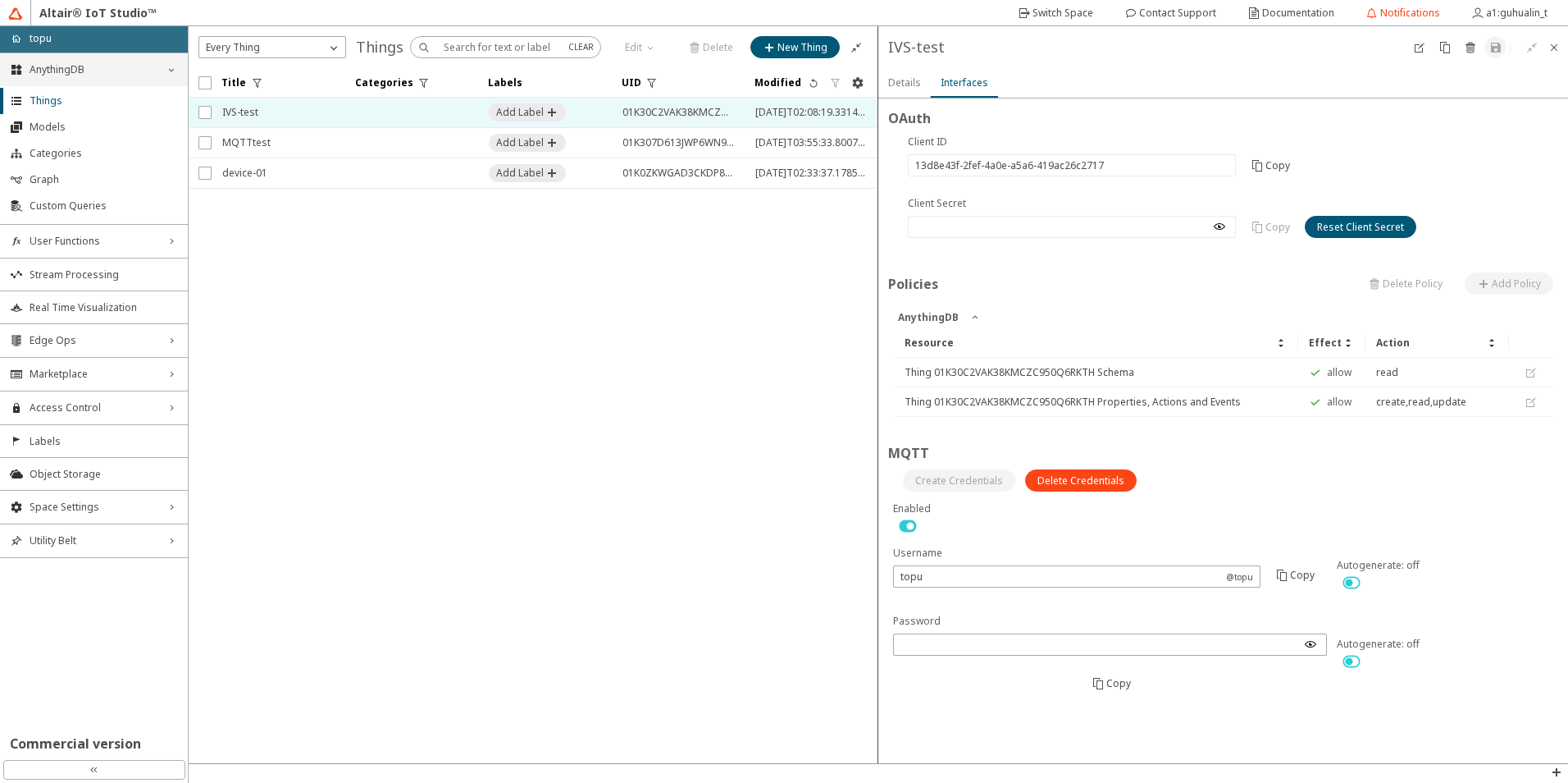
click at [0, 0] on slot "Details" at bounding box center [0, 0] width 0 height 0
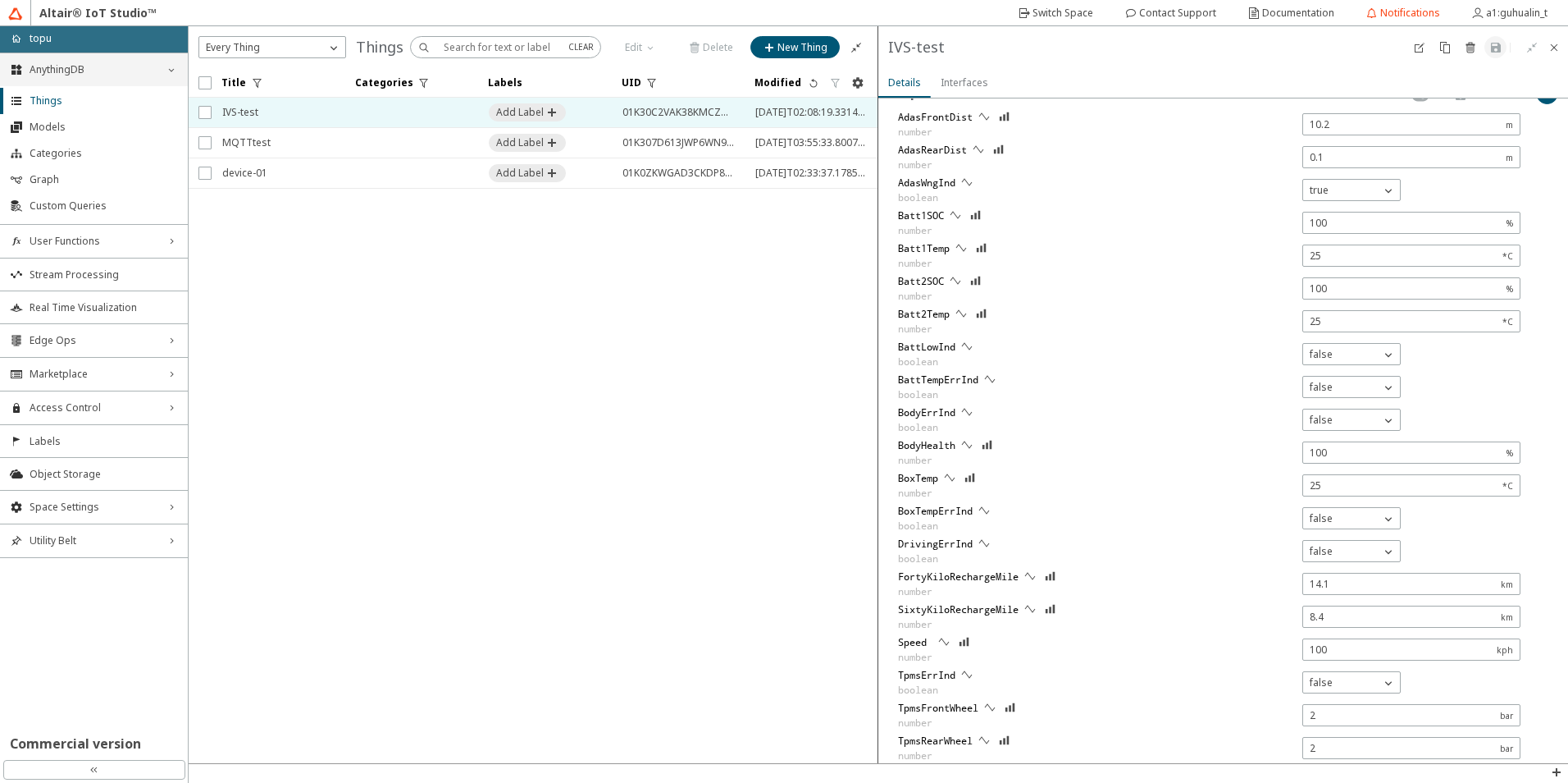
scroll to position [602, 0]
click at [84, 303] on span "Real Time Visualization" at bounding box center [104, 308] width 148 height 13
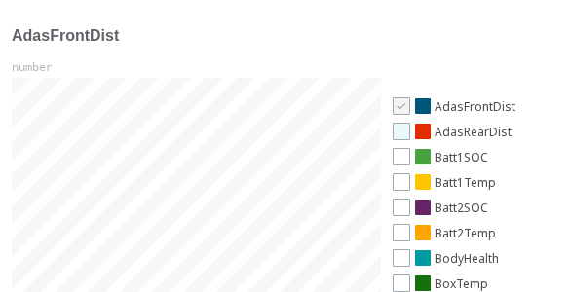
click at [406, 128] on div at bounding box center [401, 132] width 18 height 18
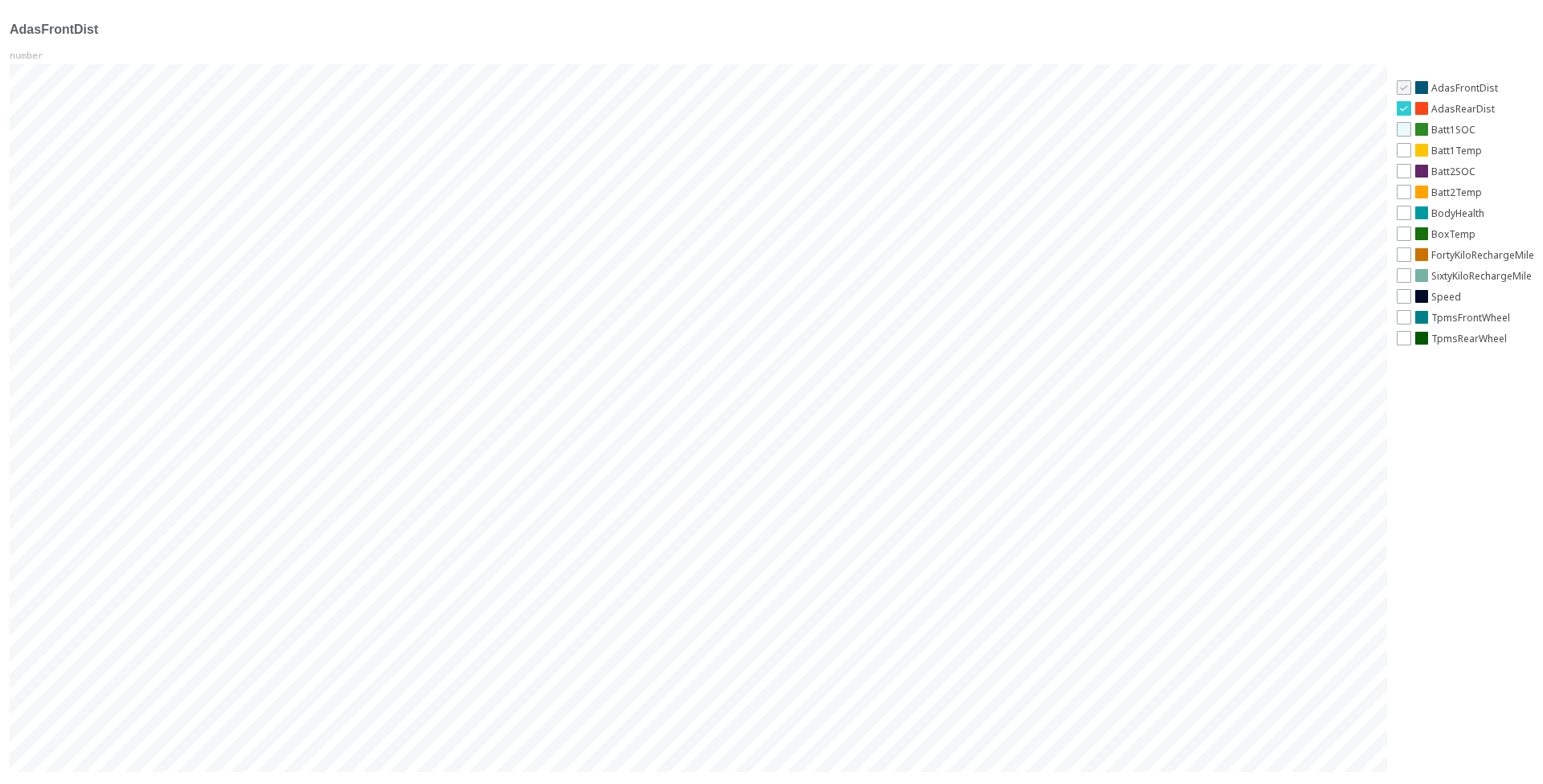
click at [481, 133] on div at bounding box center [1404, 130] width 15 height 15
click at [481, 152] on div at bounding box center [1404, 150] width 15 height 15
click at [481, 168] on div at bounding box center [1404, 172] width 15 height 15
click at [481, 198] on div at bounding box center [1404, 192] width 15 height 15
click at [481, 234] on div at bounding box center [1404, 234] width 15 height 15
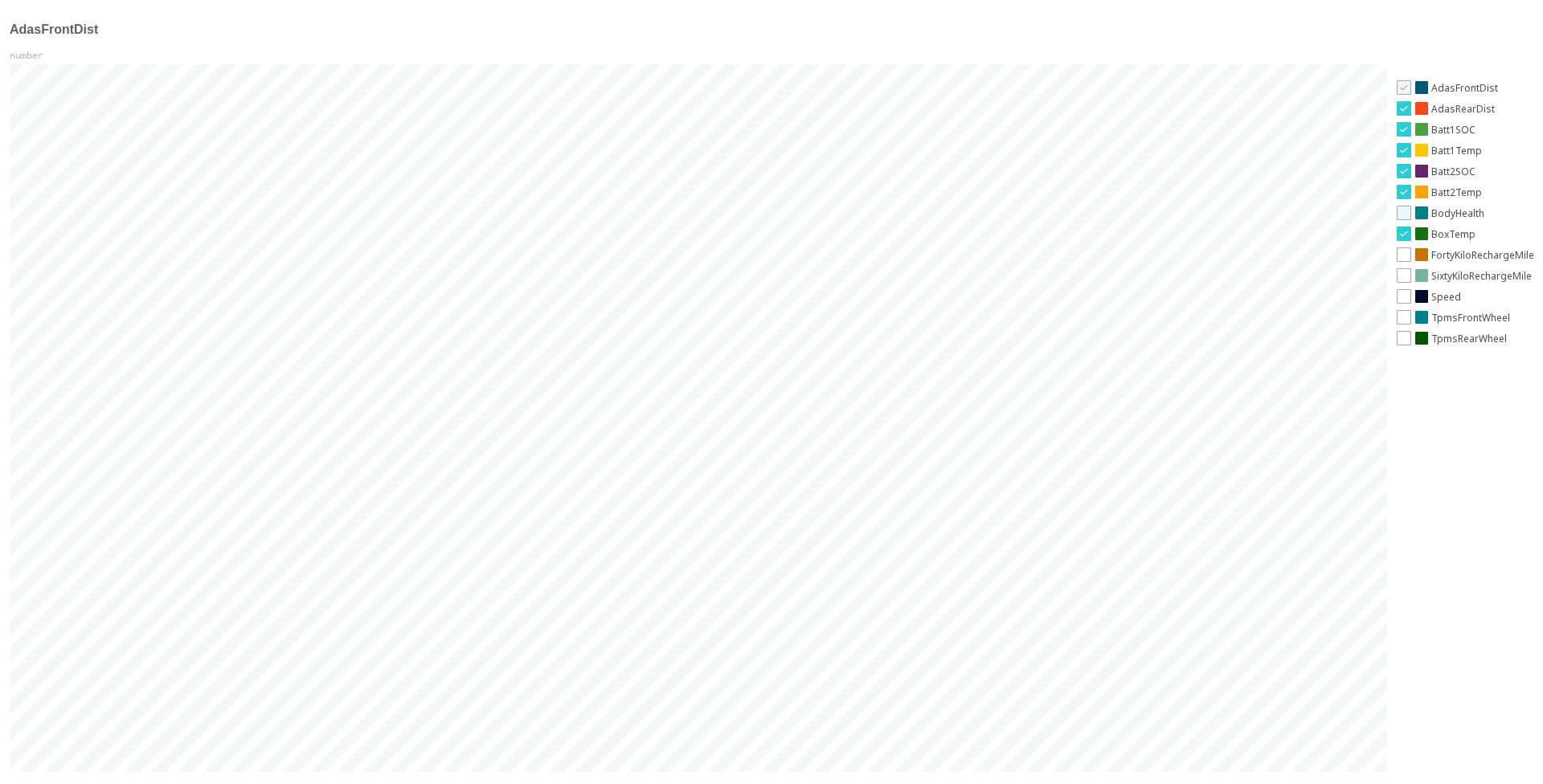
click at [481, 220] on div at bounding box center [1404, 213] width 15 height 15
click at [481, 240] on div at bounding box center [1404, 255] width 15 height 15
click at [481, 240] on div at bounding box center [1404, 276] width 15 height 15
click at [481, 240] on div "check AdasFrontDist check AdasRearDist check Batt1SOC check Batt1Temp check Bat…" at bounding box center [1465, 427] width 137 height 694
click at [481, 240] on div at bounding box center [1404, 318] width 15 height 15
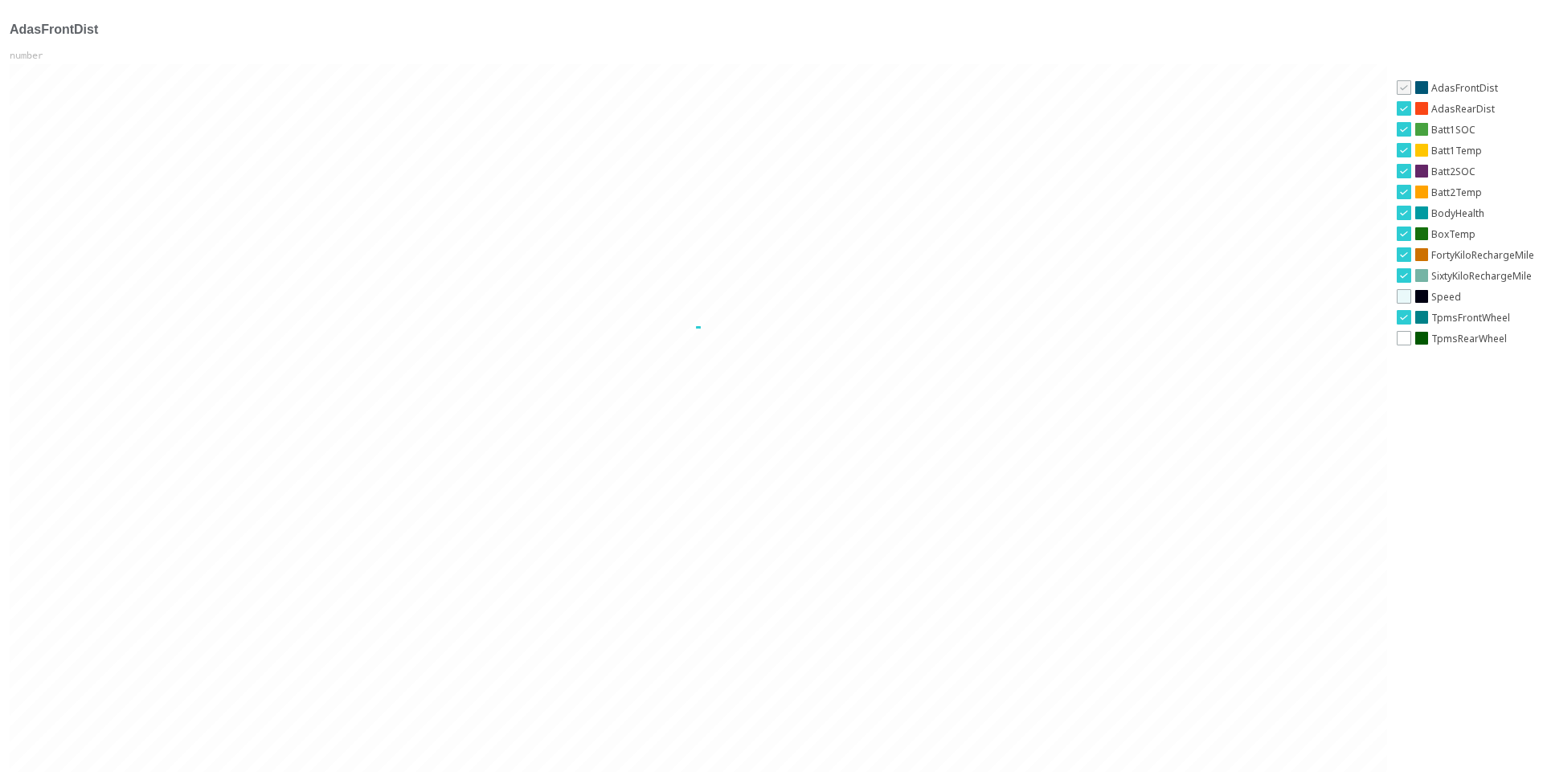
click at [481, 240] on div at bounding box center [1404, 296] width 15 height 15
click at [481, 240] on div at bounding box center [1404, 338] width 15 height 15
